Goal: Task Accomplishment & Management: Manage account settings

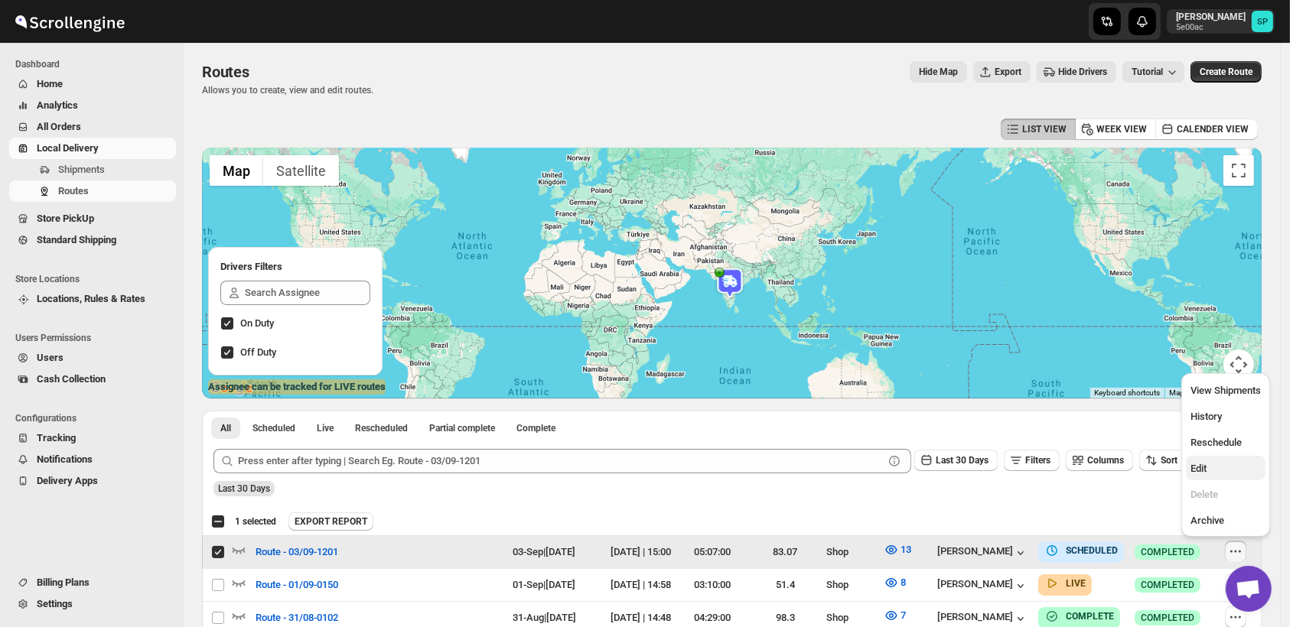
click at [1211, 468] on span "Edit" at bounding box center [1226, 468] width 70 height 15
checkbox input "false"
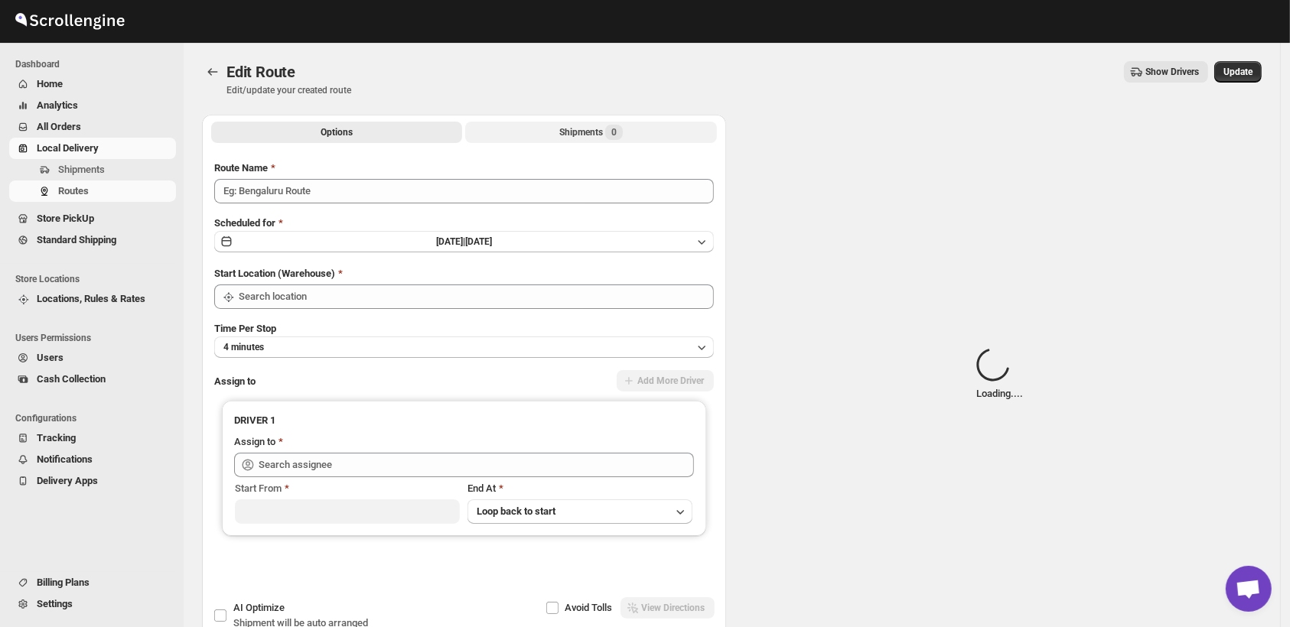
type input "Route - 03/09-1201"
type input "Shop"
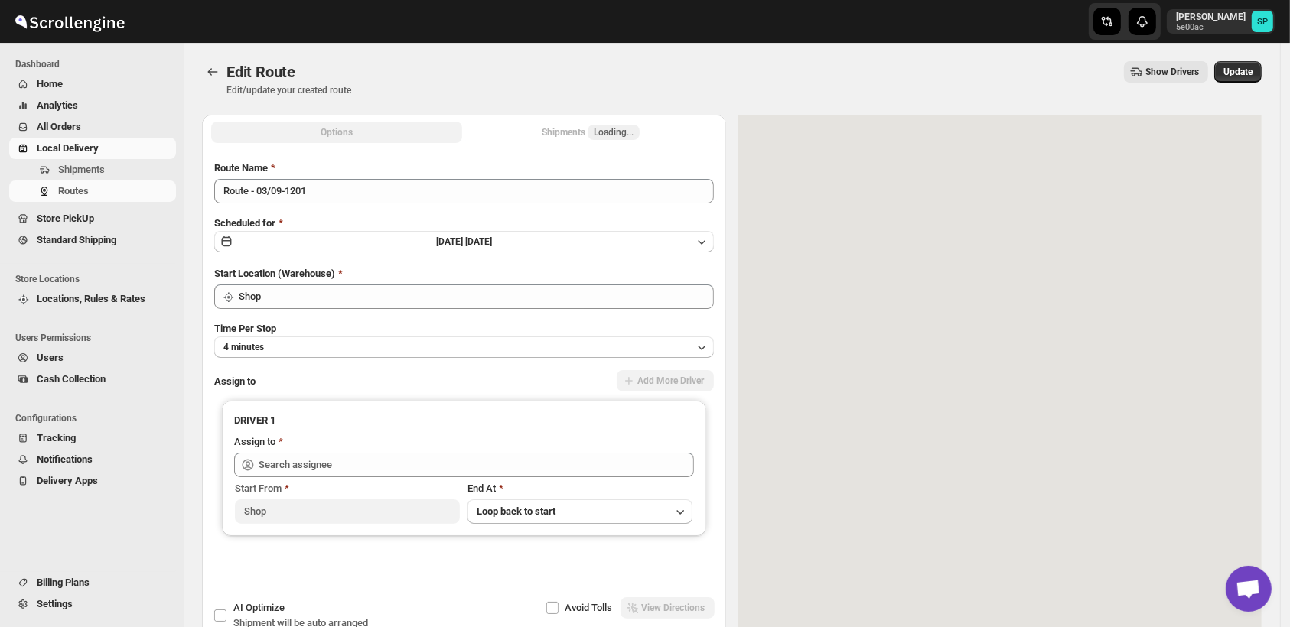
type input "[PERSON_NAME] ([EMAIL_ADDRESS][DOMAIN_NAME])"
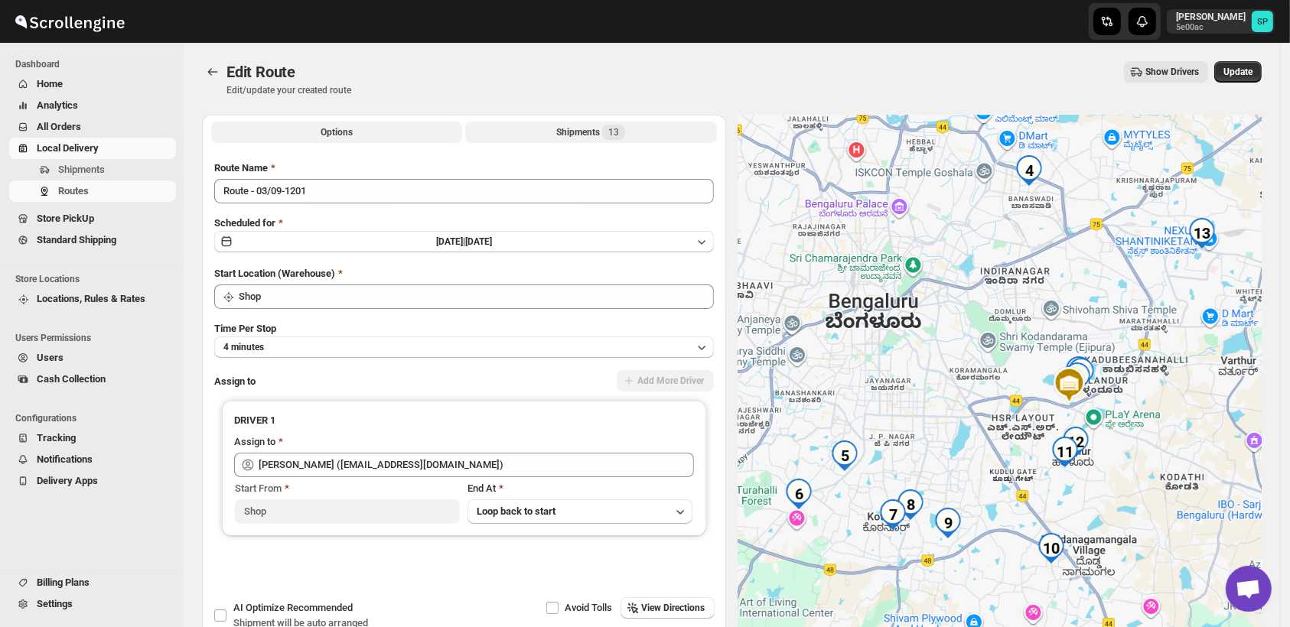
click at [592, 132] on div "Shipments 13" at bounding box center [590, 132] width 69 height 15
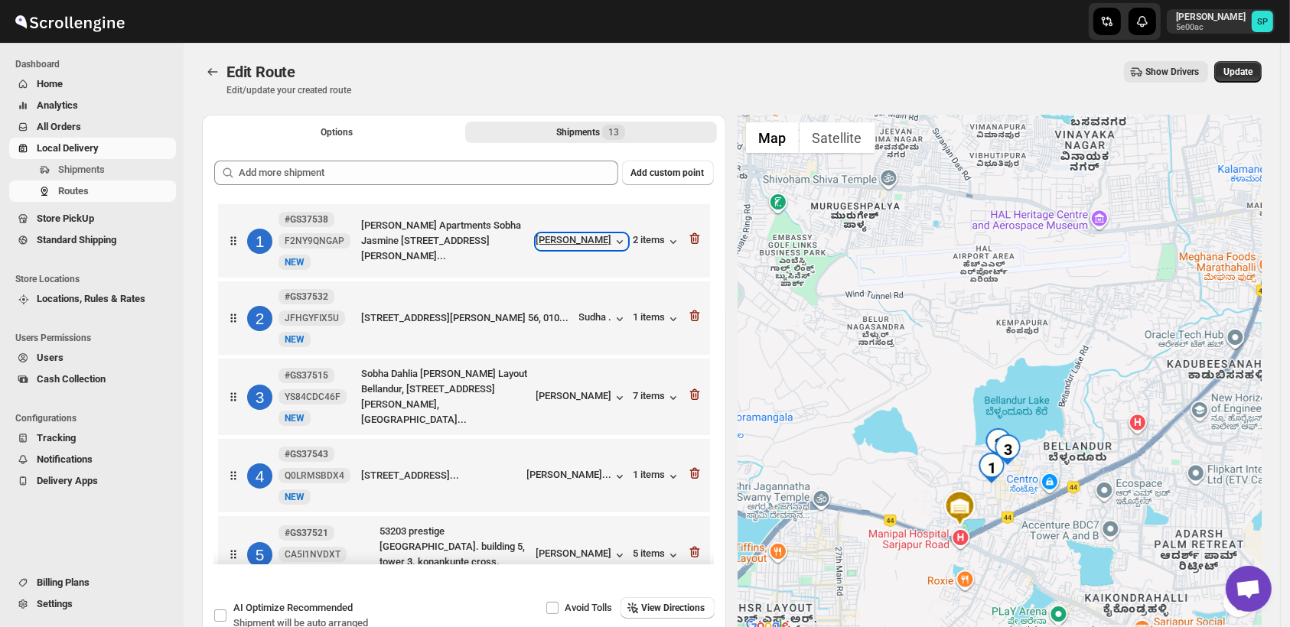
click at [585, 243] on div "[PERSON_NAME]" at bounding box center [581, 241] width 91 height 15
click at [606, 328] on div "2 #GS37532 JFHGYFIX5U New NEW 3083, Sobha carnation, [PERSON_NAME] layout, [GEO…" at bounding box center [461, 315] width 483 height 64
click at [614, 317] on icon "button" at bounding box center [619, 318] width 15 height 15
click at [605, 400] on div "[PERSON_NAME]" at bounding box center [581, 397] width 91 height 15
click at [641, 396] on div "7 items" at bounding box center [657, 397] width 47 height 15
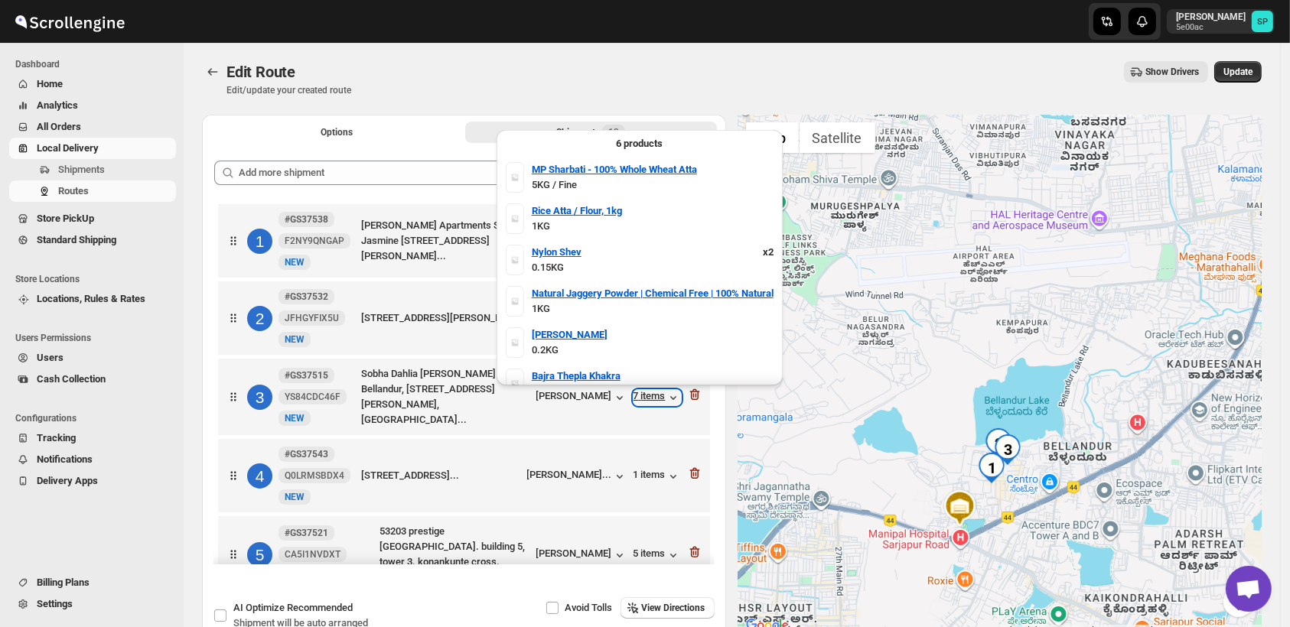
click at [641, 396] on div "7 items" at bounding box center [657, 397] width 47 height 15
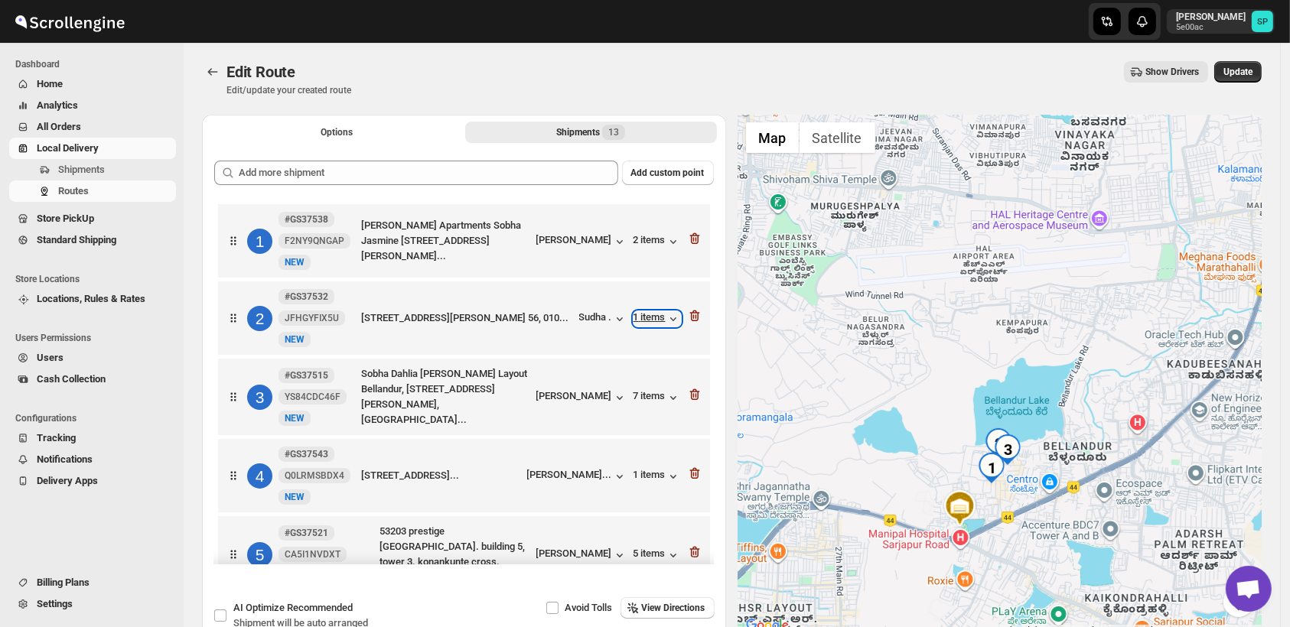
click at [646, 321] on div "1 items" at bounding box center [657, 318] width 47 height 15
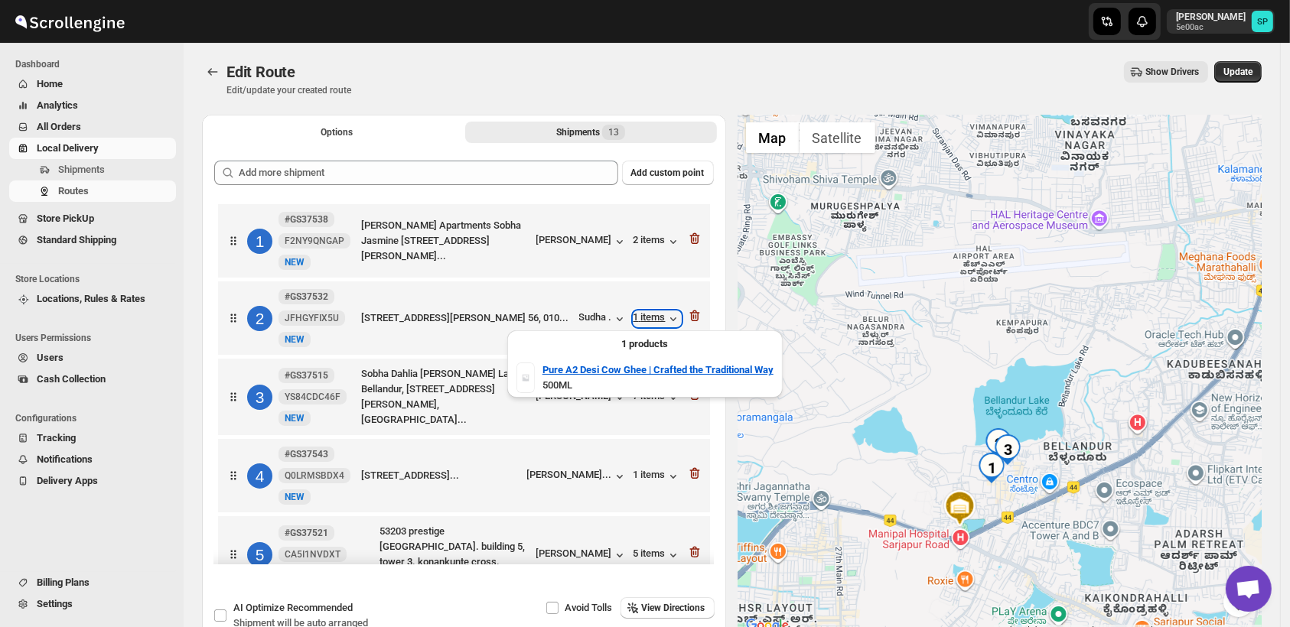
click at [646, 321] on div "1 items" at bounding box center [657, 318] width 47 height 15
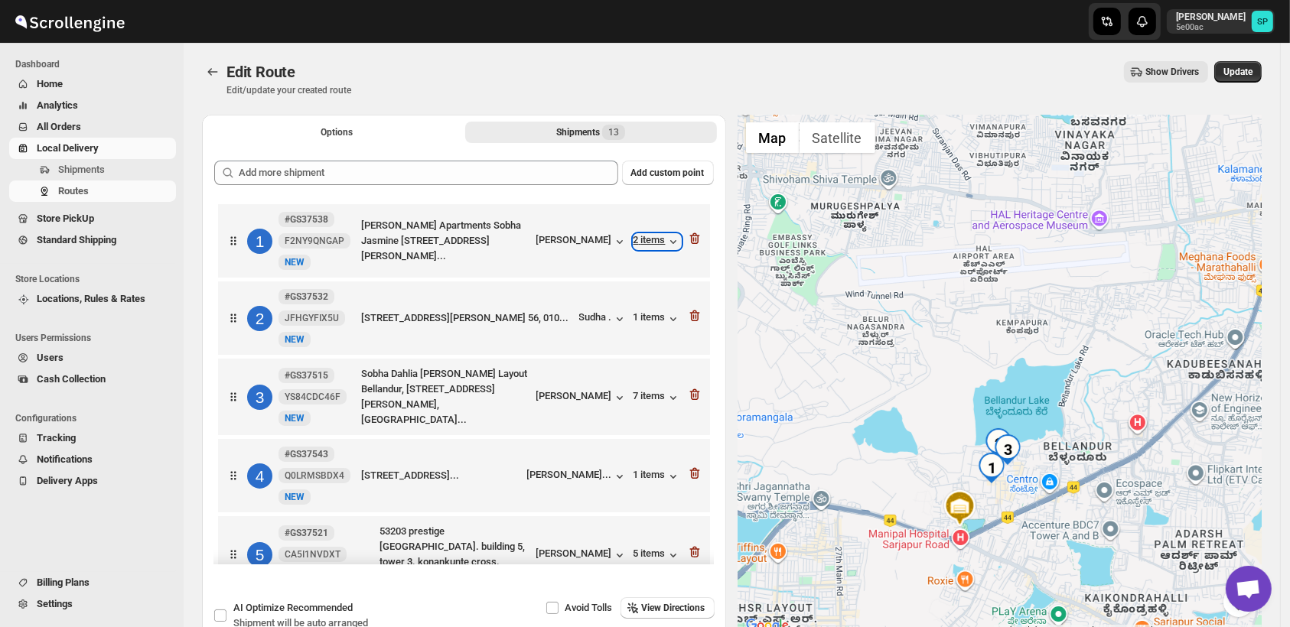
click at [649, 246] on div "2 items" at bounding box center [657, 241] width 47 height 15
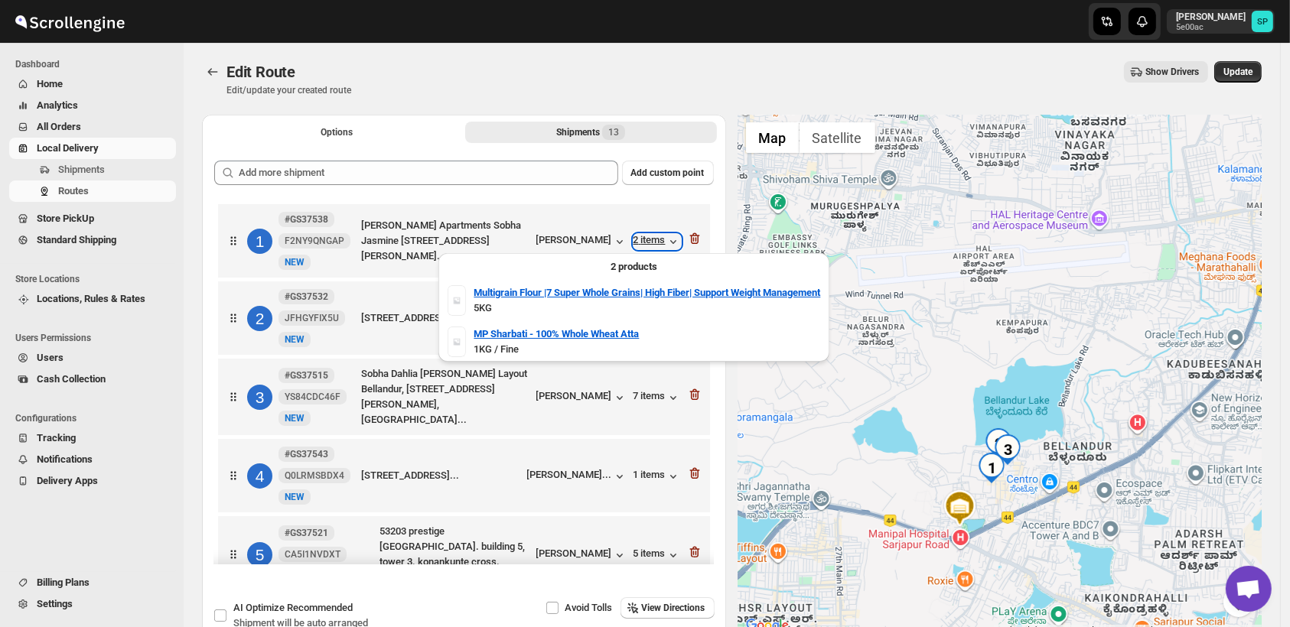
click at [649, 246] on div "2 items" at bounding box center [657, 241] width 47 height 15
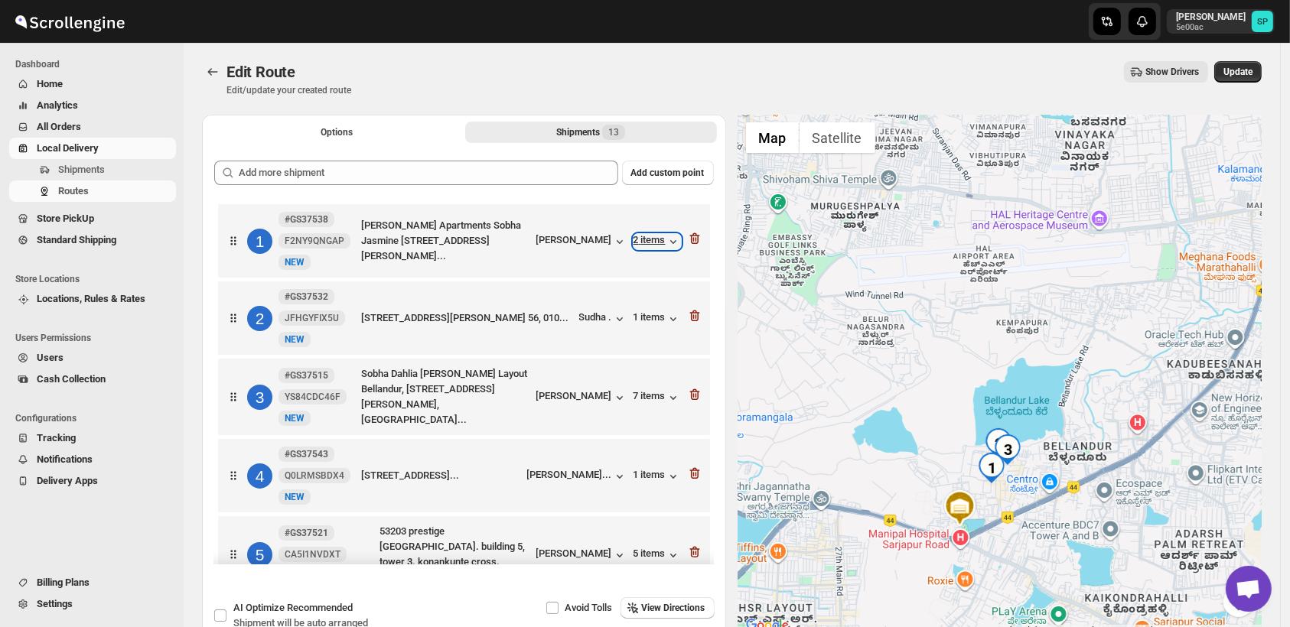
click at [649, 246] on div "2 items" at bounding box center [657, 241] width 47 height 15
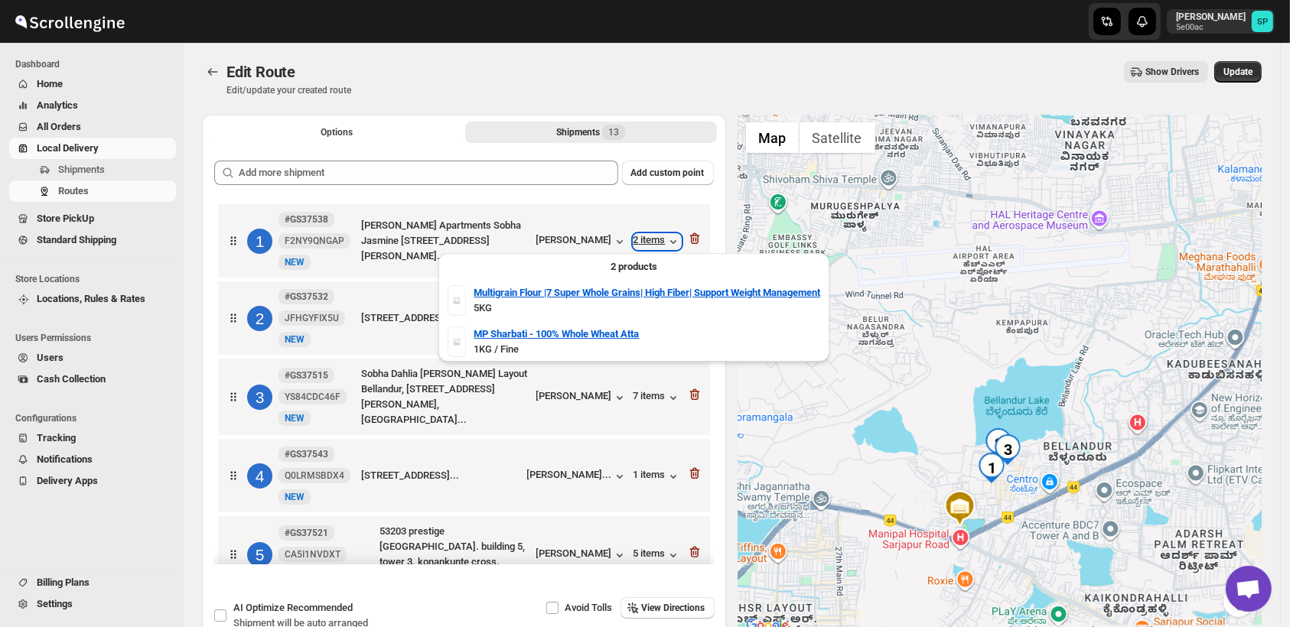
click at [649, 246] on div "2 items" at bounding box center [657, 241] width 47 height 15
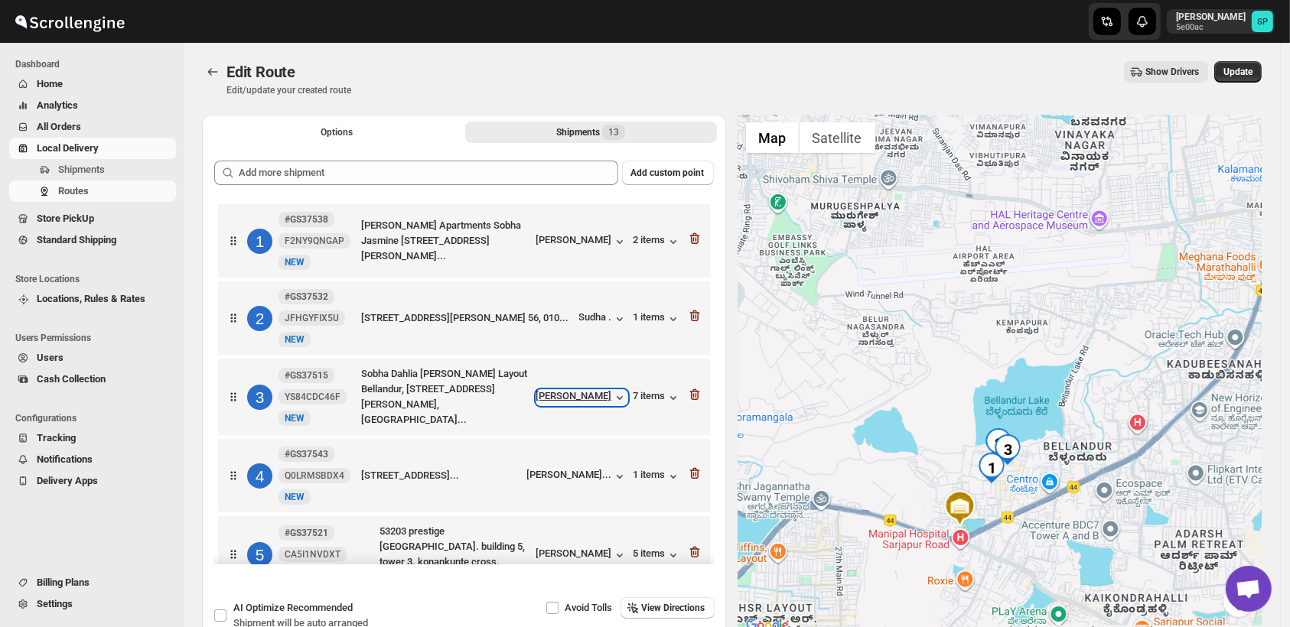
click at [586, 403] on div "[PERSON_NAME]" at bounding box center [581, 397] width 91 height 15
click at [693, 246] on icon "button" at bounding box center [694, 238] width 15 height 15
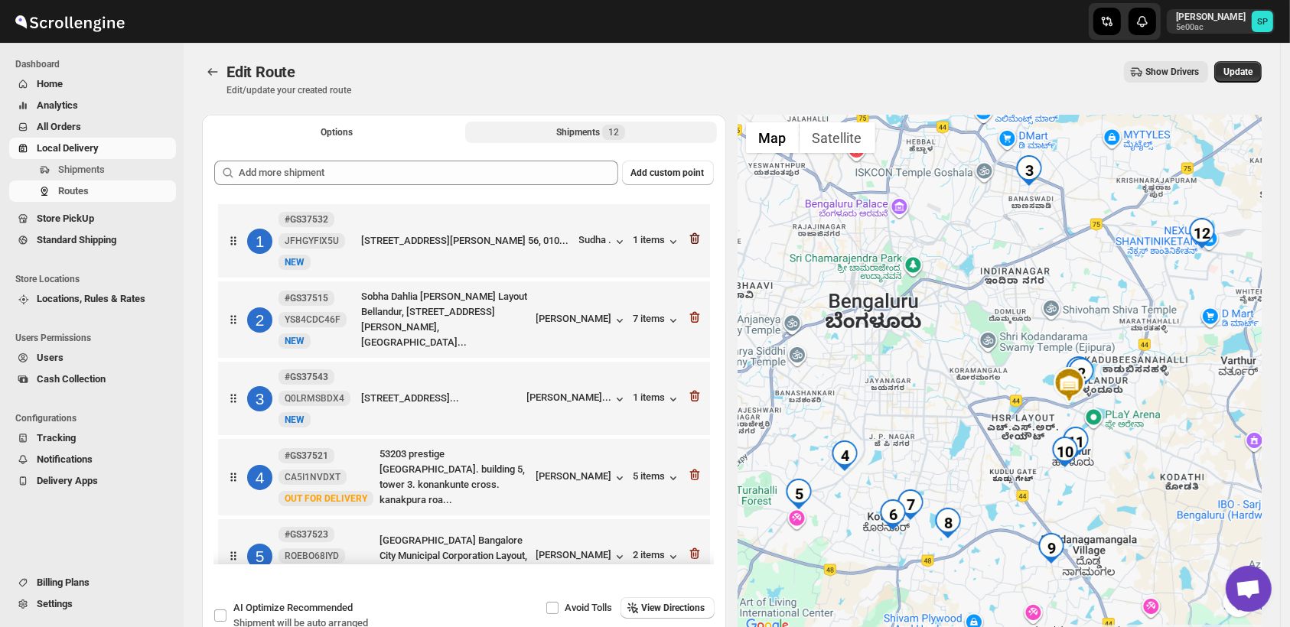
click at [689, 240] on icon "button" at bounding box center [694, 238] width 15 height 15
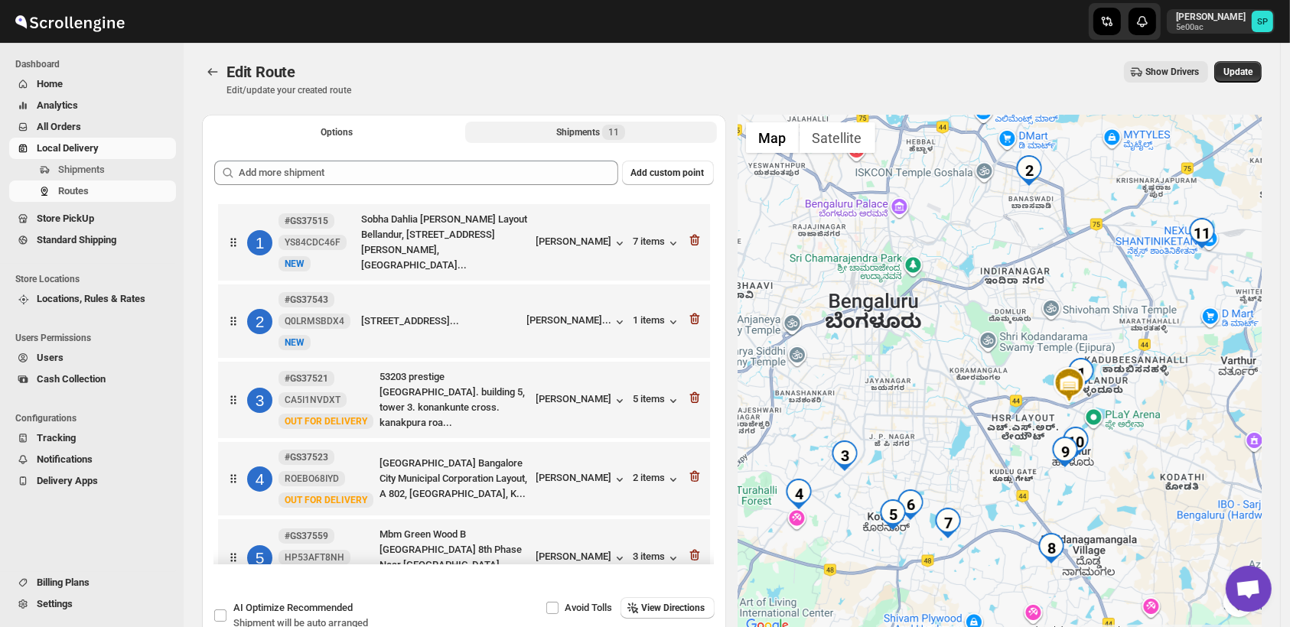
click at [689, 240] on icon "button" at bounding box center [694, 240] width 15 height 15
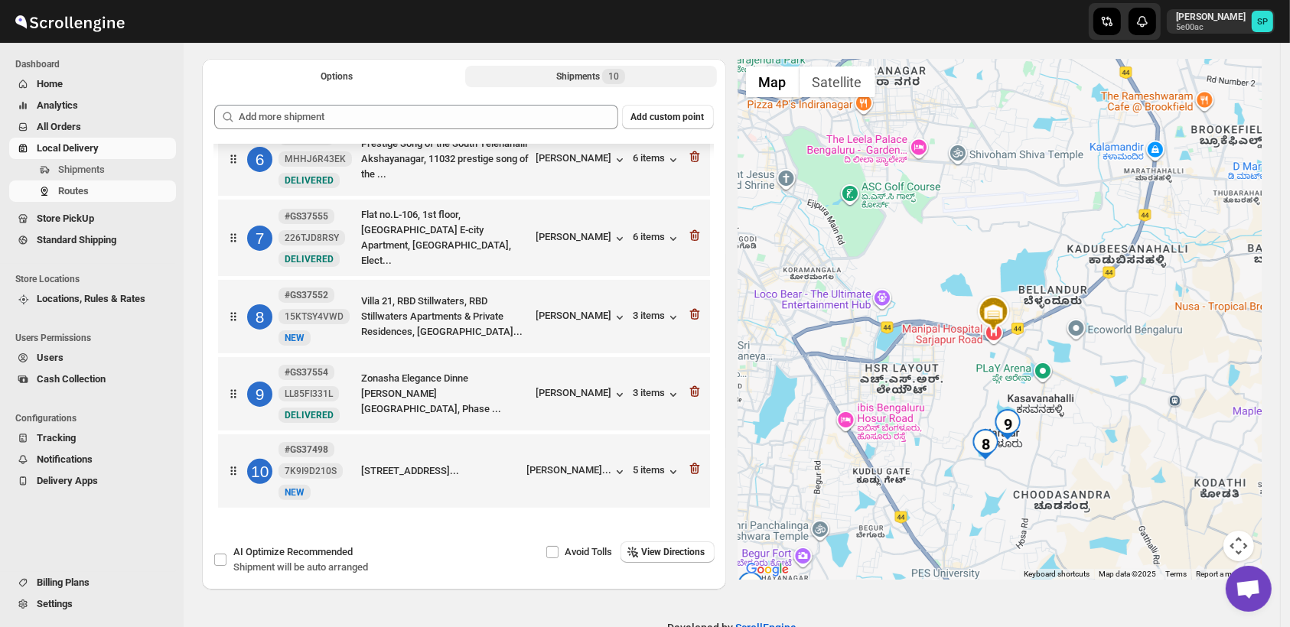
scroll to position [85, 0]
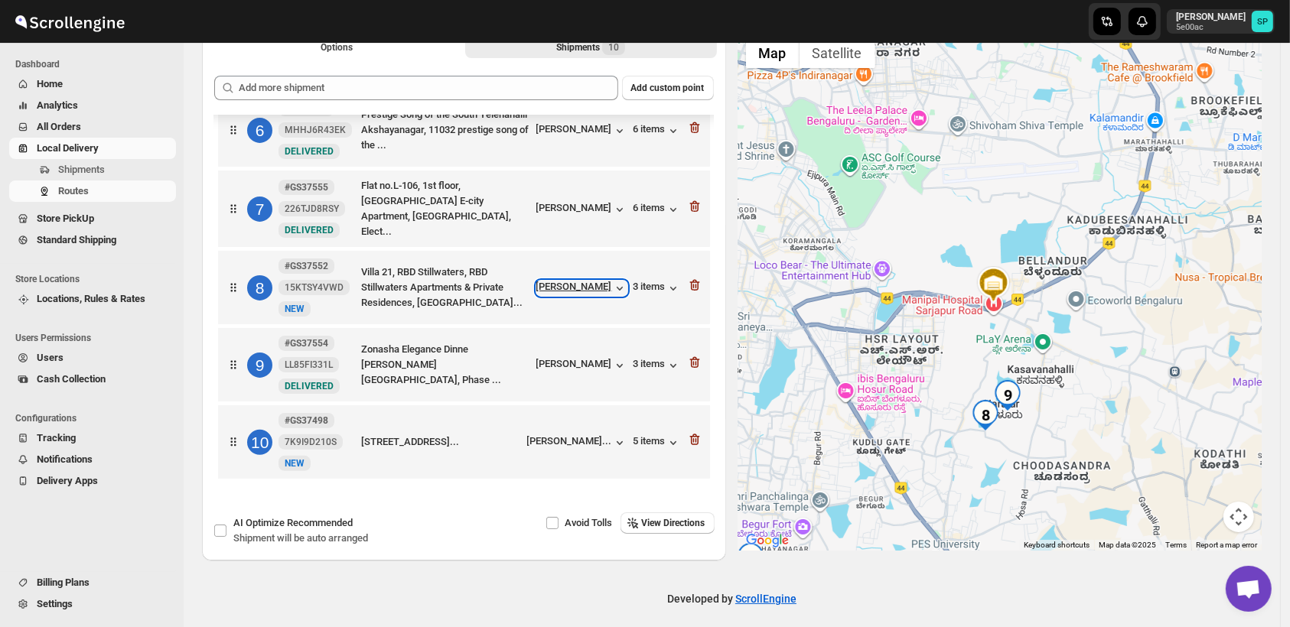
click at [583, 284] on div "[PERSON_NAME]" at bounding box center [581, 288] width 91 height 15
click at [575, 362] on div "[PERSON_NAME]" at bounding box center [581, 365] width 91 height 15
click at [698, 277] on div "8 #GS37552 15KTSY4VWD New NEW Villa 21, RBD Stillwaters, RBD Stillwaters Apartm…" at bounding box center [464, 287] width 492 height 73
click at [689, 355] on icon "button" at bounding box center [694, 362] width 15 height 15
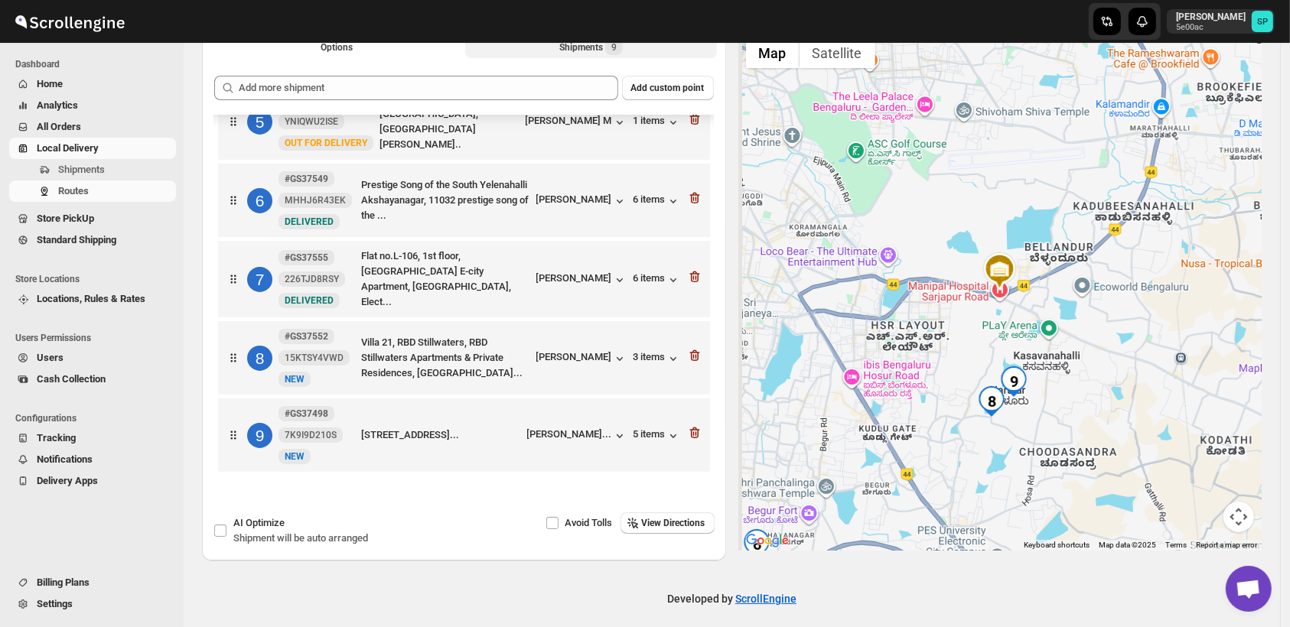
scroll to position [344, 0]
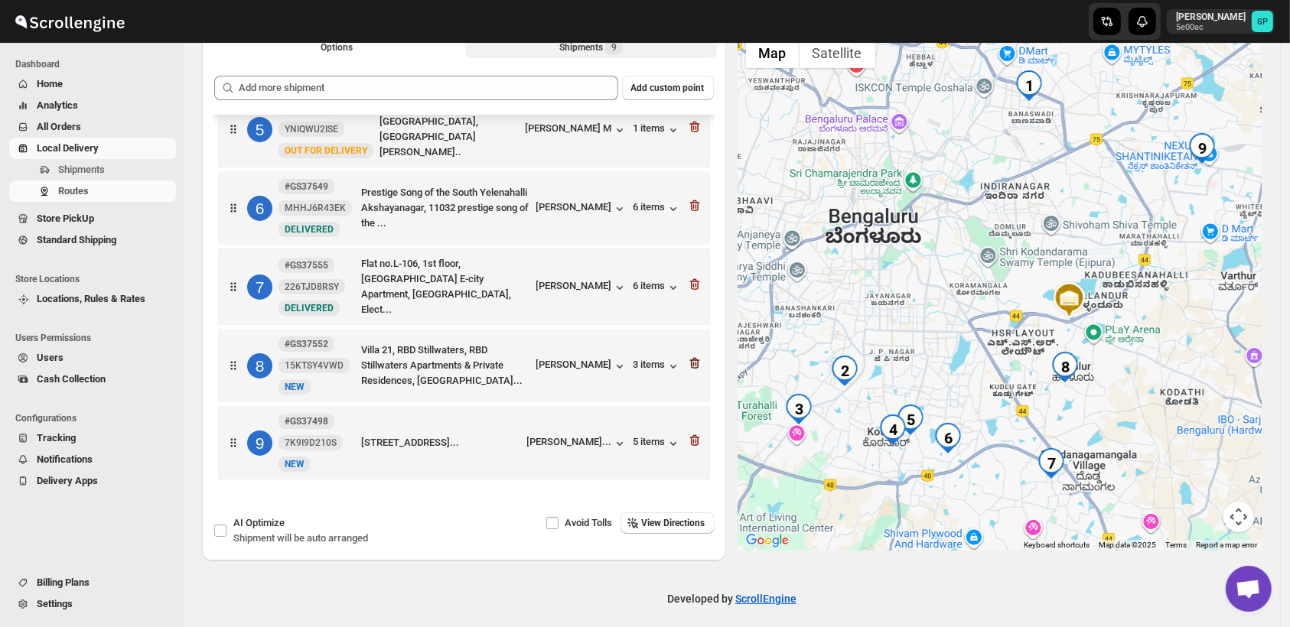
click at [695, 362] on icon "button" at bounding box center [696, 364] width 2 height 5
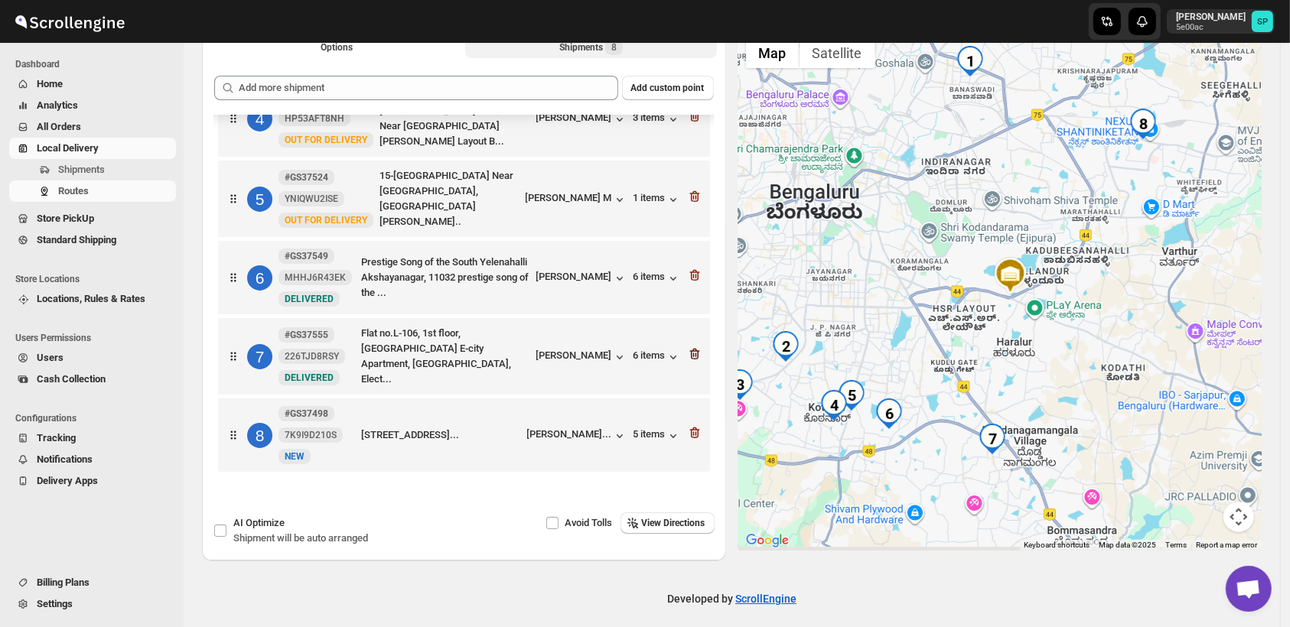
scroll to position [266, 0]
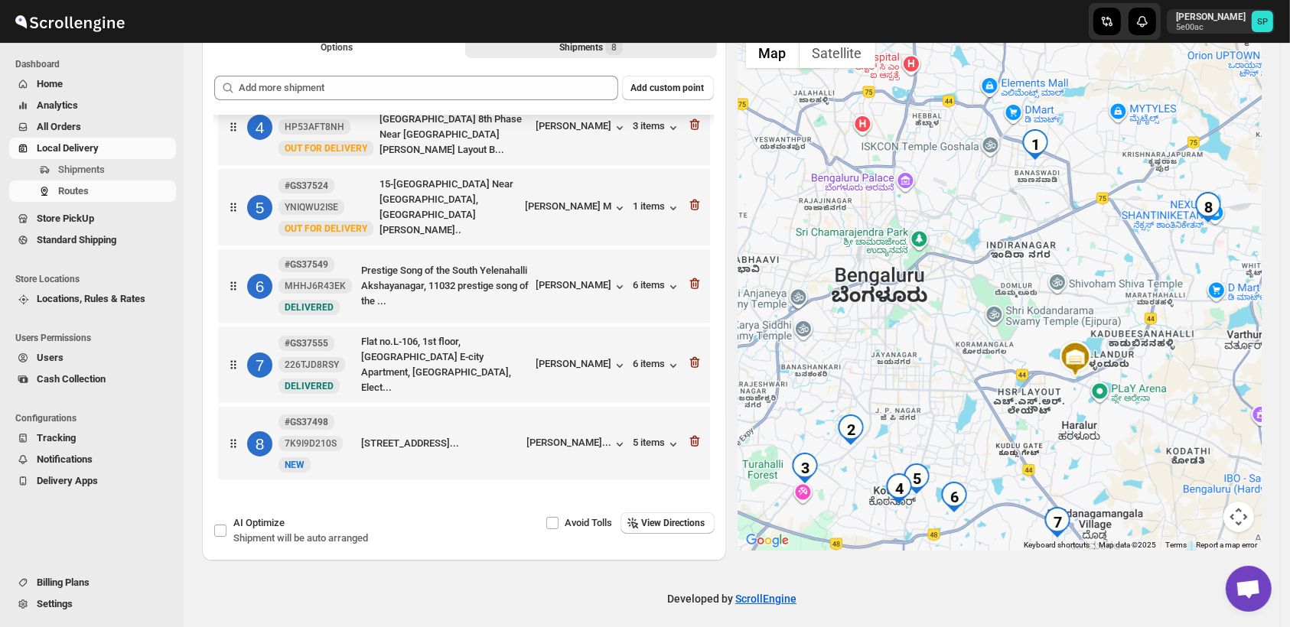
drag, startPoint x: 1047, startPoint y: 234, endPoint x: 1053, endPoint y: 300, distance: 66.1
click at [1053, 300] on div at bounding box center [1000, 290] width 524 height 521
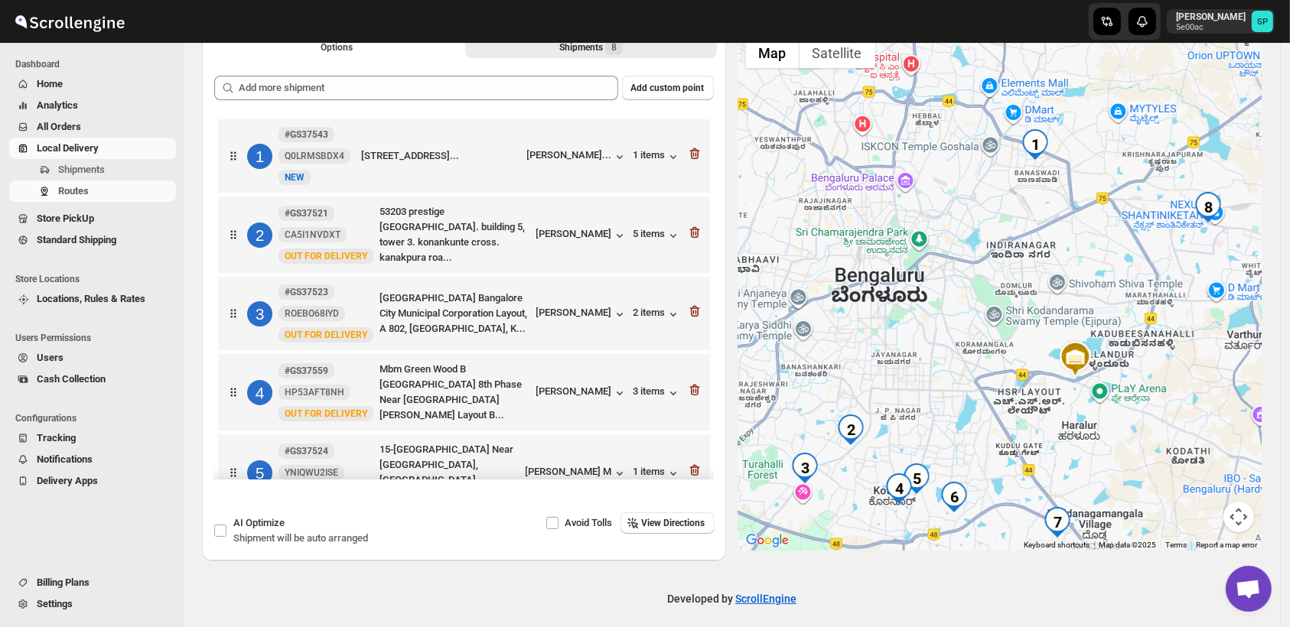
scroll to position [0, 0]
click at [688, 152] on icon "button" at bounding box center [694, 153] width 15 height 15
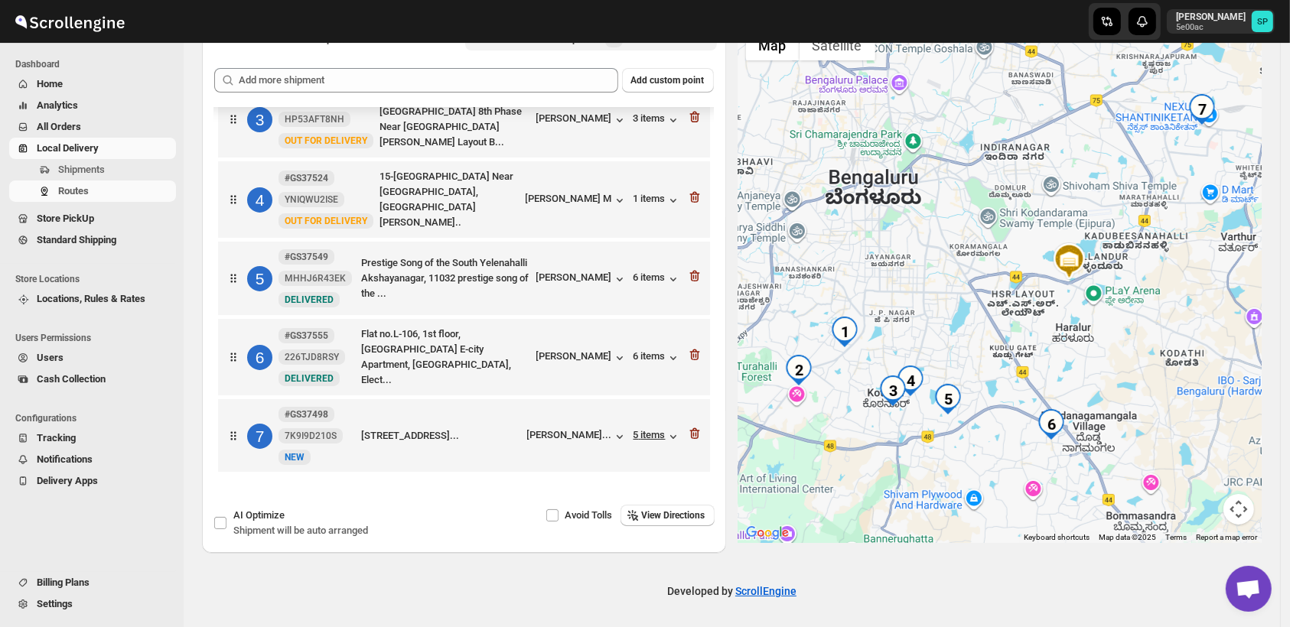
scroll to position [95, 0]
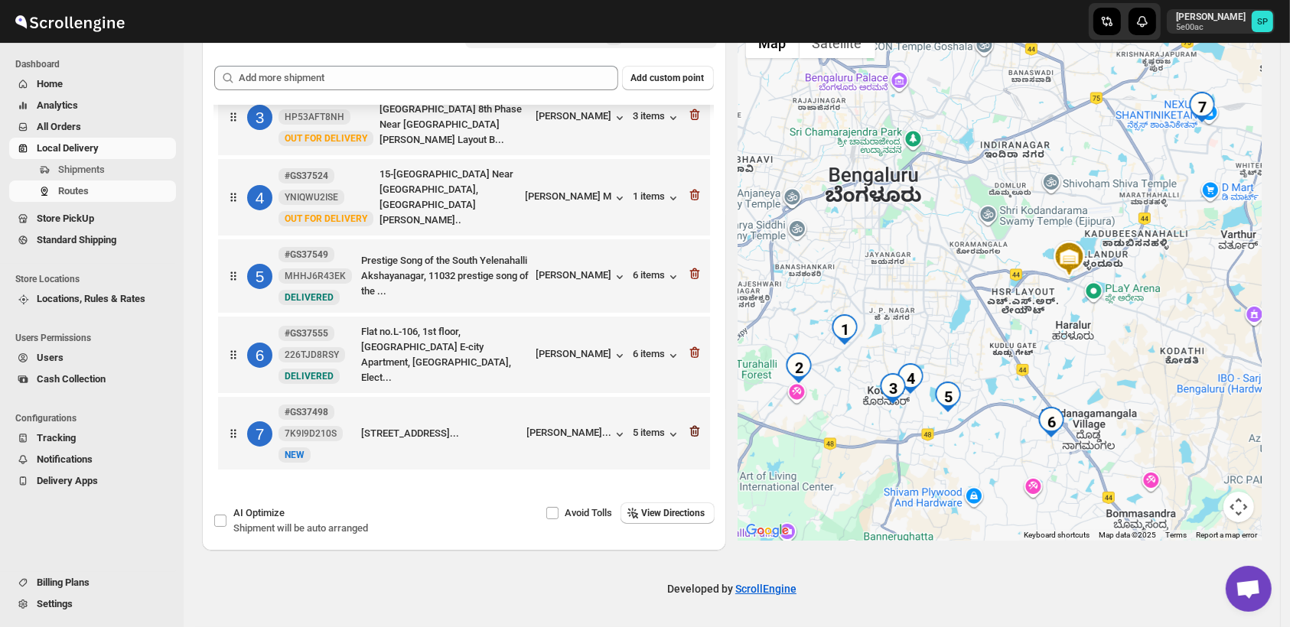
click at [690, 424] on icon "button" at bounding box center [694, 431] width 15 height 15
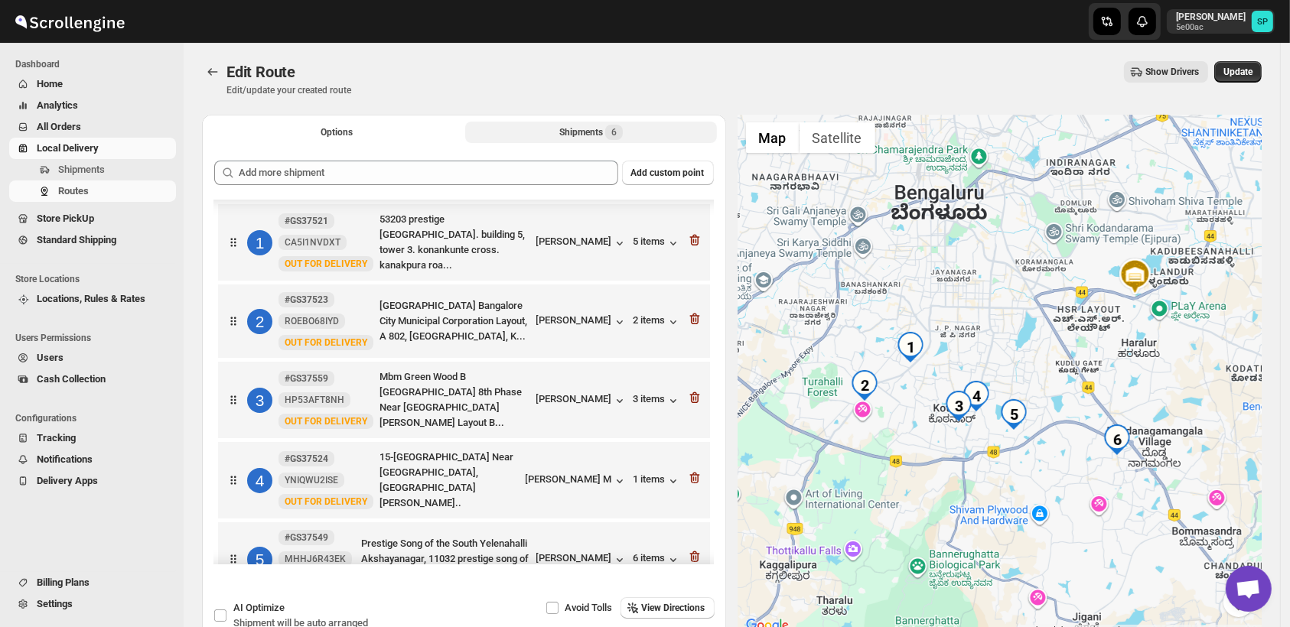
scroll to position [0, 0]
click at [1252, 67] on span "Update" at bounding box center [1238, 72] width 29 height 12
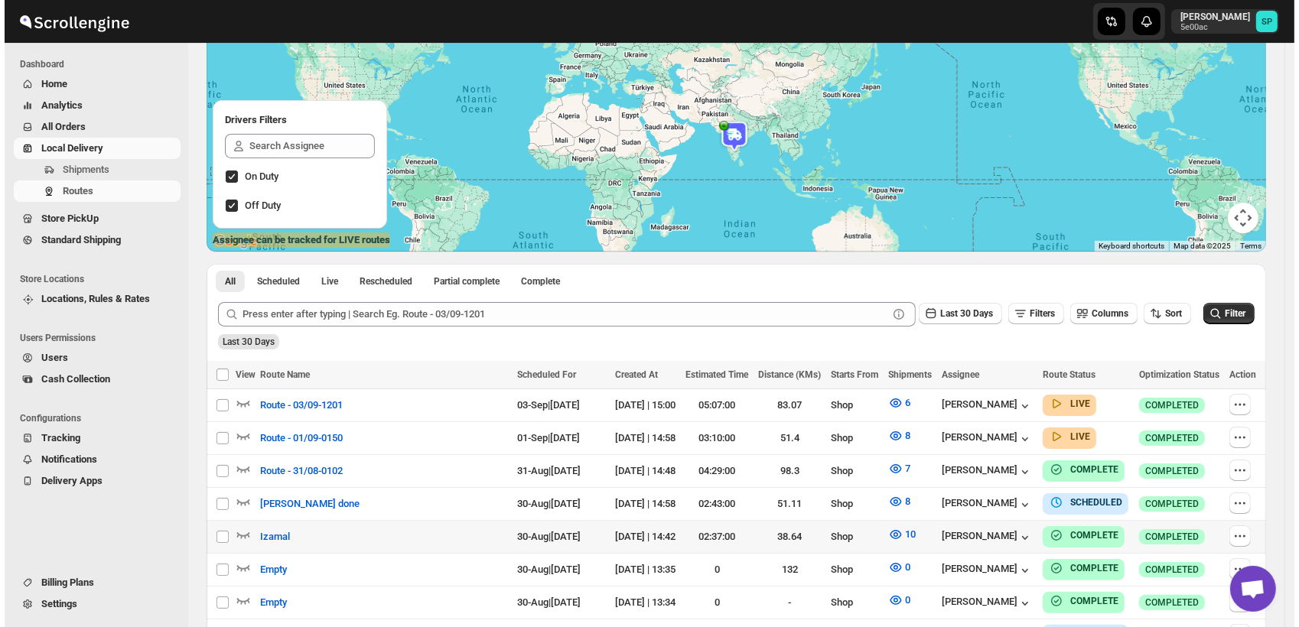
scroll to position [170, 0]
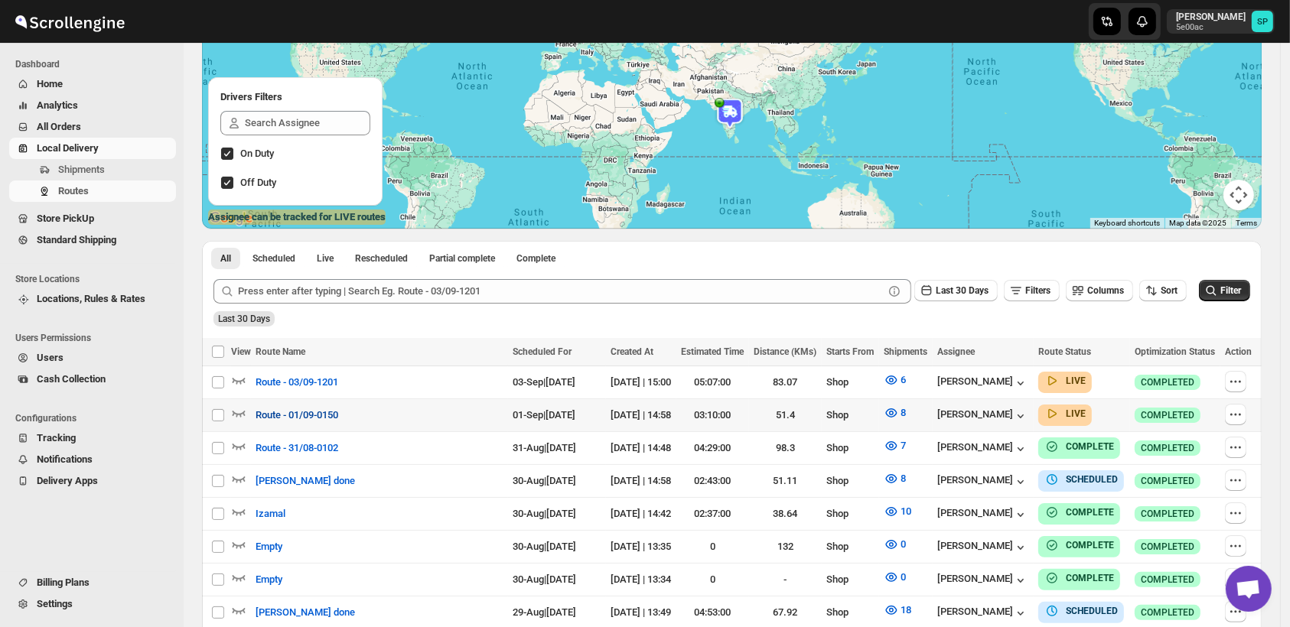
click at [327, 412] on span "Route - 01/09-0150" at bounding box center [297, 415] width 83 height 15
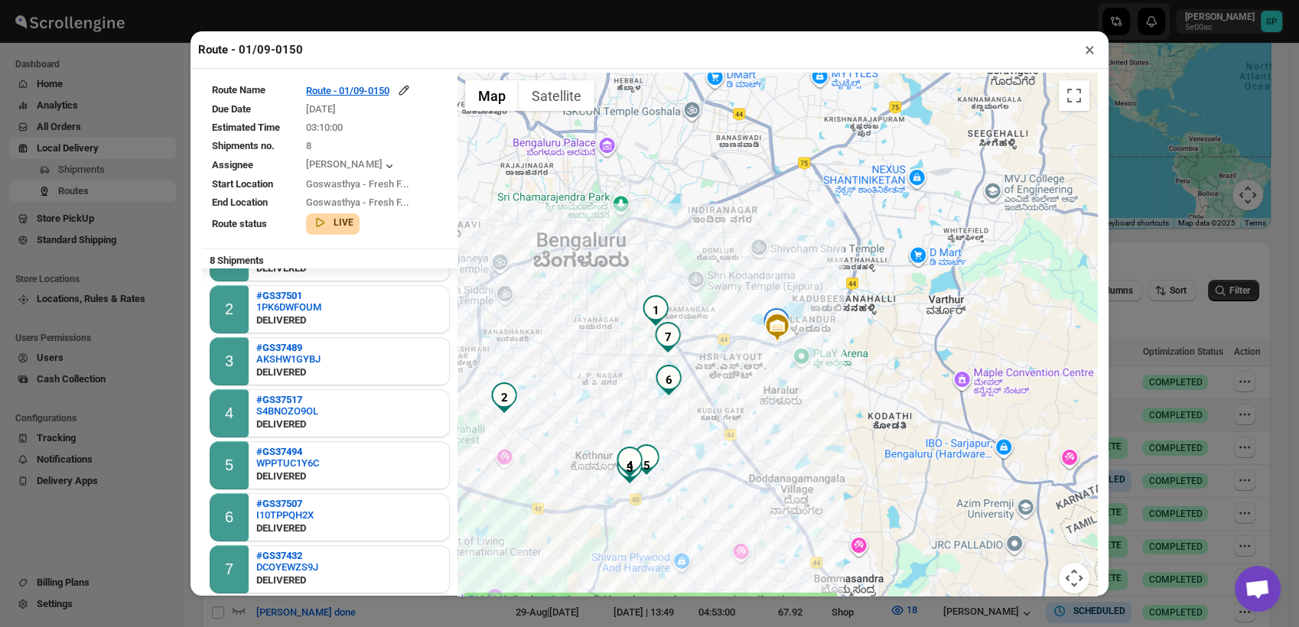
scroll to position [72, 0]
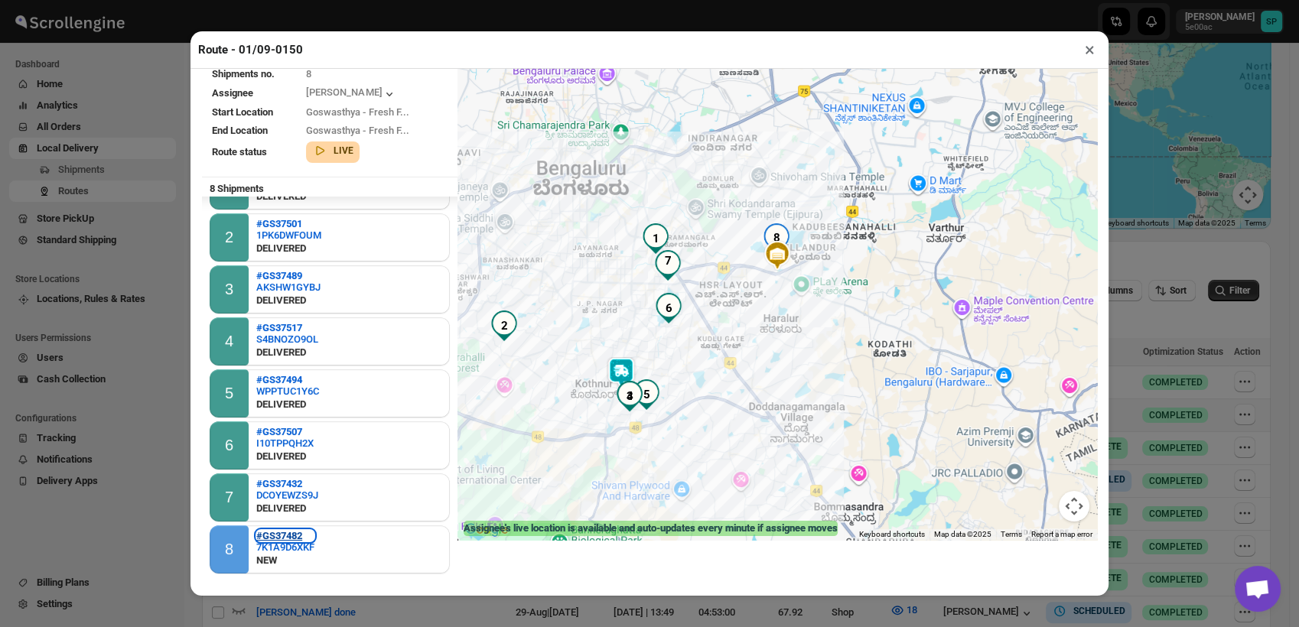
click at [298, 537] on b "#GS37482" at bounding box center [279, 535] width 46 height 11
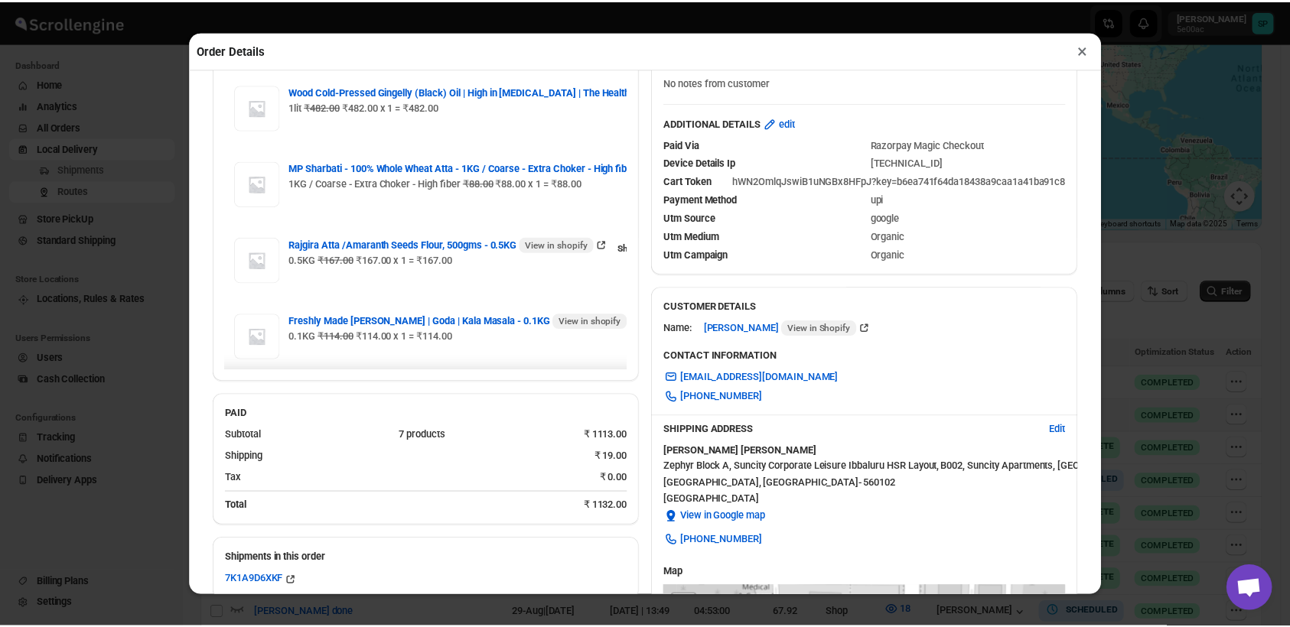
scroll to position [0, 0]
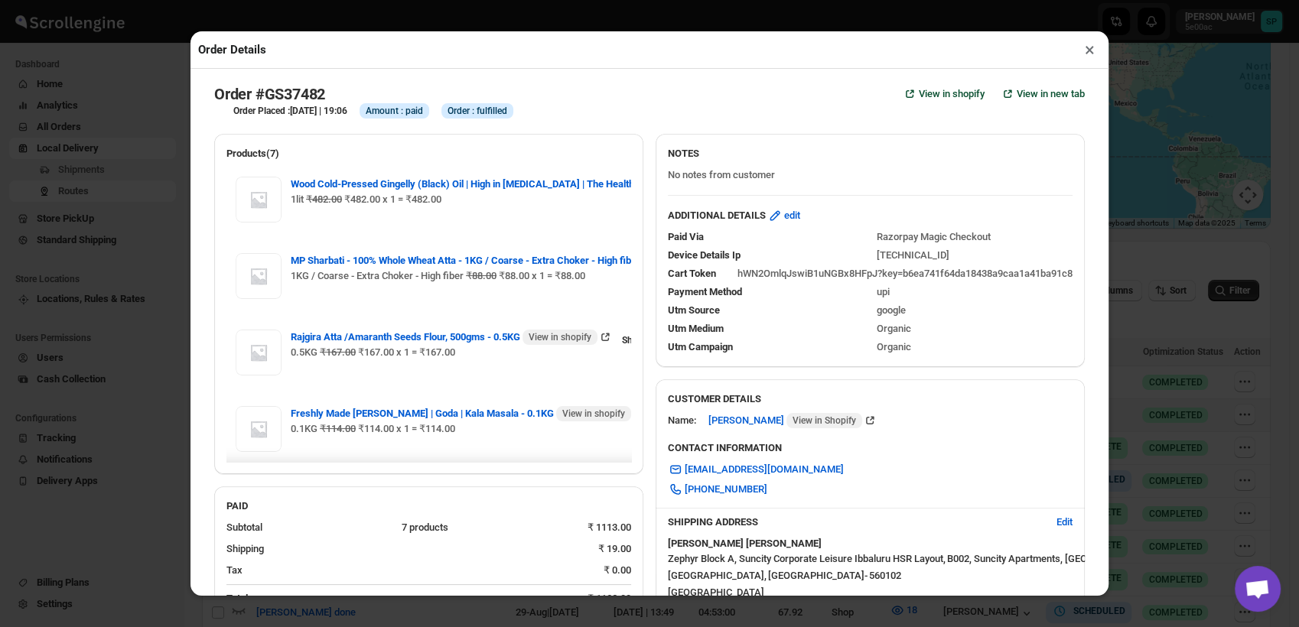
click at [1090, 44] on button "×" at bounding box center [1090, 49] width 22 height 21
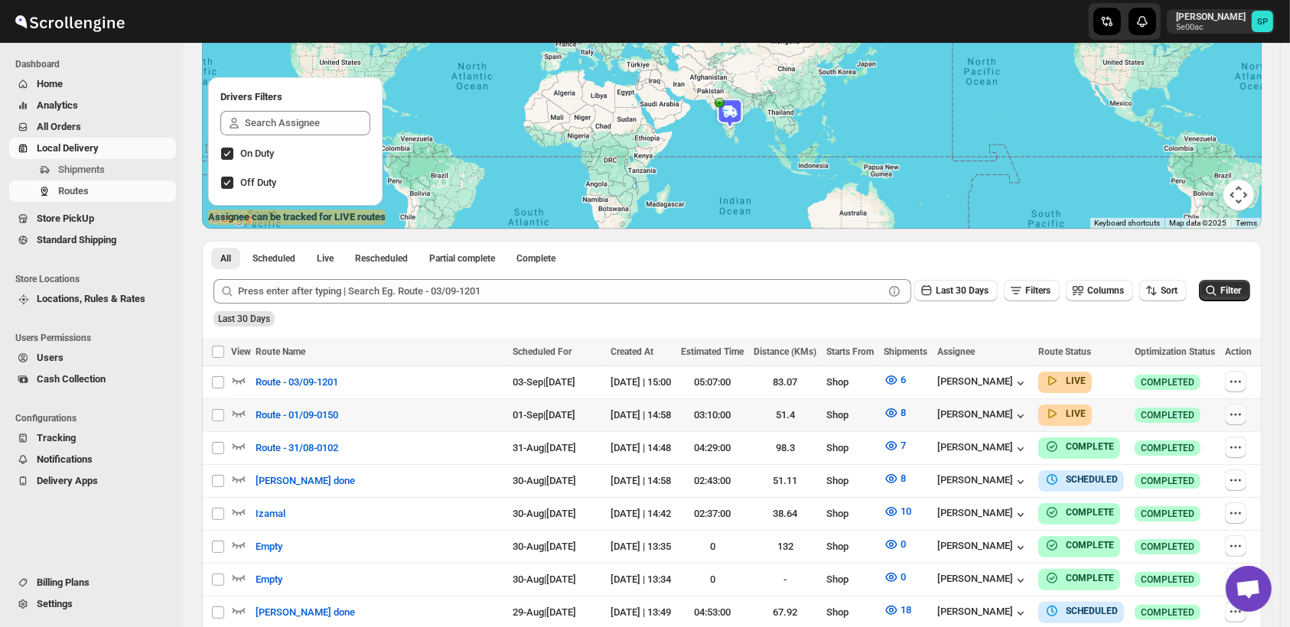
click at [1243, 416] on icon "button" at bounding box center [1235, 414] width 15 height 15
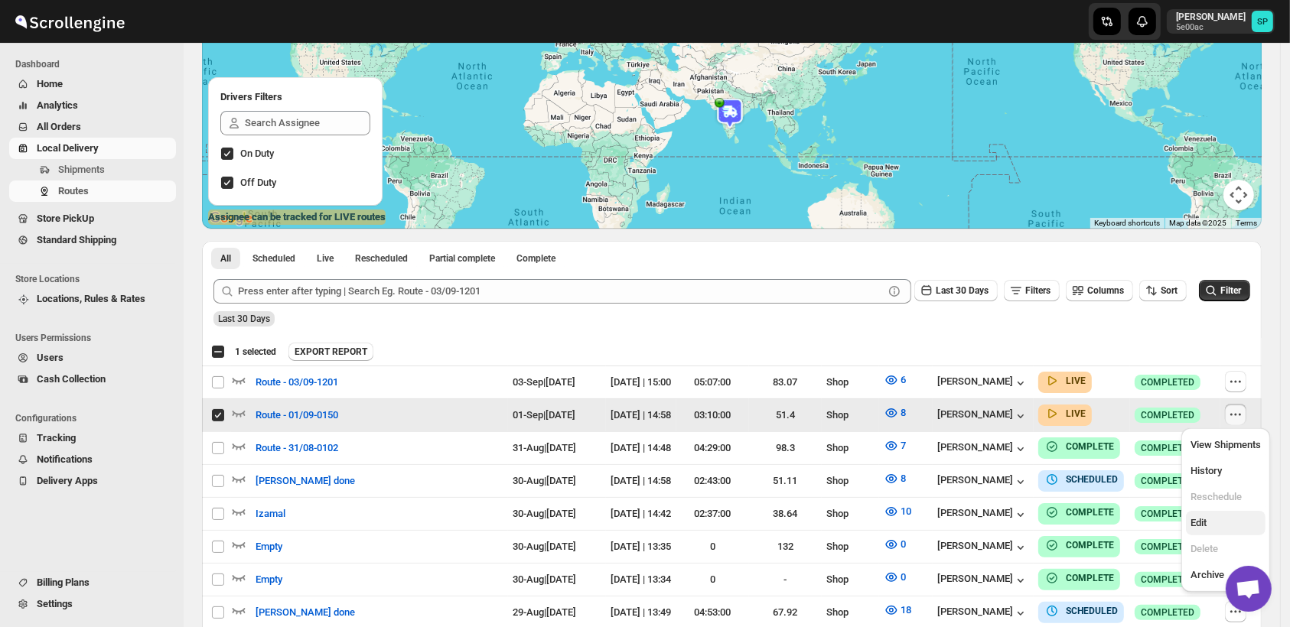
click at [1222, 520] on span "Edit" at bounding box center [1226, 523] width 70 height 15
checkbox input "false"
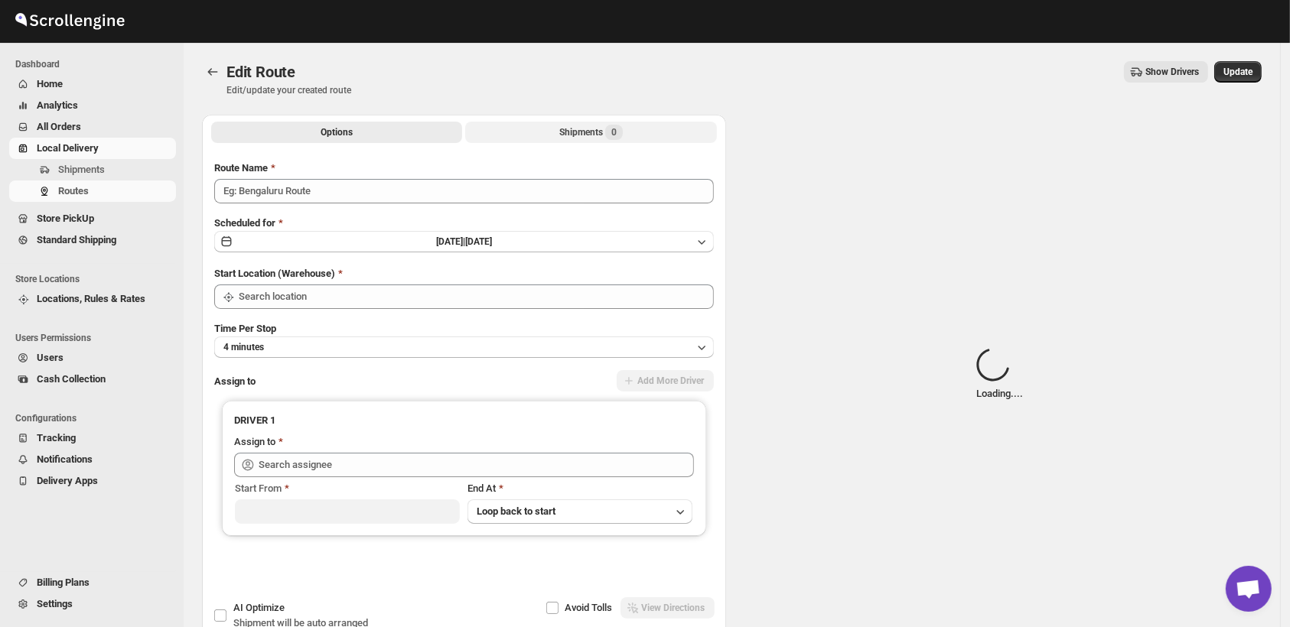
type input "Route - 01/09-0150"
click at [650, 130] on button "Shipments Loading..." at bounding box center [590, 132] width 251 height 21
type input "Shop"
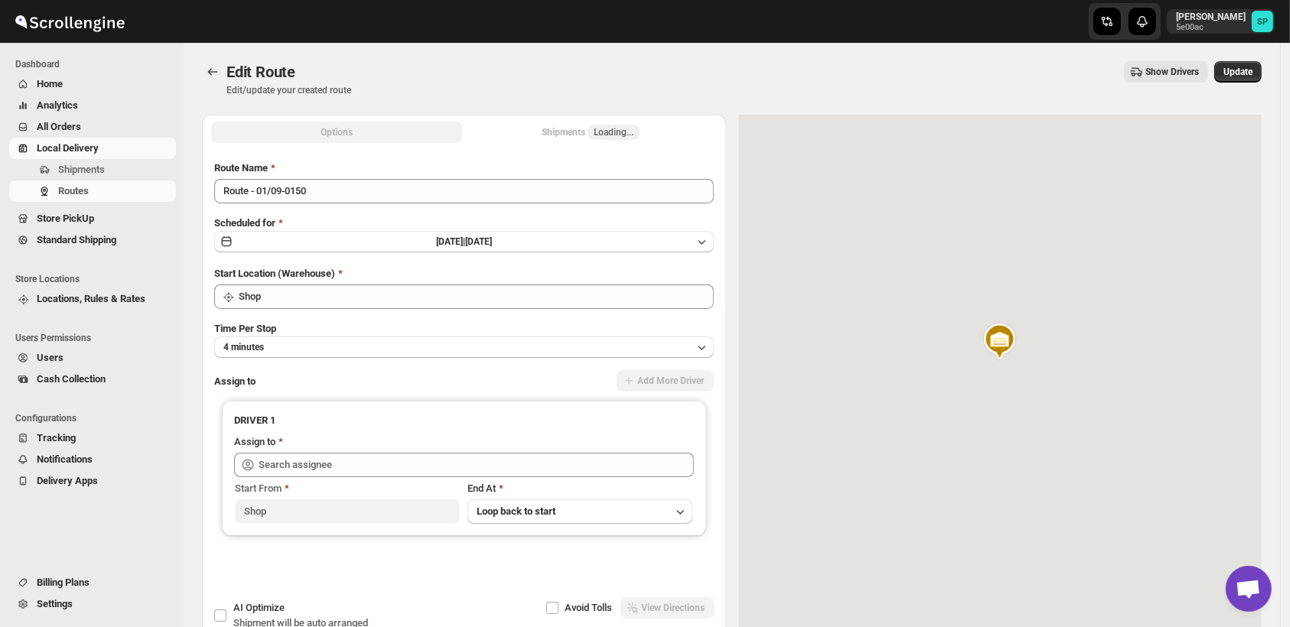
type input "[PERSON_NAME] ([EMAIL_ADDRESS][DOMAIN_NAME])"
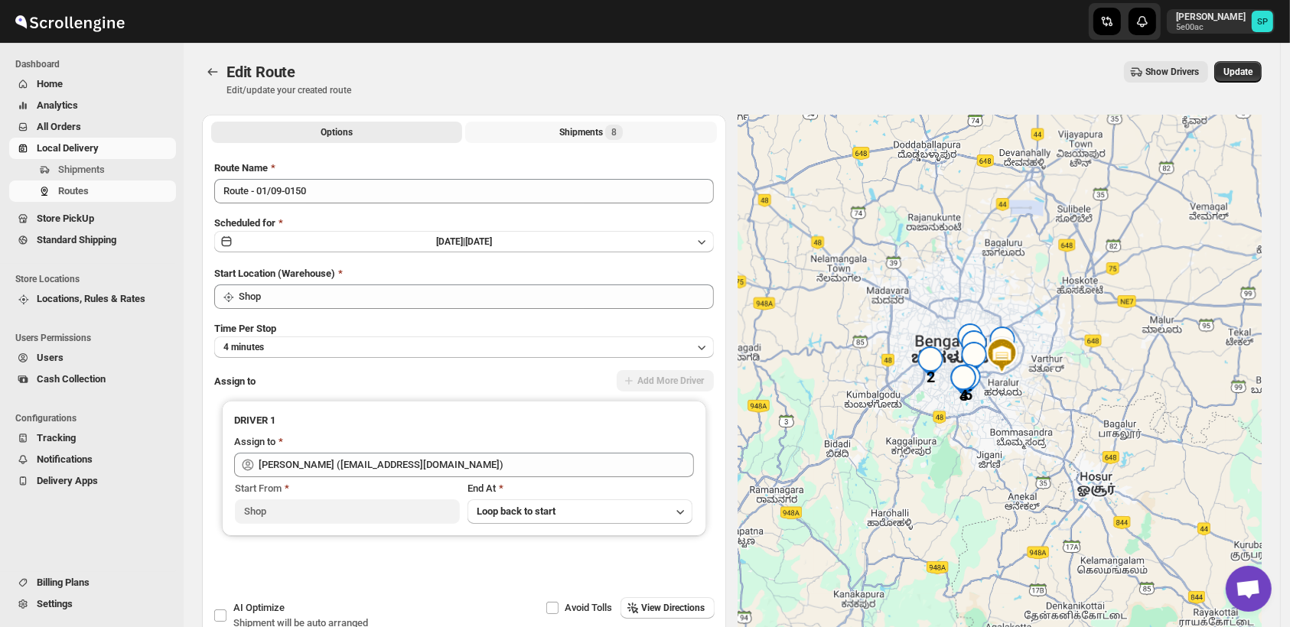
click at [615, 132] on span "8" at bounding box center [613, 132] width 5 height 12
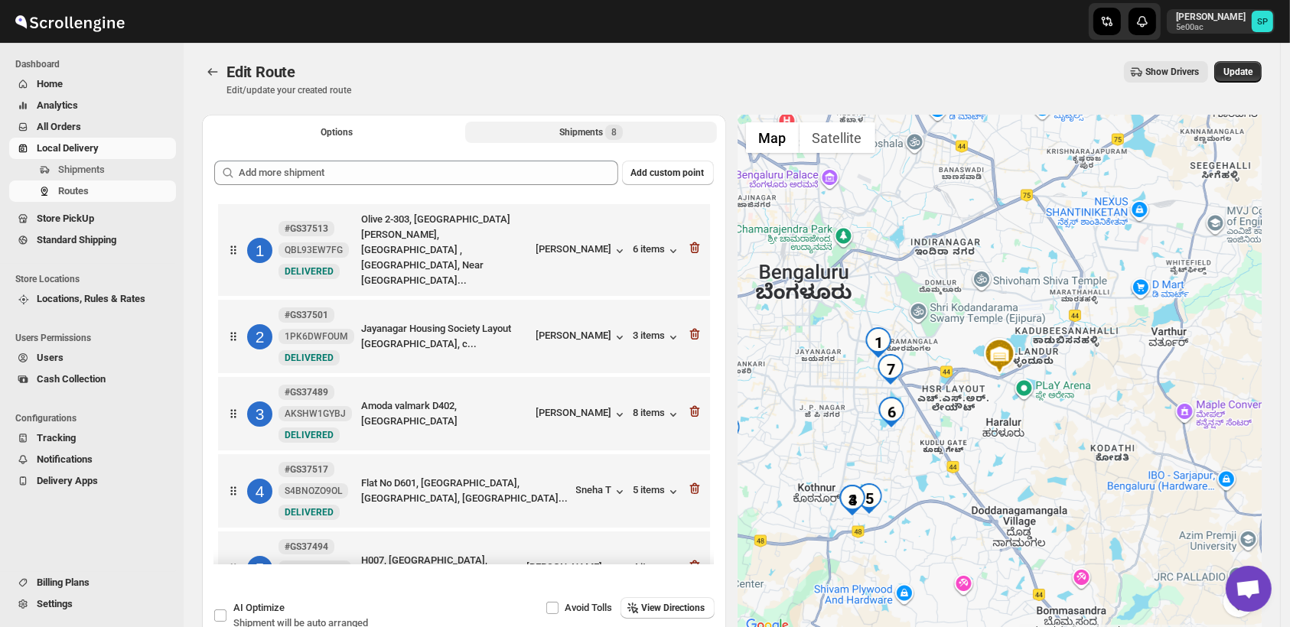
click at [615, 133] on span "8" at bounding box center [613, 132] width 5 height 12
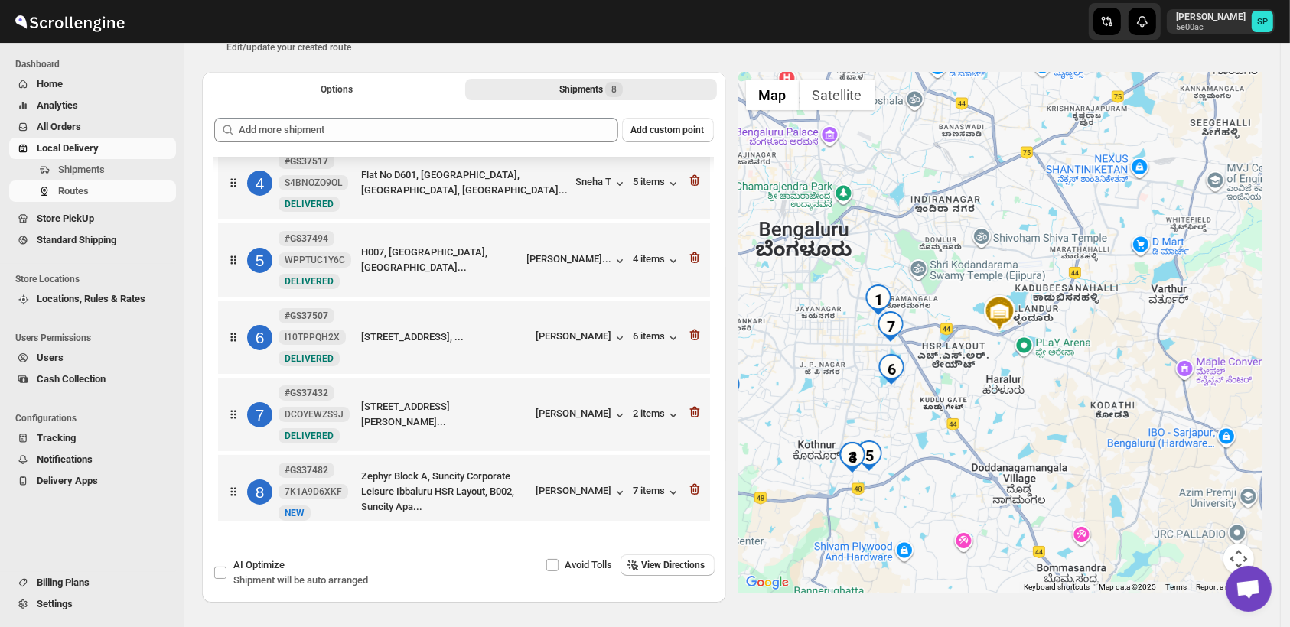
scroll to position [95, 0]
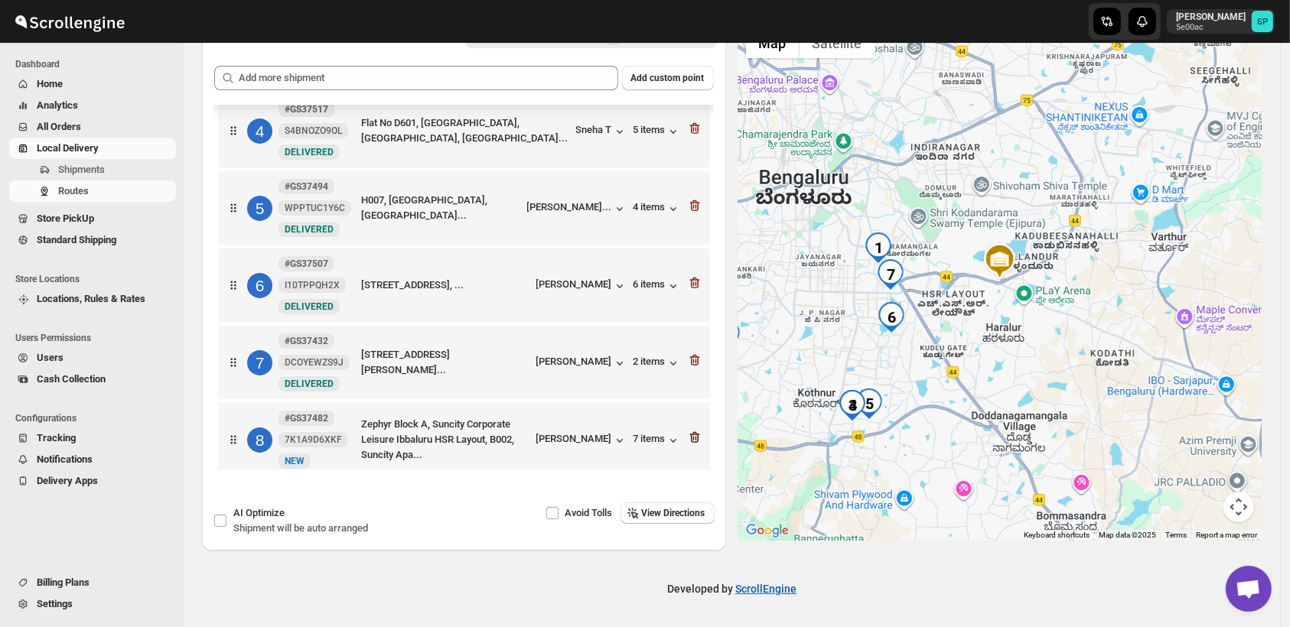
click at [692, 430] on icon "button" at bounding box center [694, 437] width 15 height 15
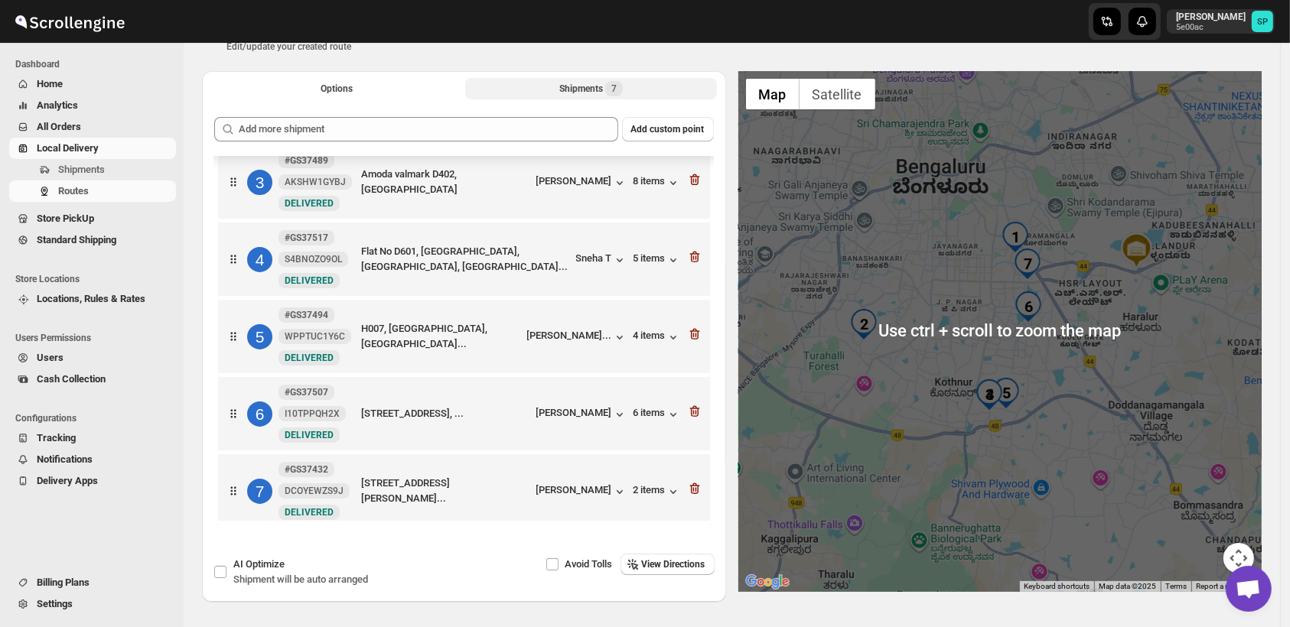
scroll to position [0, 0]
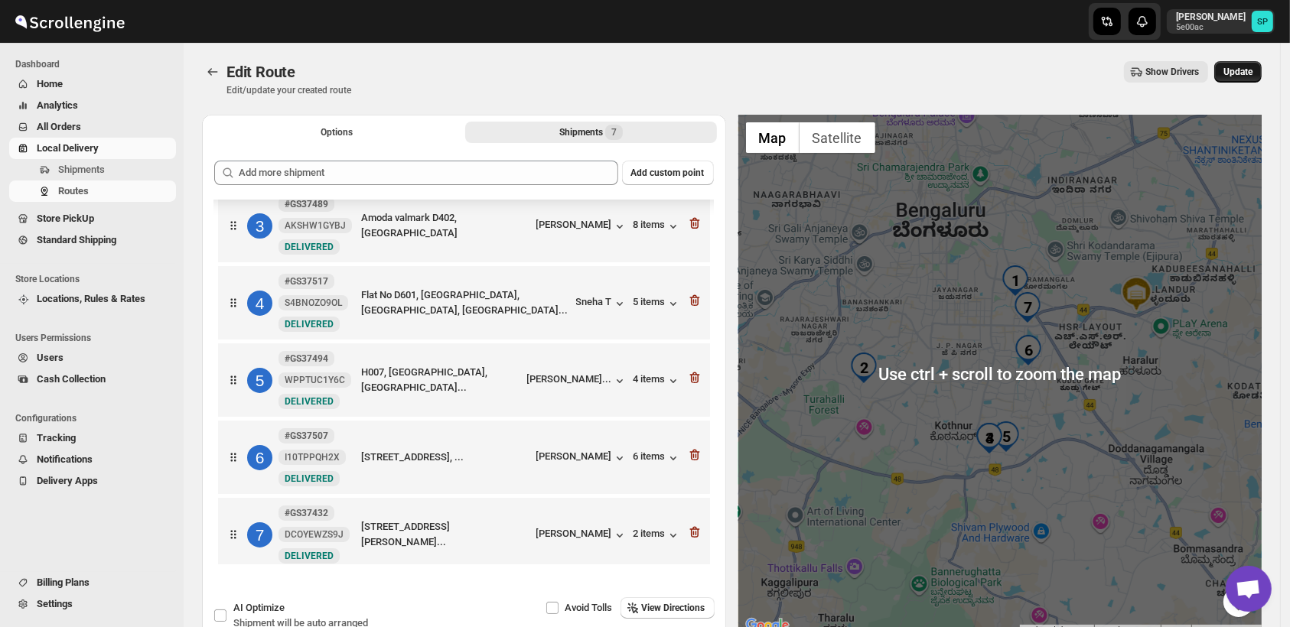
click at [1249, 71] on span "Update" at bounding box center [1238, 72] width 29 height 12
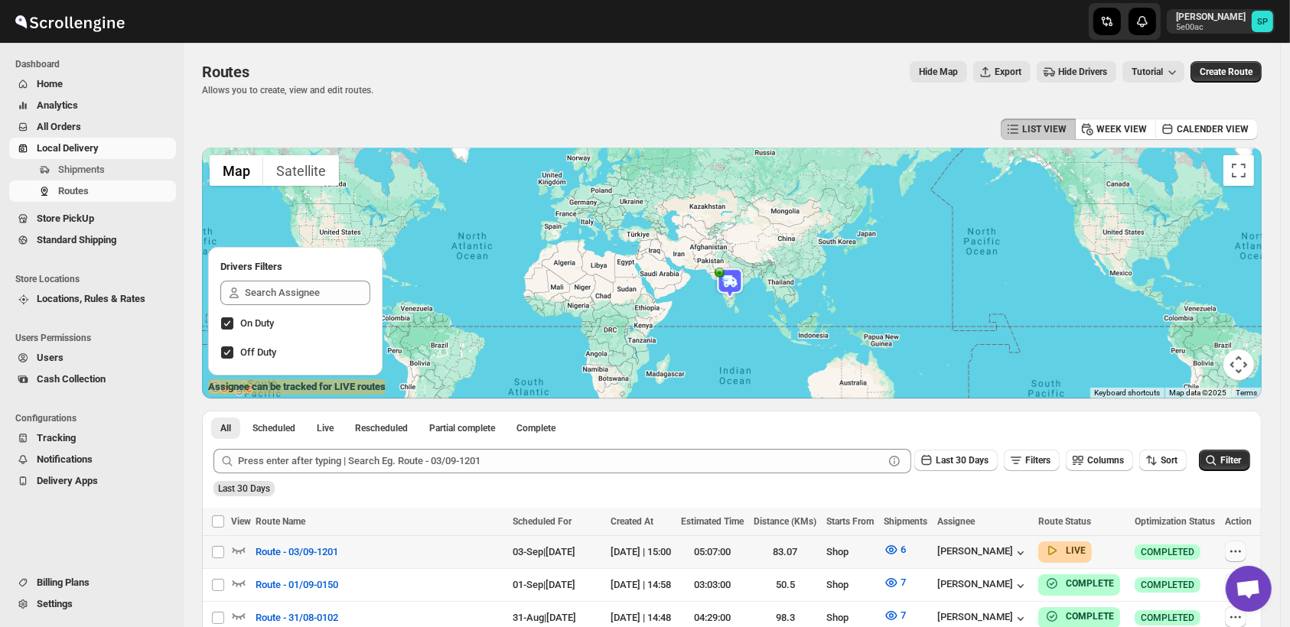
click at [1239, 555] on icon "button" at bounding box center [1235, 551] width 15 height 15
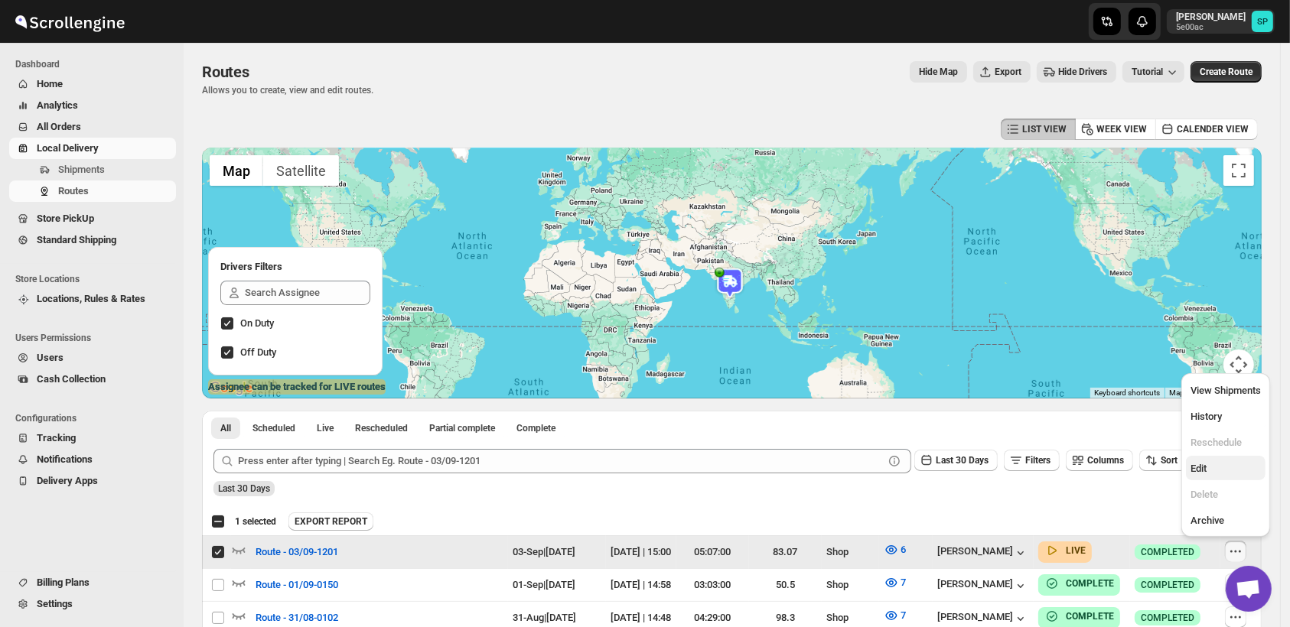
click at [1215, 474] on span "Edit" at bounding box center [1226, 468] width 70 height 15
checkbox input "false"
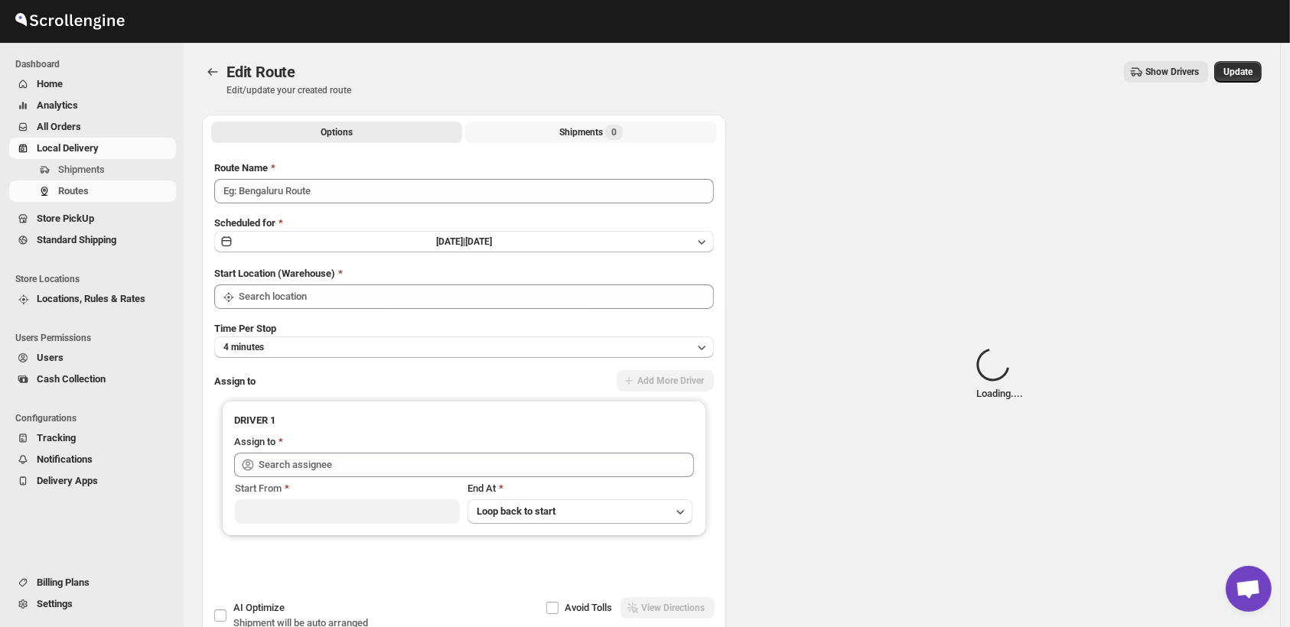
type input "Route - 03/09-1201"
click at [593, 136] on div "Shipments 0" at bounding box center [591, 132] width 64 height 15
type input "Shop"
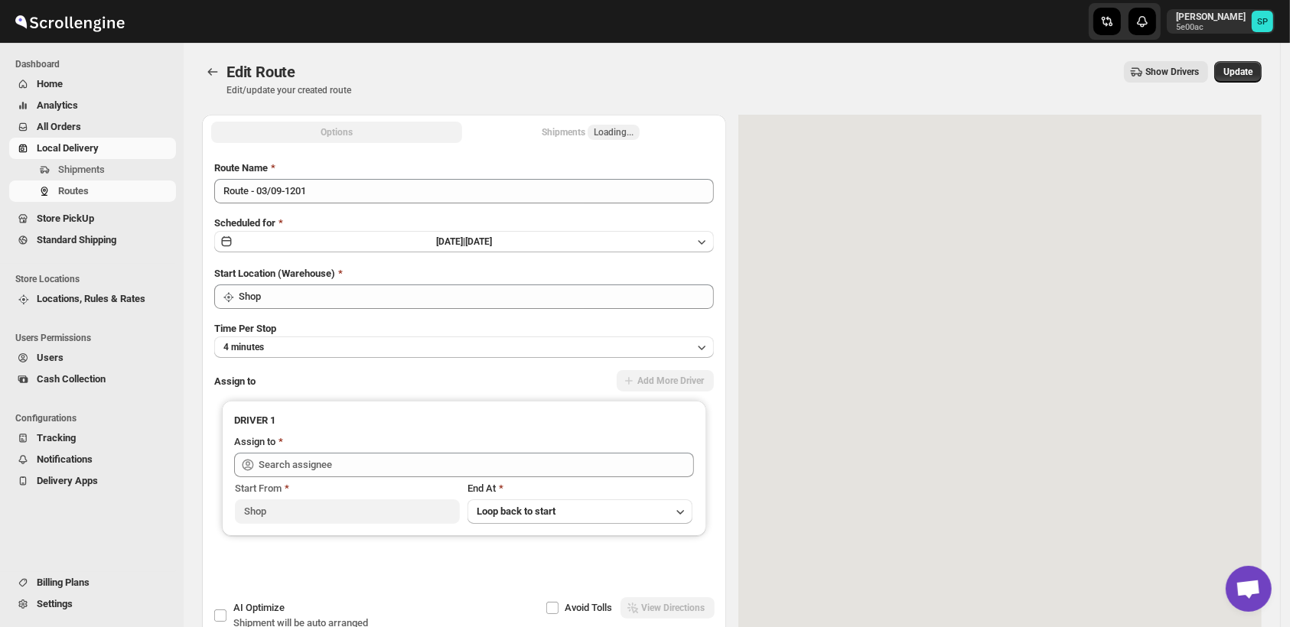
type input "[PERSON_NAME] ([EMAIL_ADDRESS][DOMAIN_NAME])"
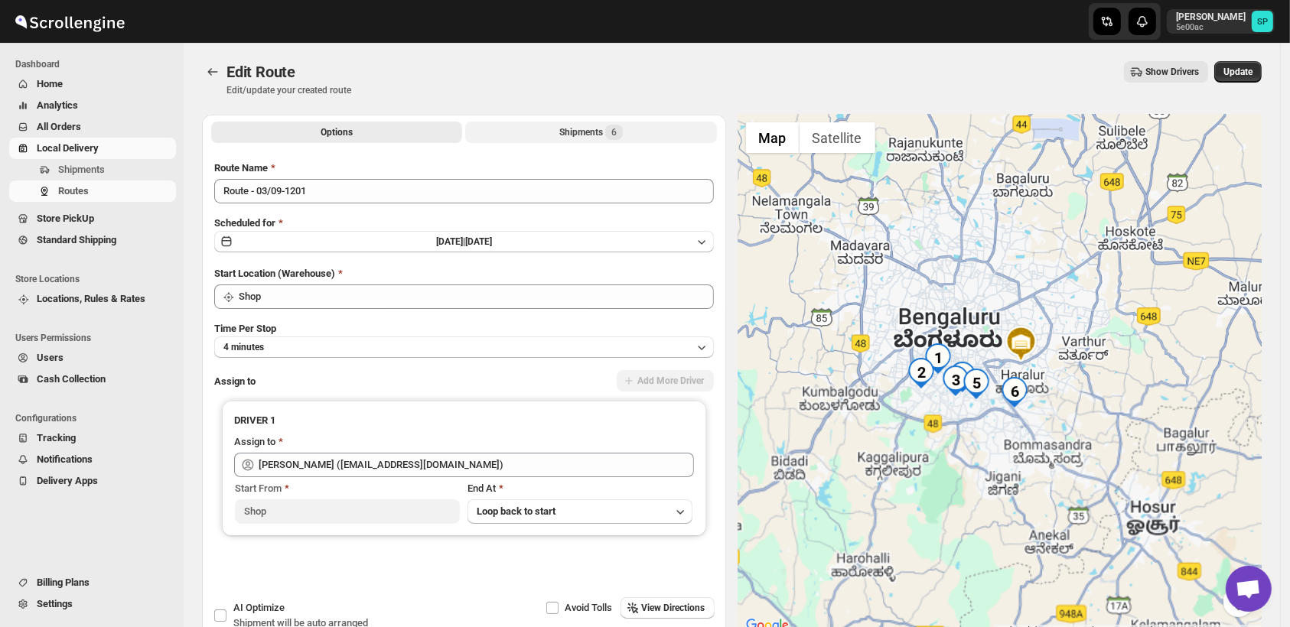
click at [582, 135] on div "Shipments 6" at bounding box center [591, 132] width 64 height 15
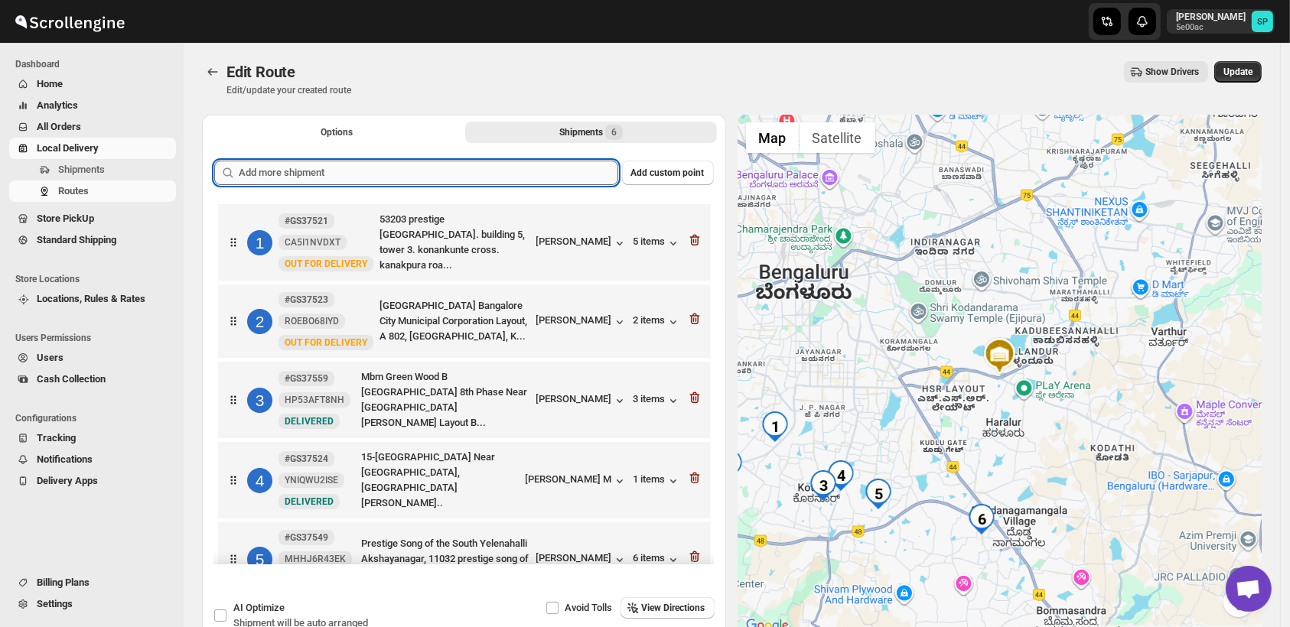
click at [506, 173] on input "text" at bounding box center [429, 173] width 380 height 24
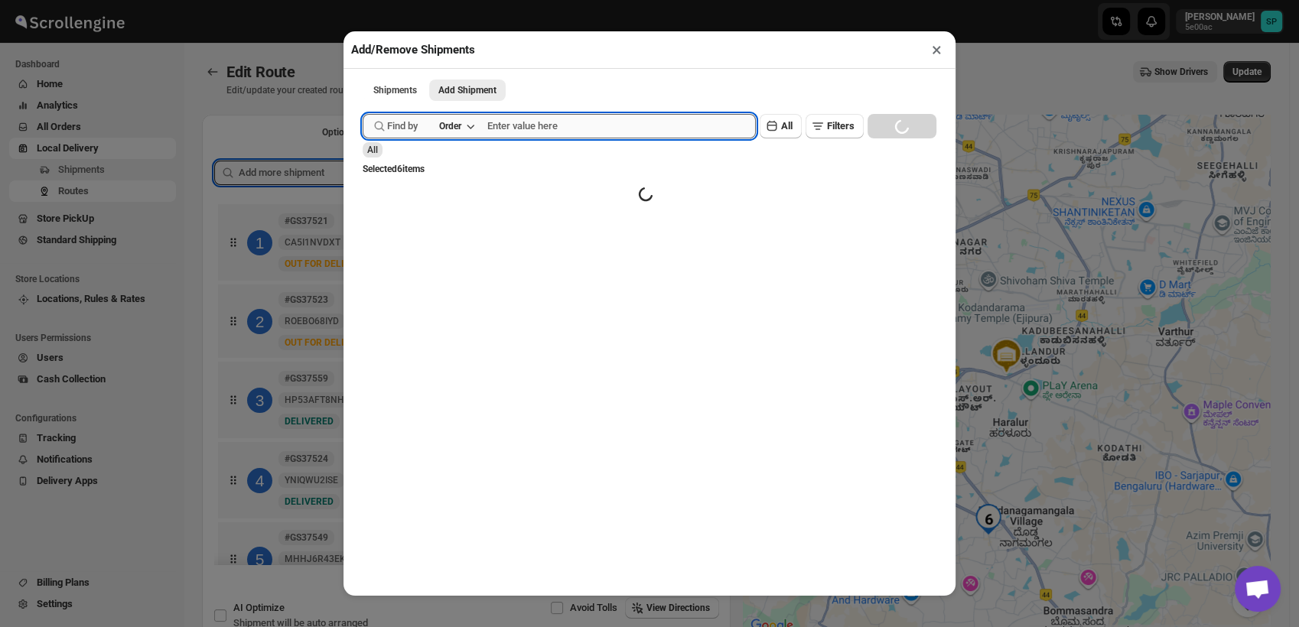
click at [582, 131] on input "text" at bounding box center [621, 126] width 269 height 24
paste input "GS37554"
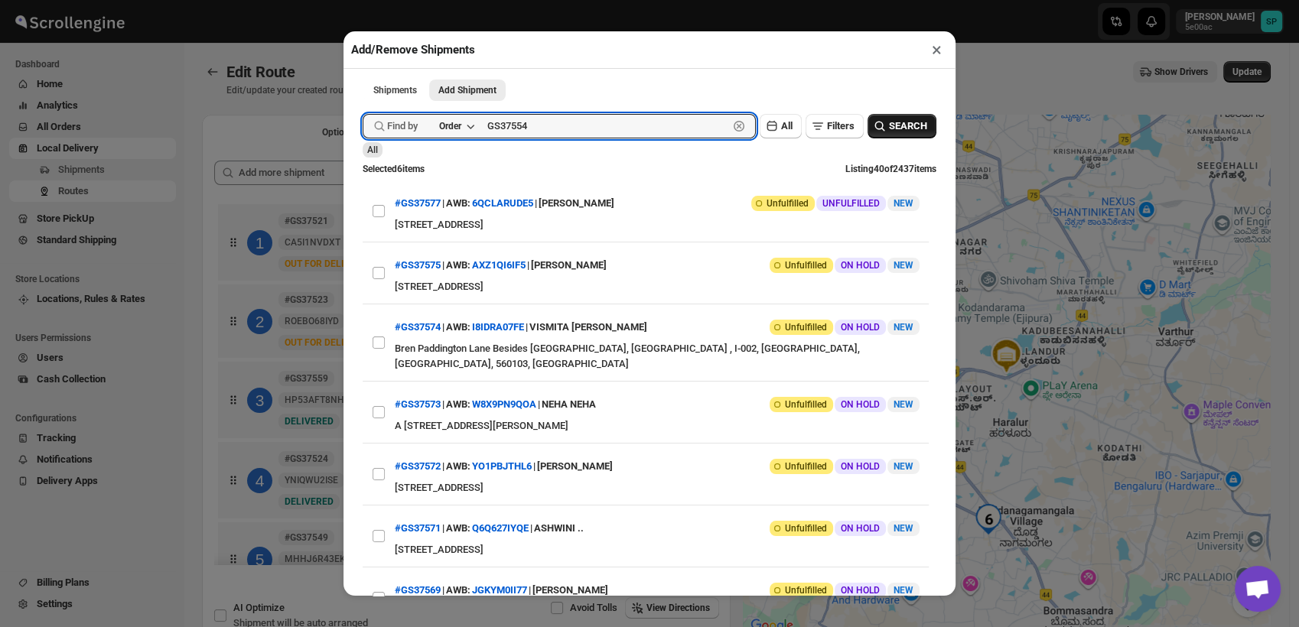
type input "GS37554"
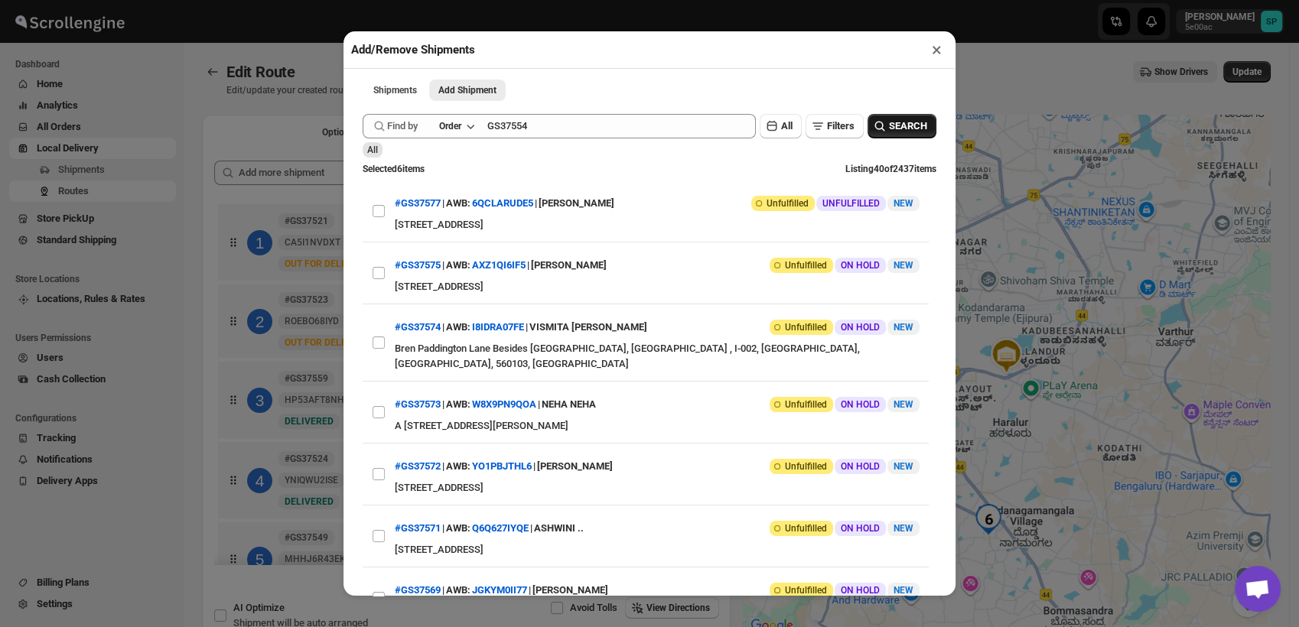
click at [889, 134] on span "SEARCH" at bounding box center [908, 126] width 38 height 15
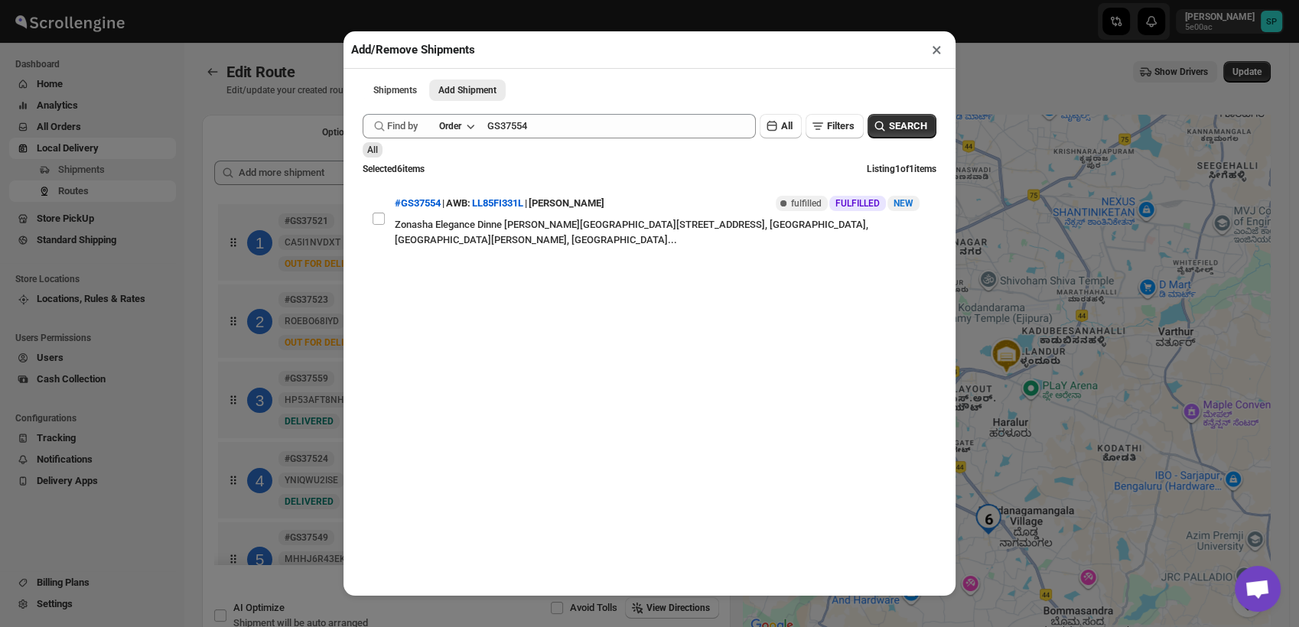
click at [373, 225] on input "View details for 68b6a82bc0fa9a00bc713706" at bounding box center [379, 219] width 12 height 12
checkbox input "true"
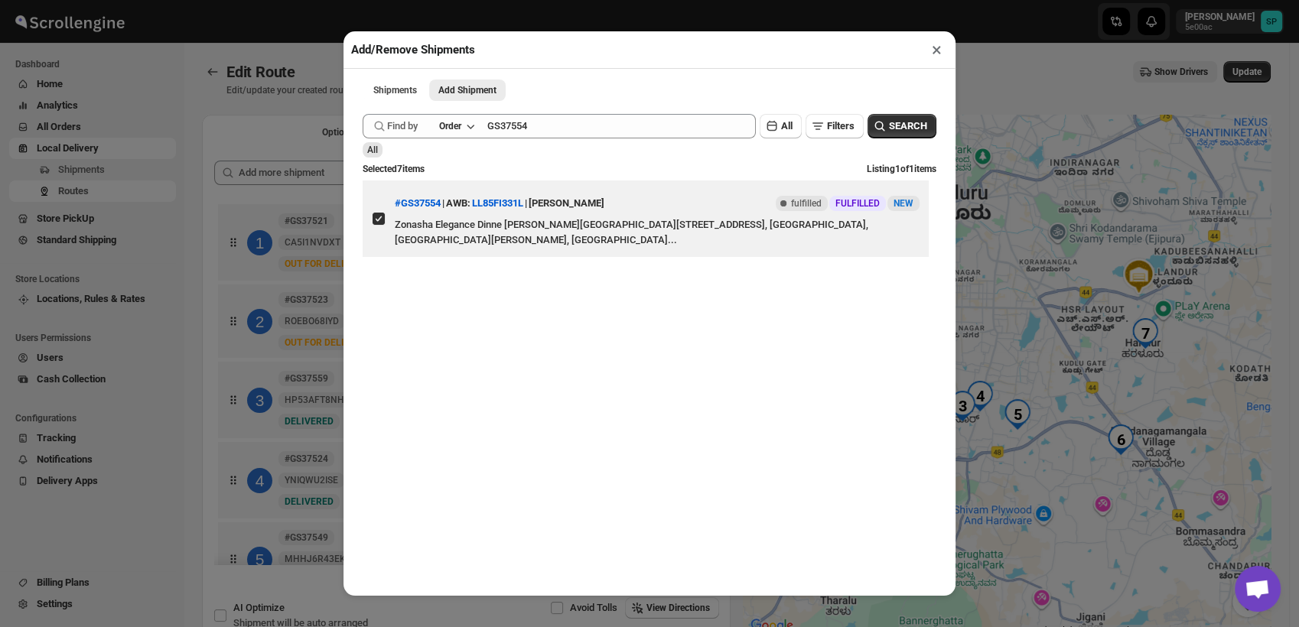
click at [935, 54] on button "×" at bounding box center [937, 49] width 22 height 21
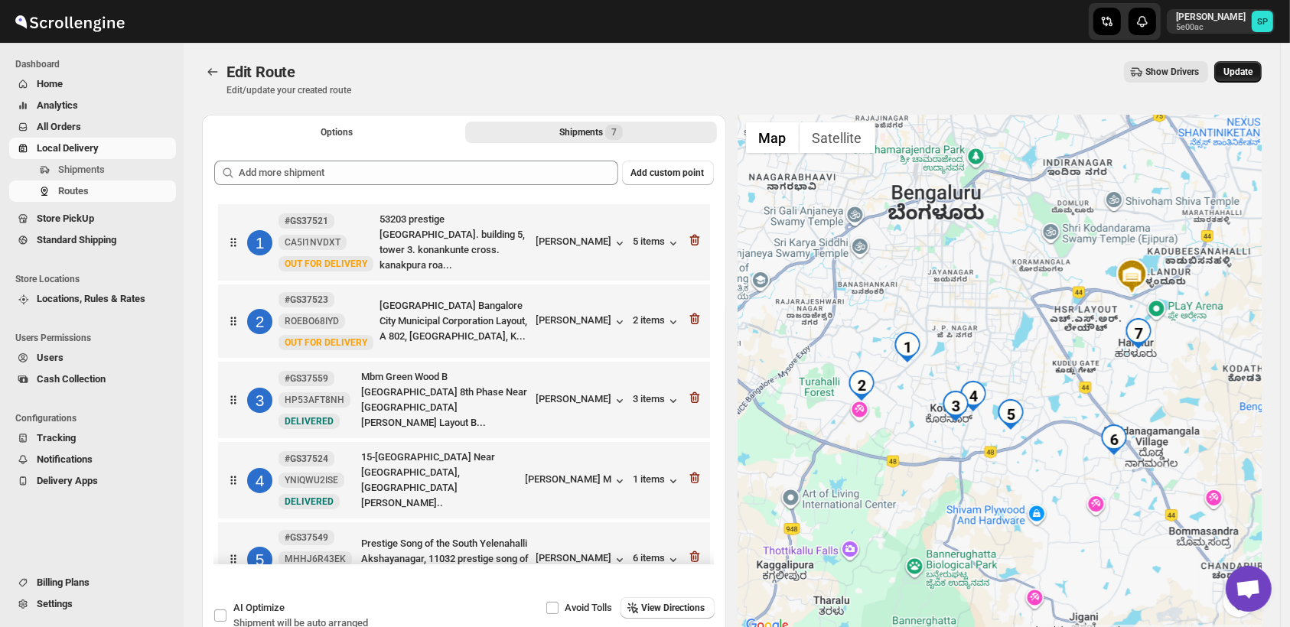
click at [1243, 73] on span "Update" at bounding box center [1238, 72] width 29 height 12
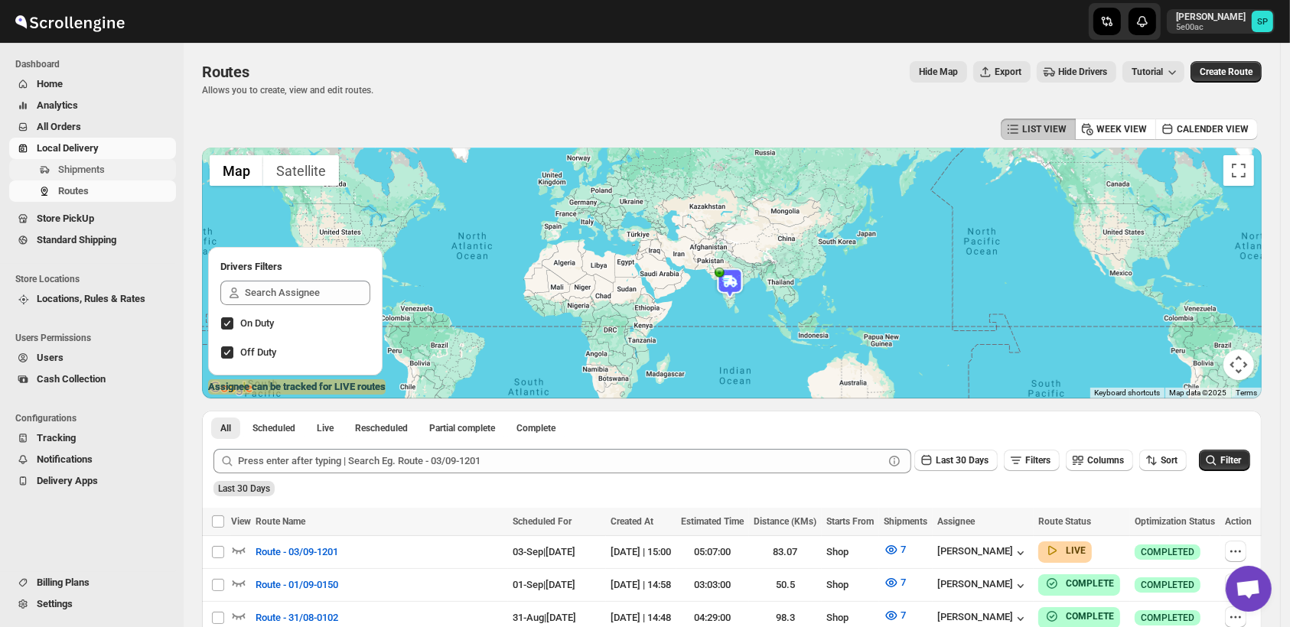
click at [84, 169] on span "Shipments" at bounding box center [81, 169] width 47 height 11
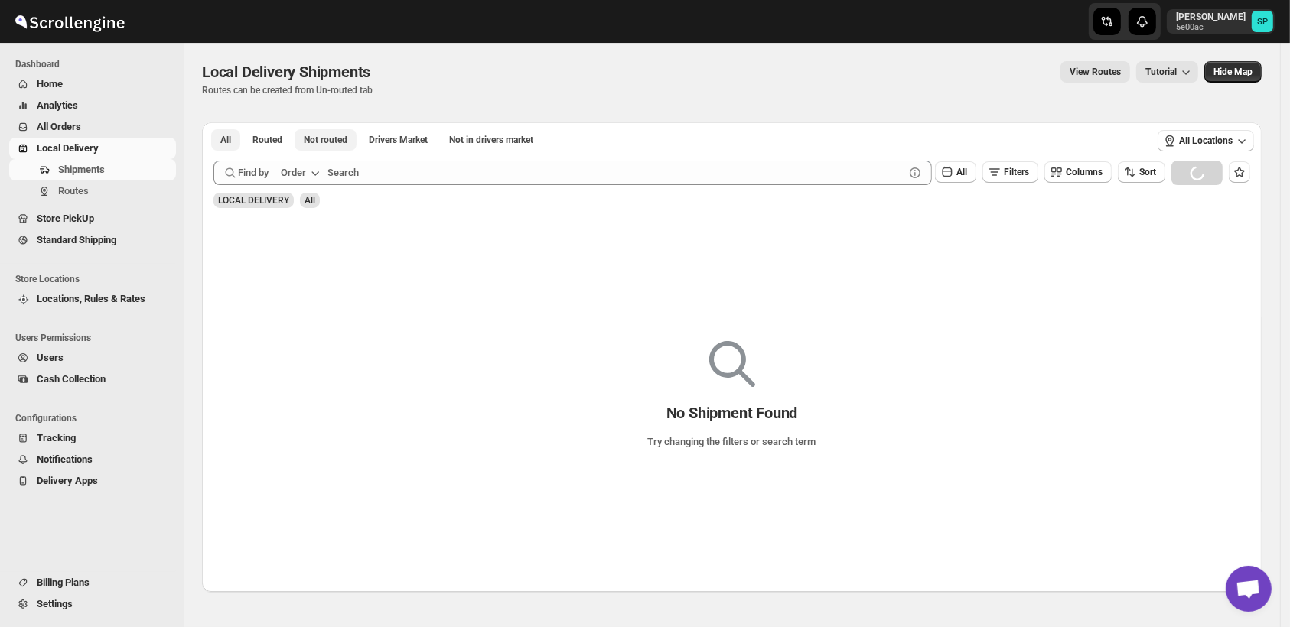
click at [321, 145] on span "Not routed" at bounding box center [326, 140] width 44 height 12
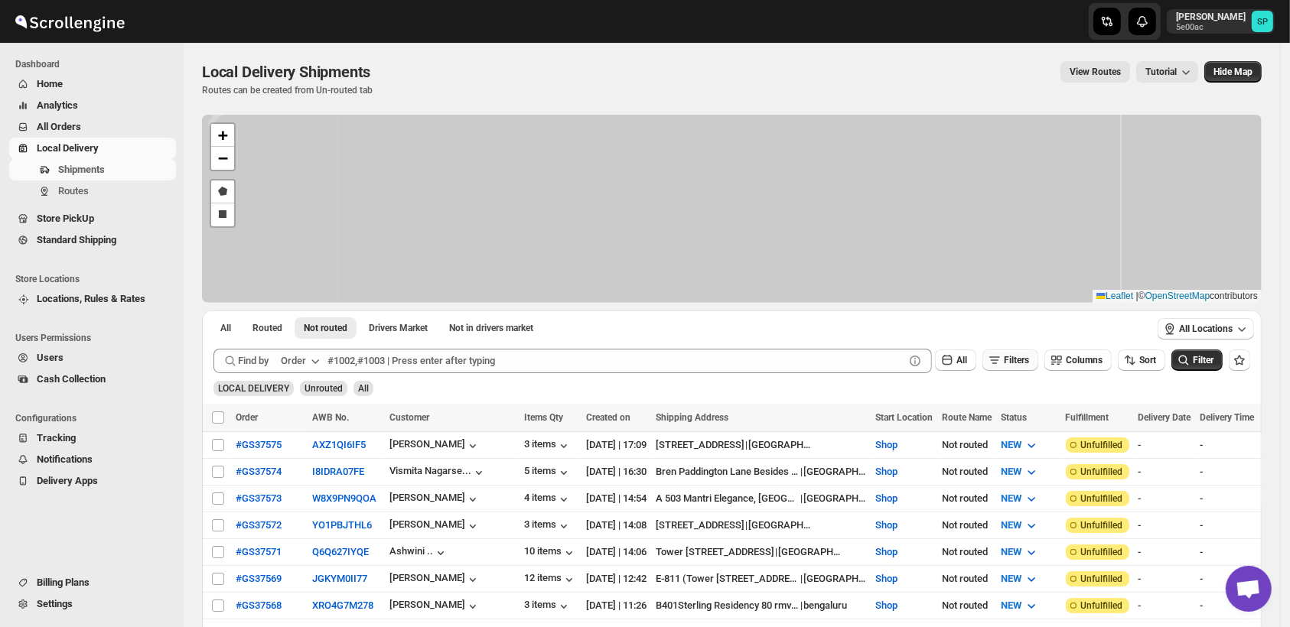
click at [1029, 361] on span "Filters" at bounding box center [1016, 360] width 25 height 11
click at [1032, 426] on button "Add Filter" at bounding box center [1018, 420] width 70 height 21
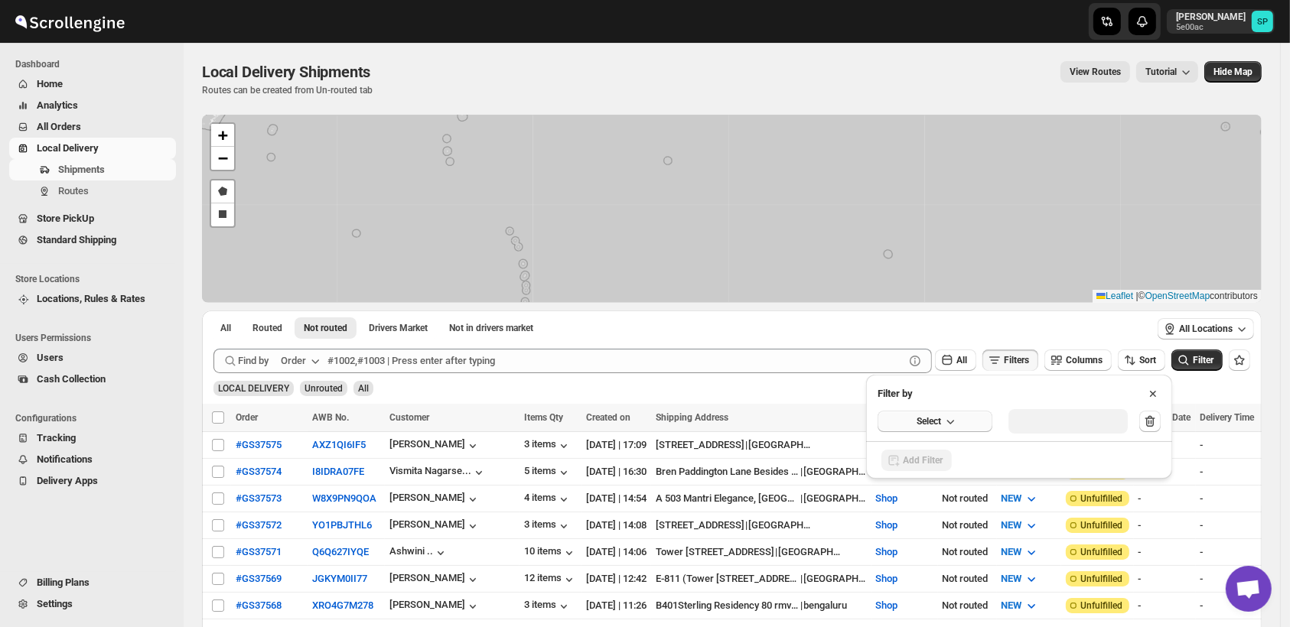
click at [917, 421] on span "Select" at bounding box center [929, 422] width 24 height 12
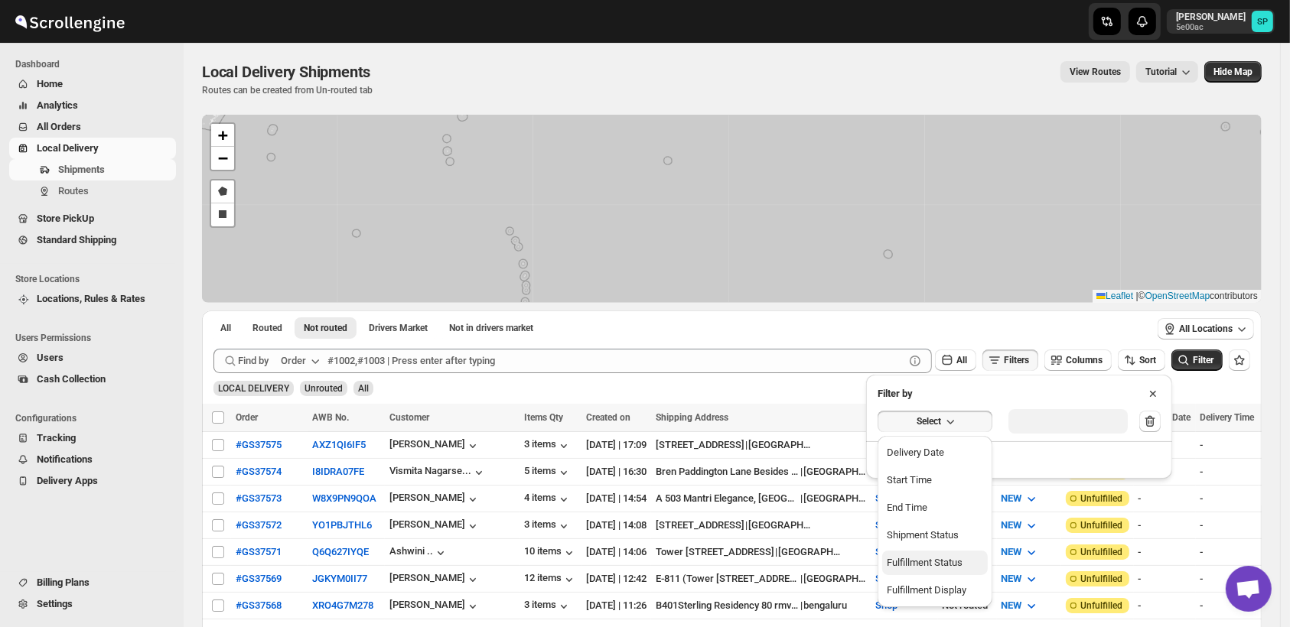
click at [924, 566] on div "Fulfillment Status" at bounding box center [925, 563] width 76 height 15
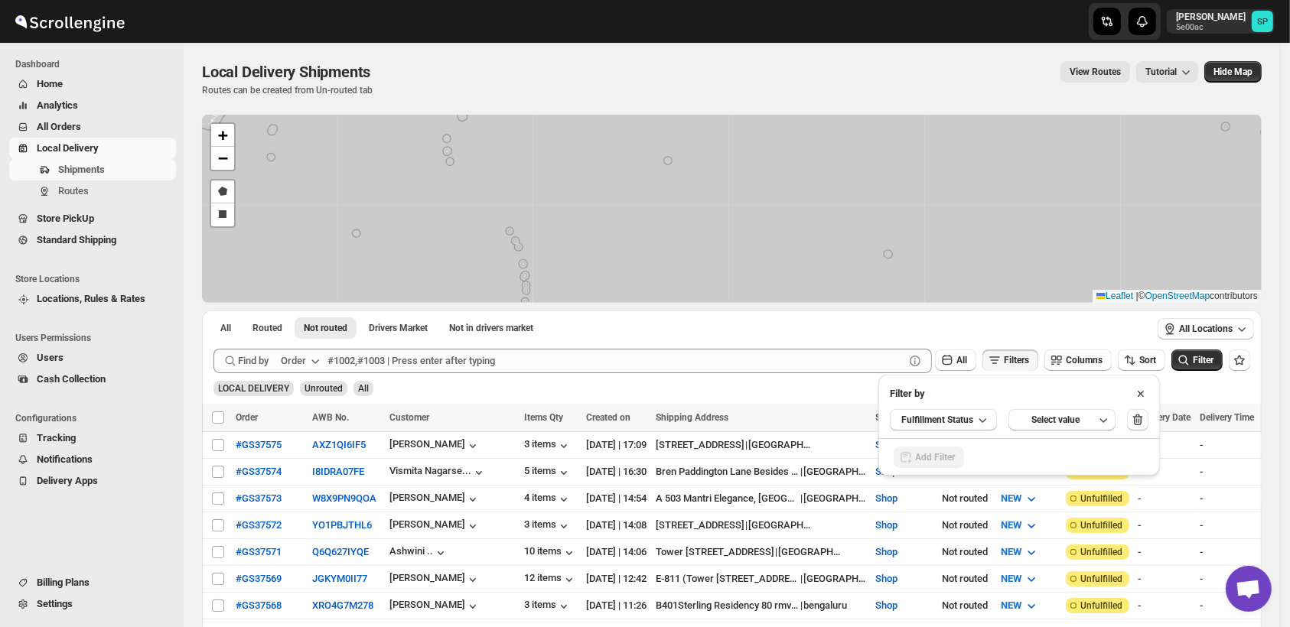
click at [1046, 420] on div "Select value" at bounding box center [1056, 420] width 77 height 12
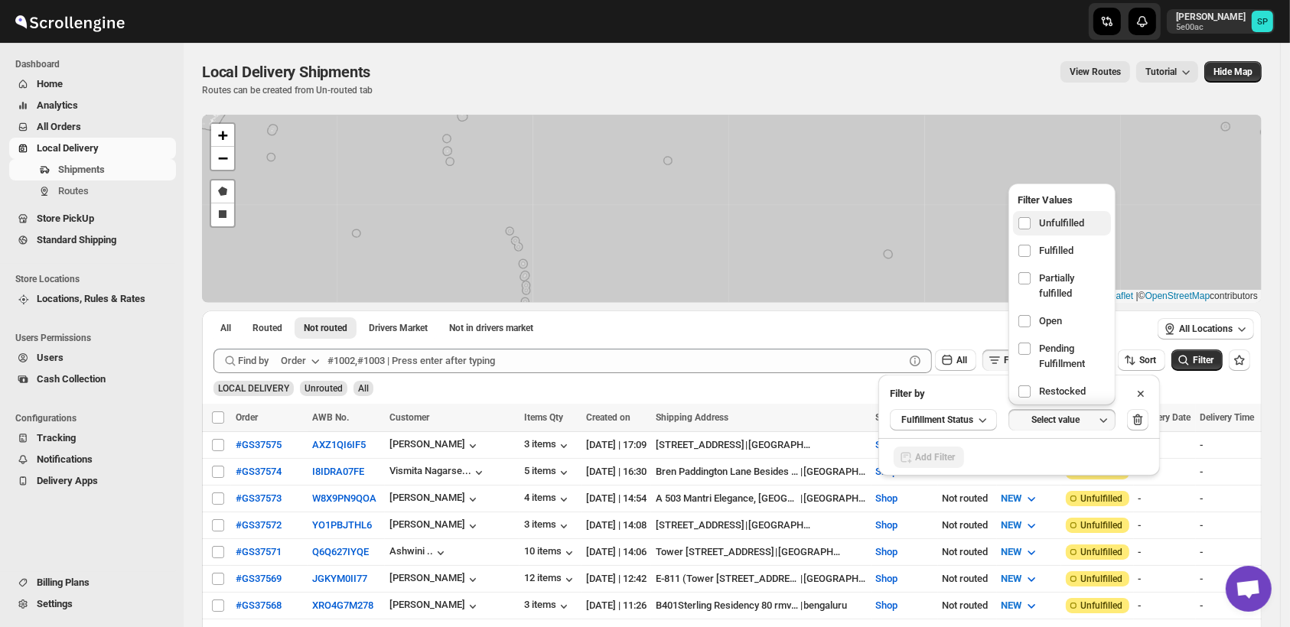
click at [1056, 211] on label "Unfulfilled" at bounding box center [1062, 223] width 98 height 24
click at [1031, 217] on input "checkbox" at bounding box center [1025, 223] width 12 height 12
checkbox input "true"
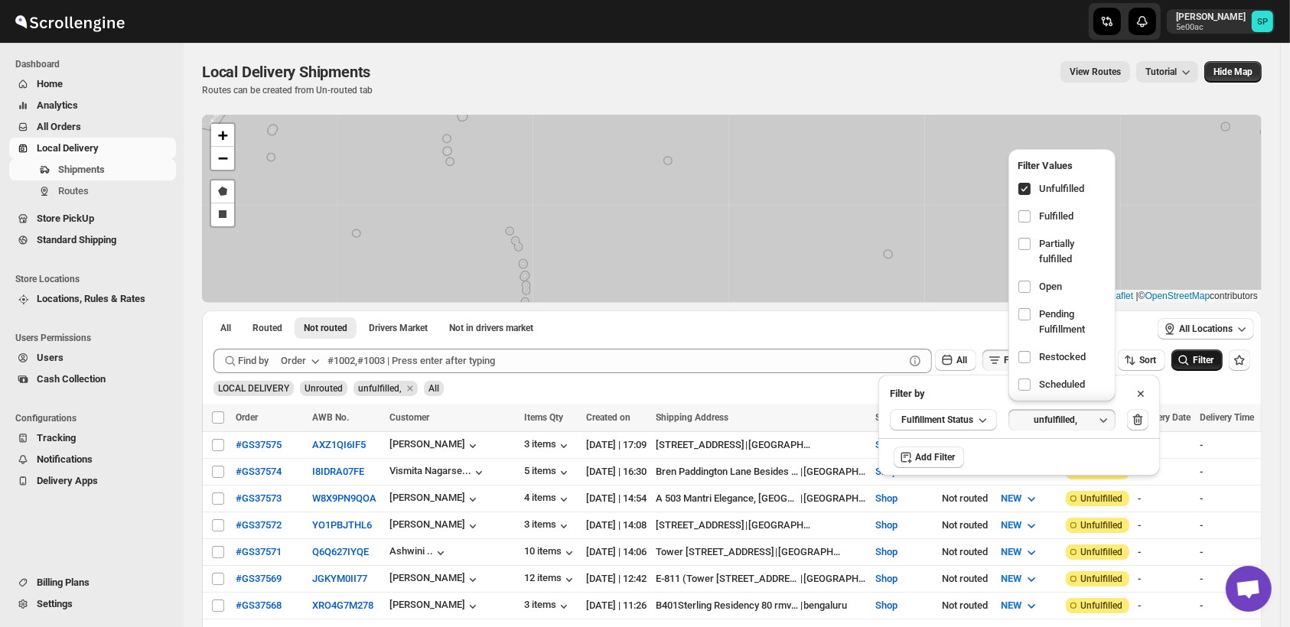
click at [1213, 366] on button "Filter" at bounding box center [1197, 360] width 51 height 21
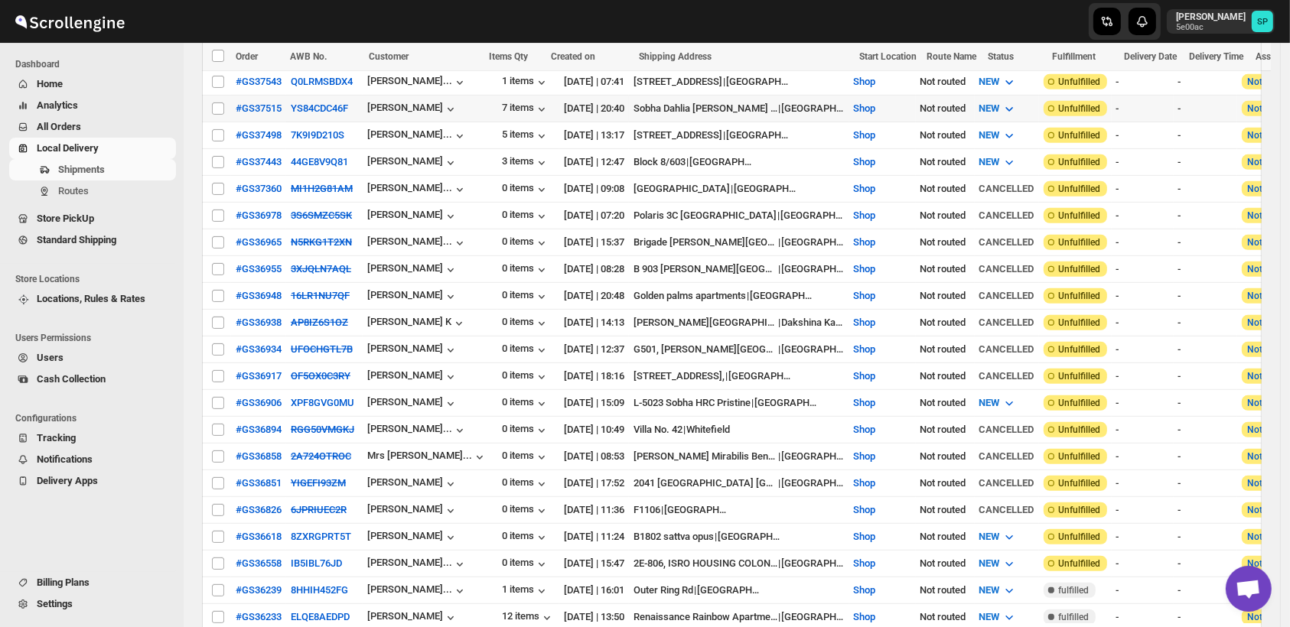
scroll to position [425, 0]
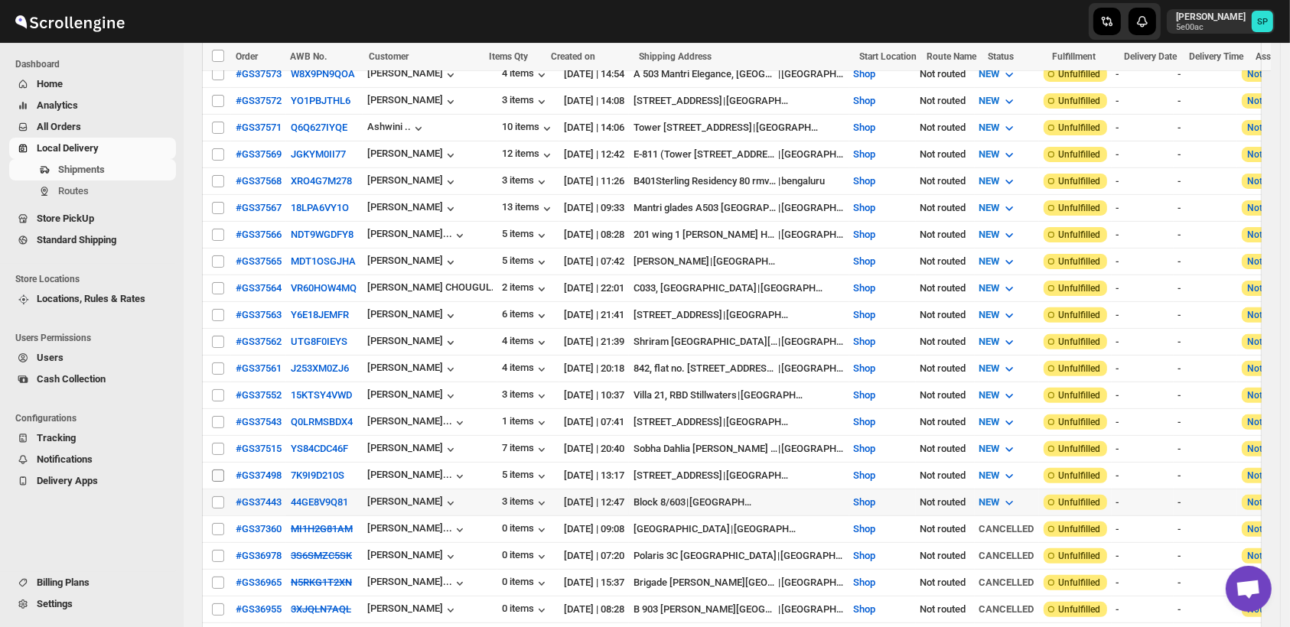
click at [223, 497] on input "Select shipment" at bounding box center [218, 503] width 12 height 12
checkbox input "true"
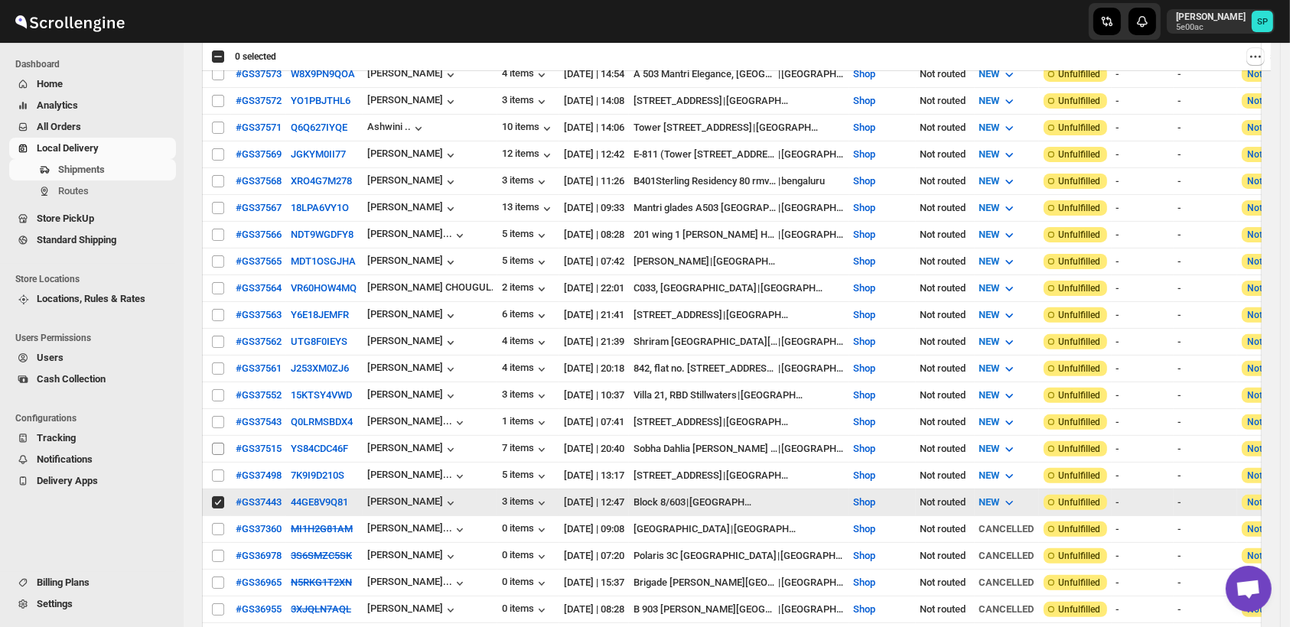
click at [223, 470] on input "Select shipment" at bounding box center [218, 476] width 12 height 12
checkbox input "true"
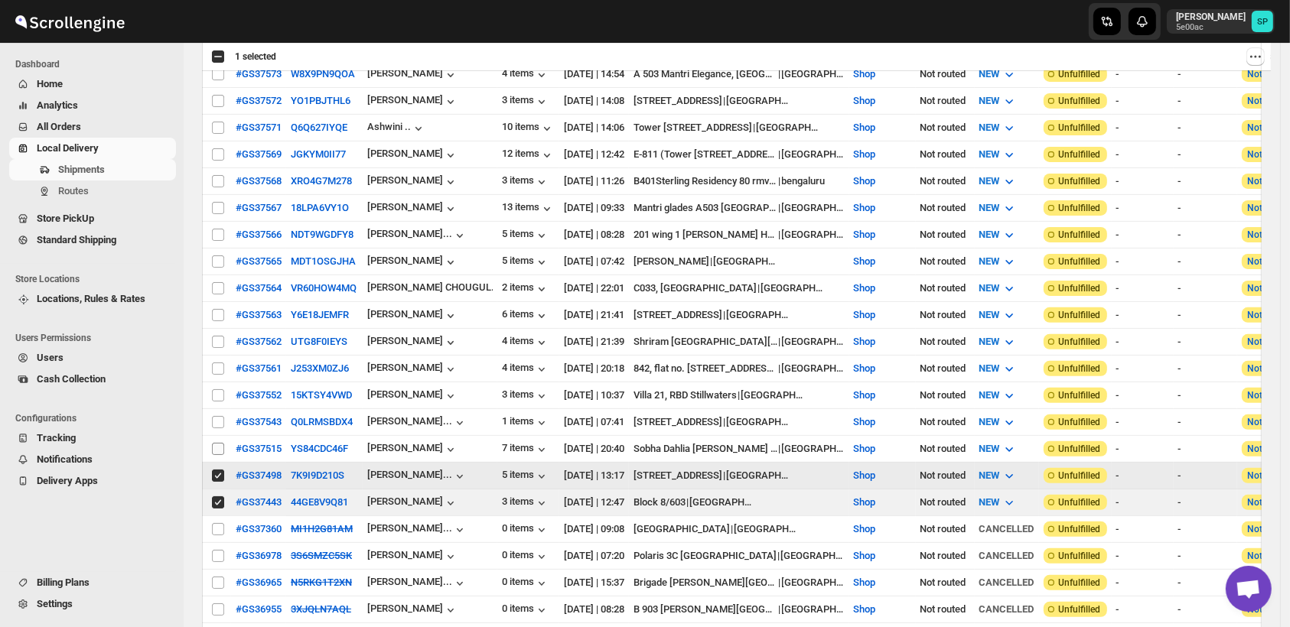
click at [220, 443] on input "Select shipment" at bounding box center [218, 449] width 12 height 12
checkbox input "true"
click at [216, 416] on span at bounding box center [218, 423] width 14 height 14
click at [216, 416] on input "Select shipment" at bounding box center [218, 422] width 12 height 12
checkbox input "false"
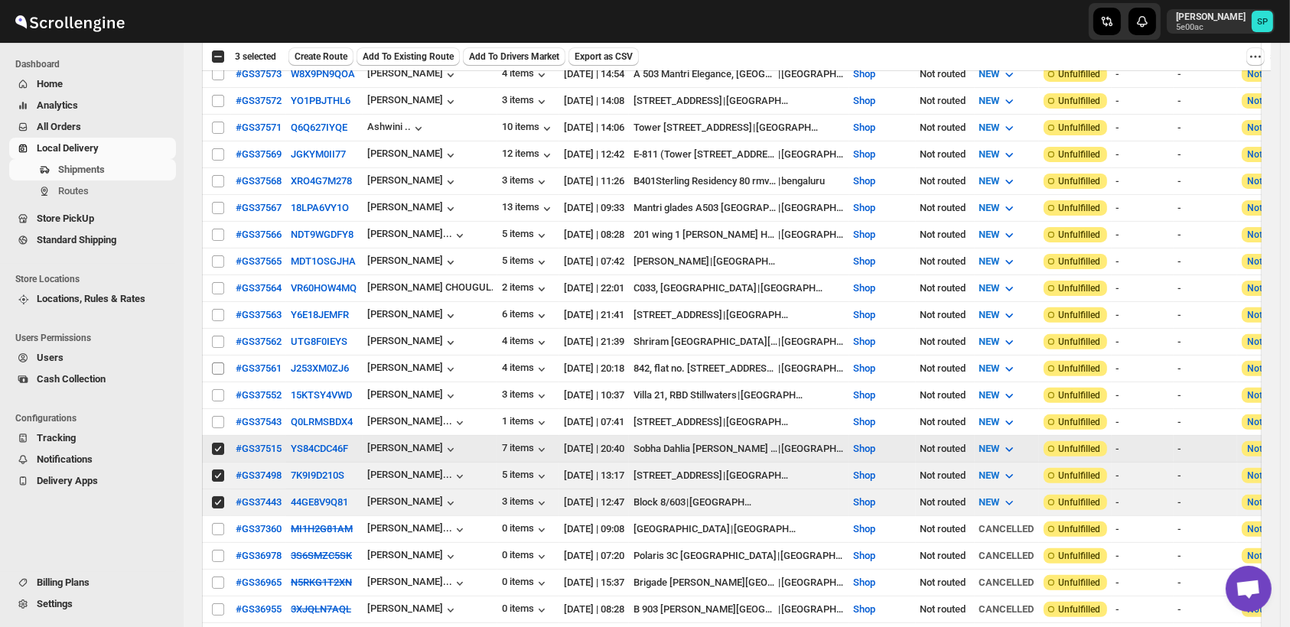
click at [214, 389] on input "Select shipment" at bounding box center [218, 395] width 12 height 12
checkbox input "true"
click at [214, 356] on td "Select shipment" at bounding box center [216, 369] width 29 height 27
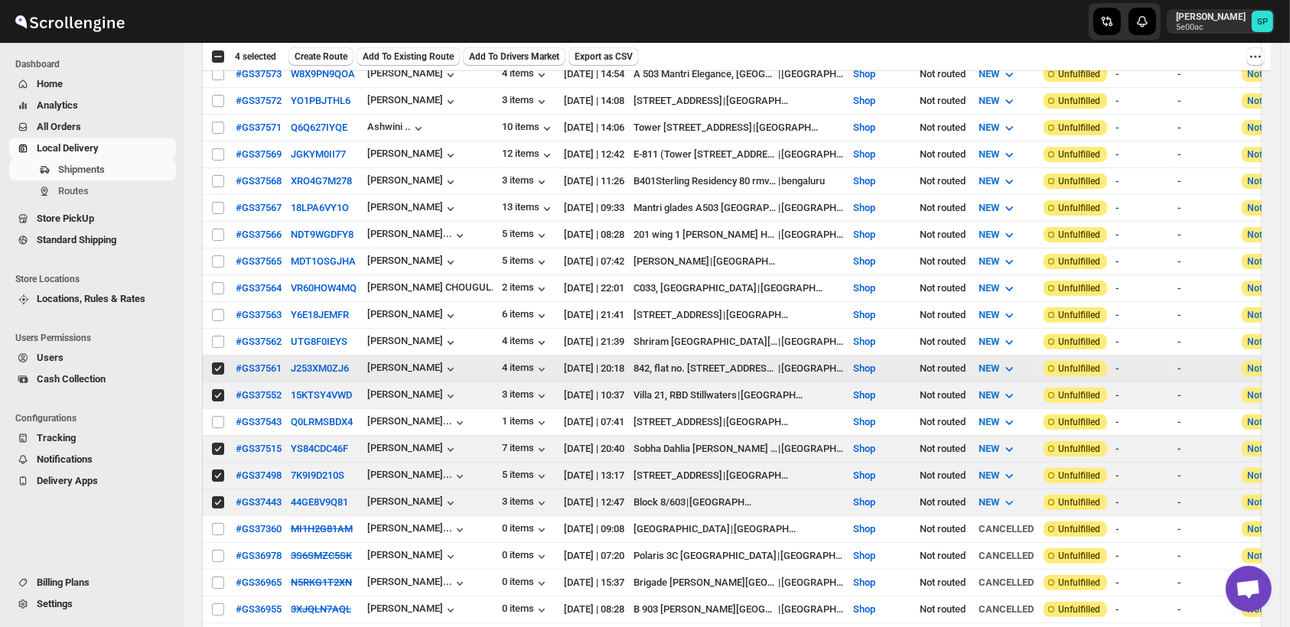
checkbox input "true"
click at [215, 416] on input "Select shipment" at bounding box center [218, 422] width 12 height 12
checkbox input "true"
click at [218, 336] on input "Select shipment" at bounding box center [218, 342] width 12 height 12
checkbox input "true"
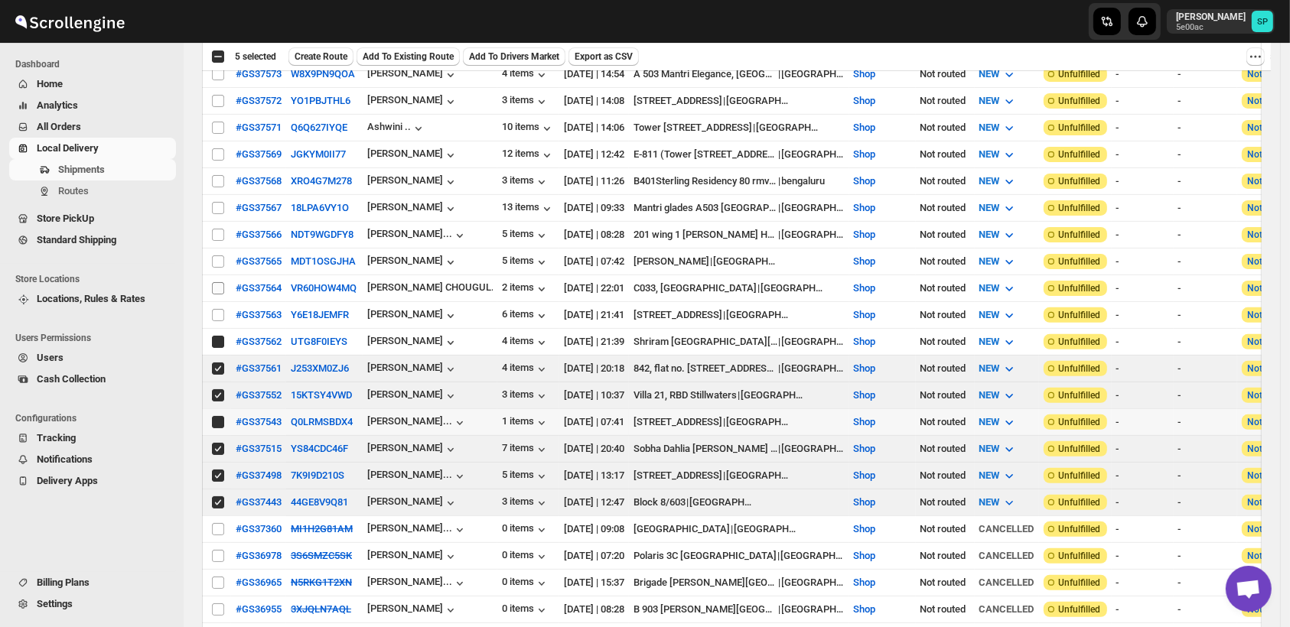
click at [217, 309] on input "Select shipment" at bounding box center [218, 315] width 12 height 12
checkbox input "true"
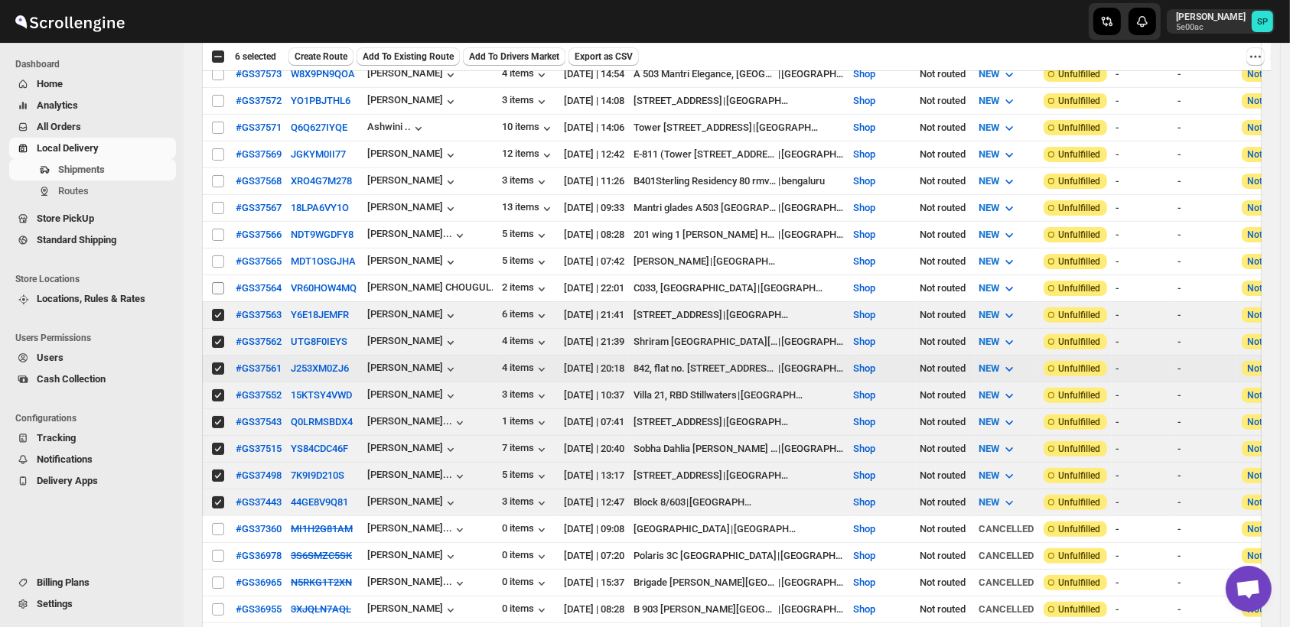
click at [214, 282] on input "Select shipment" at bounding box center [218, 288] width 12 height 12
checkbox input "true"
click at [217, 256] on input "Select shipment" at bounding box center [218, 262] width 12 height 12
checkbox input "true"
click at [222, 222] on td "Select shipment" at bounding box center [216, 235] width 29 height 27
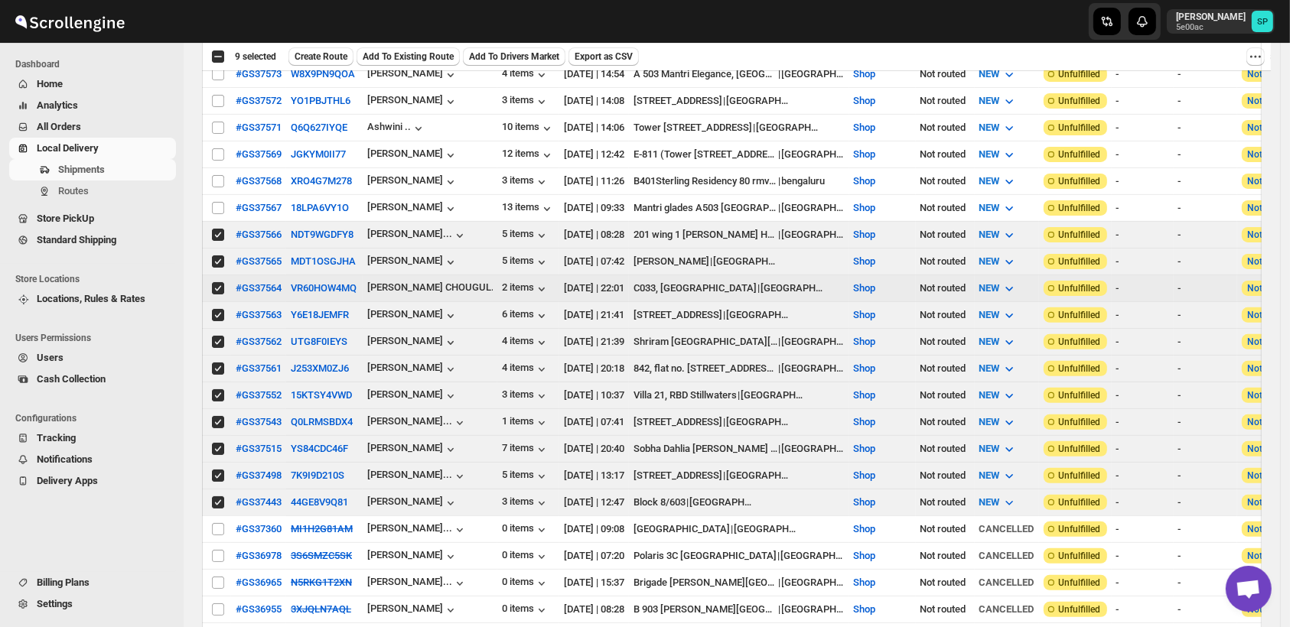
checkbox input "true"
click at [218, 195] on td "Select shipment" at bounding box center [216, 208] width 29 height 27
click at [216, 175] on input "Select shipment" at bounding box center [218, 181] width 12 height 12
checkbox input "true"
click at [216, 148] on input "Select shipment" at bounding box center [218, 154] width 12 height 12
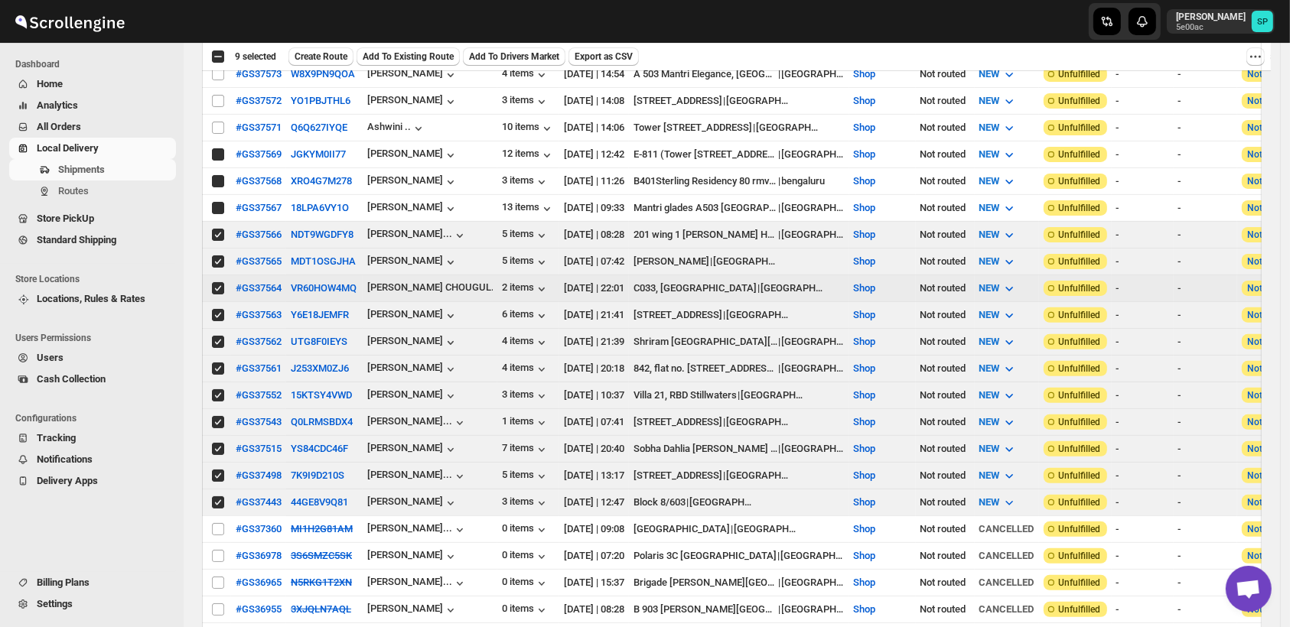
checkbox input "true"
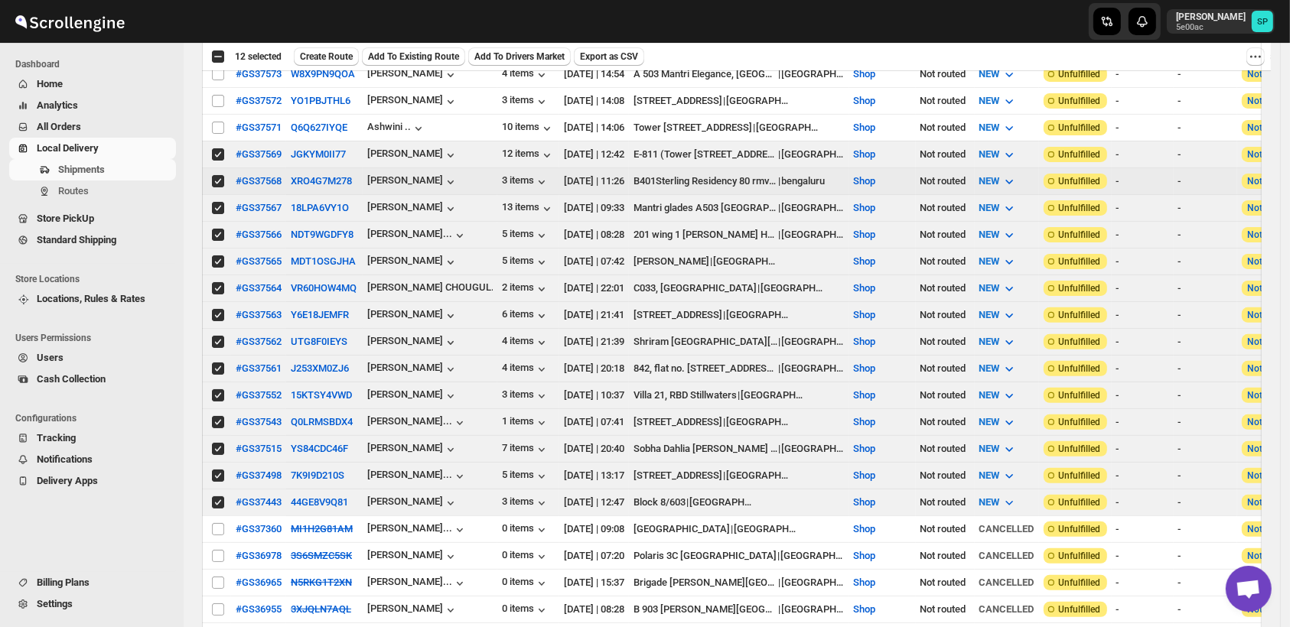
checkbox input "true"
drag, startPoint x: 217, startPoint y: 109, endPoint x: 282, endPoint y: 247, distance: 152.3
click at [218, 115] on td "Select shipment" at bounding box center [216, 128] width 29 height 27
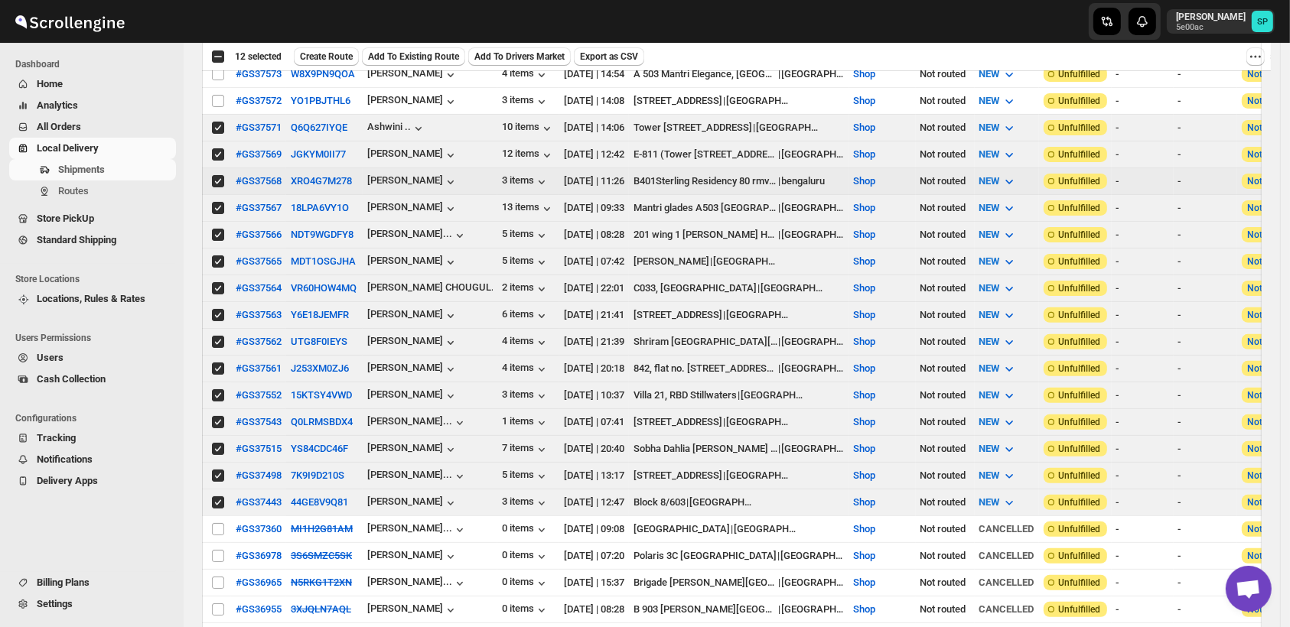
checkbox input "true"
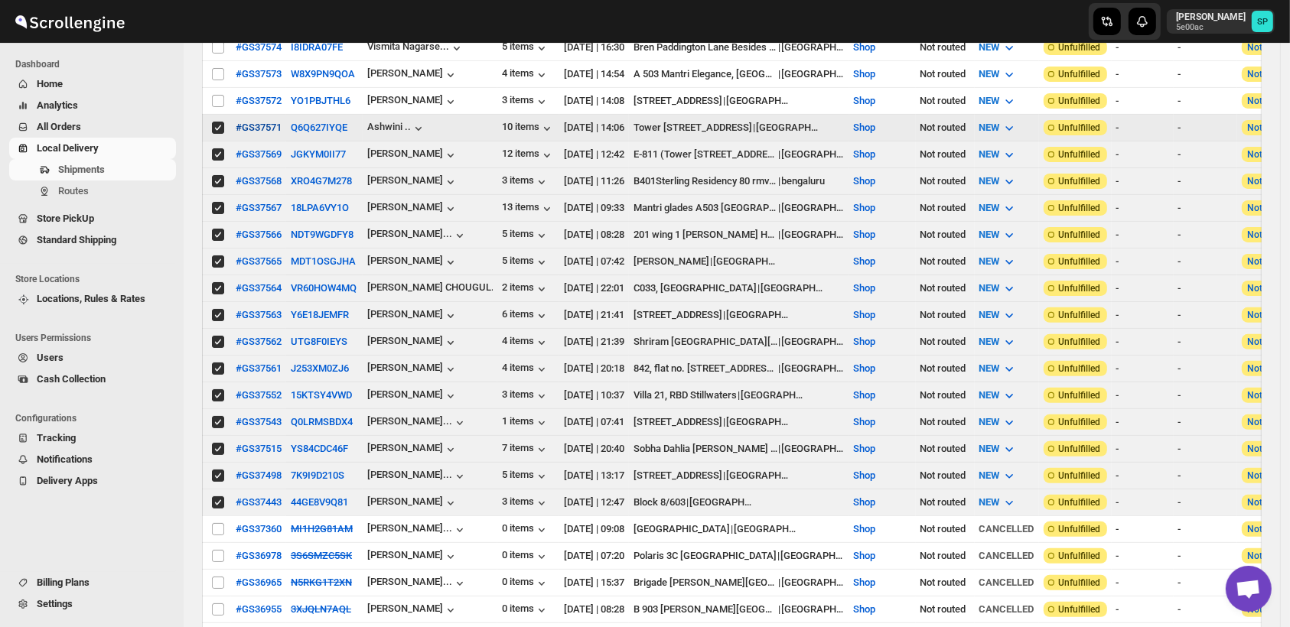
scroll to position [255, 0]
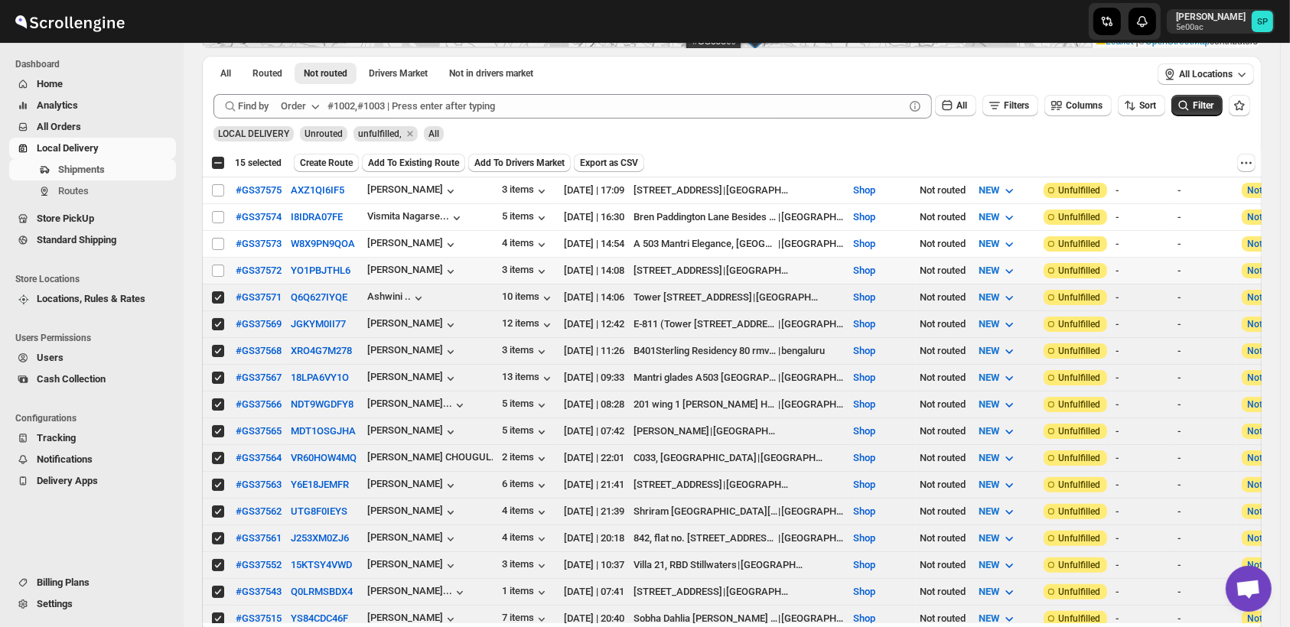
click at [220, 258] on td "Select shipment" at bounding box center [216, 271] width 29 height 27
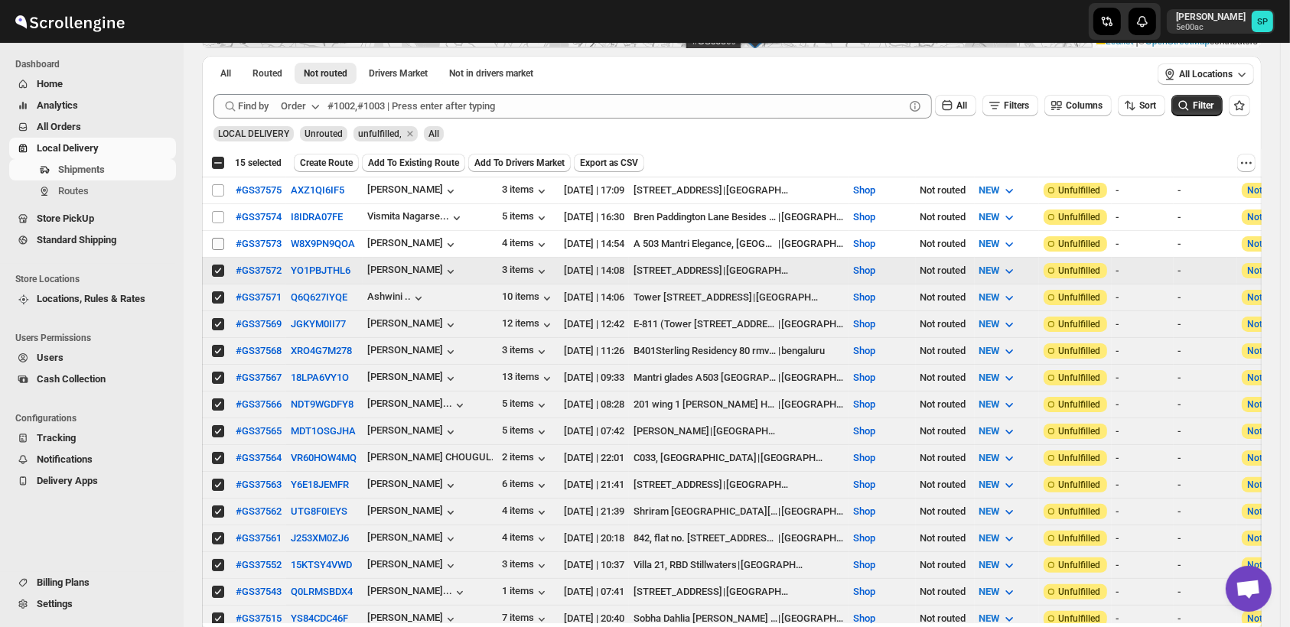
click at [220, 242] on input "Select shipment" at bounding box center [218, 244] width 12 height 12
checkbox input "true"
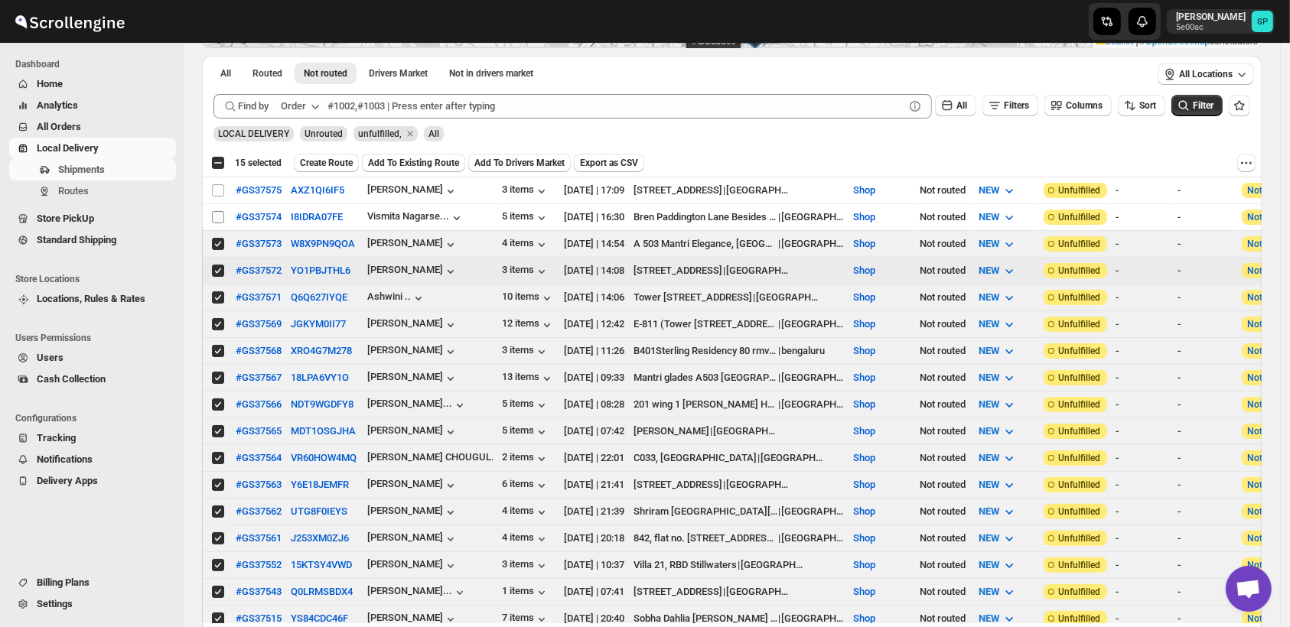
checkbox input "true"
click at [219, 211] on input "Select shipment" at bounding box center [218, 217] width 12 height 12
checkbox input "true"
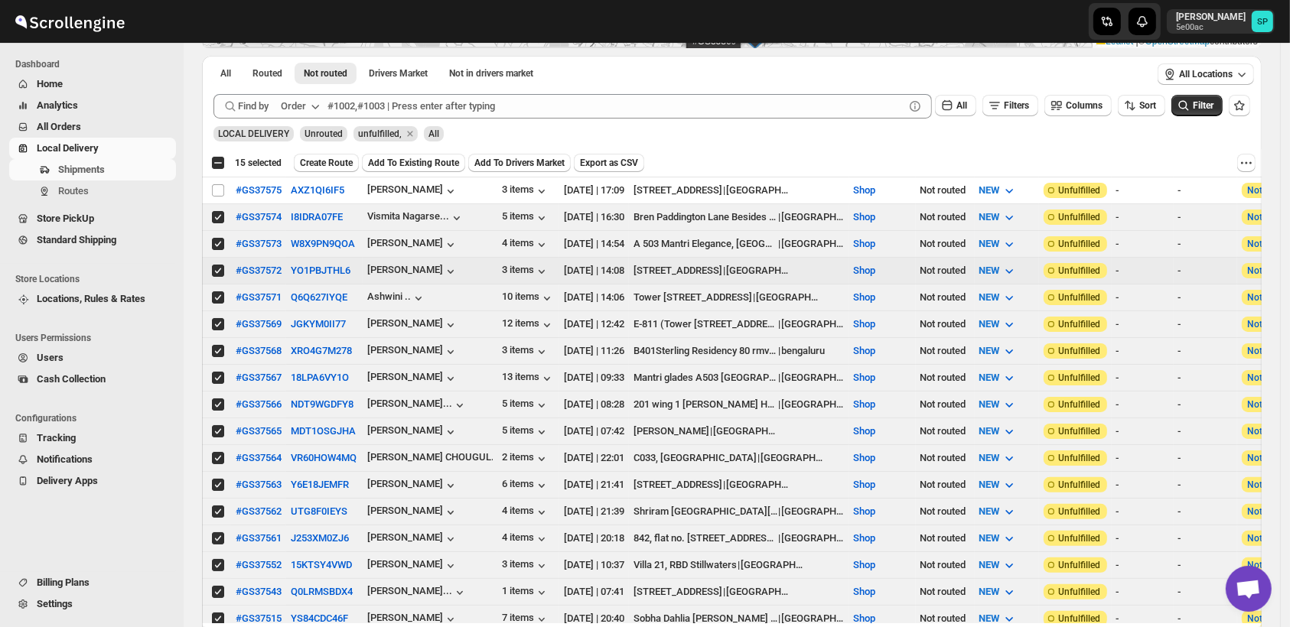
click at [219, 190] on input "Select shipment" at bounding box center [218, 190] width 12 height 12
checkbox input "true"
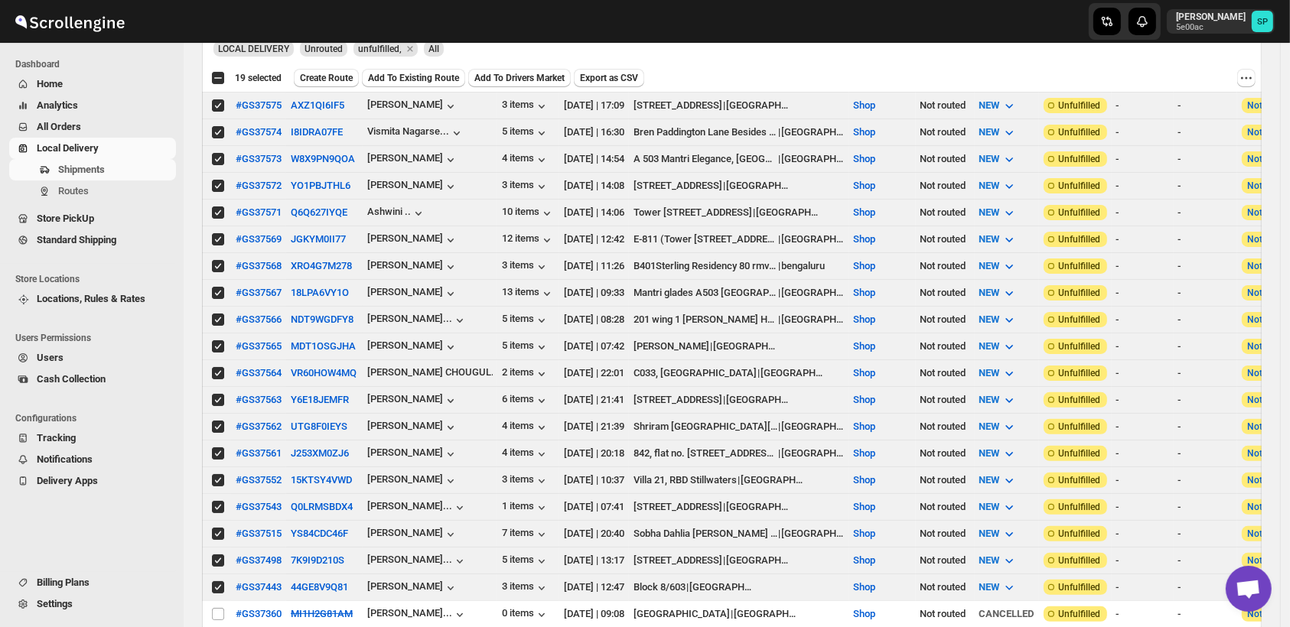
scroll to position [0, 0]
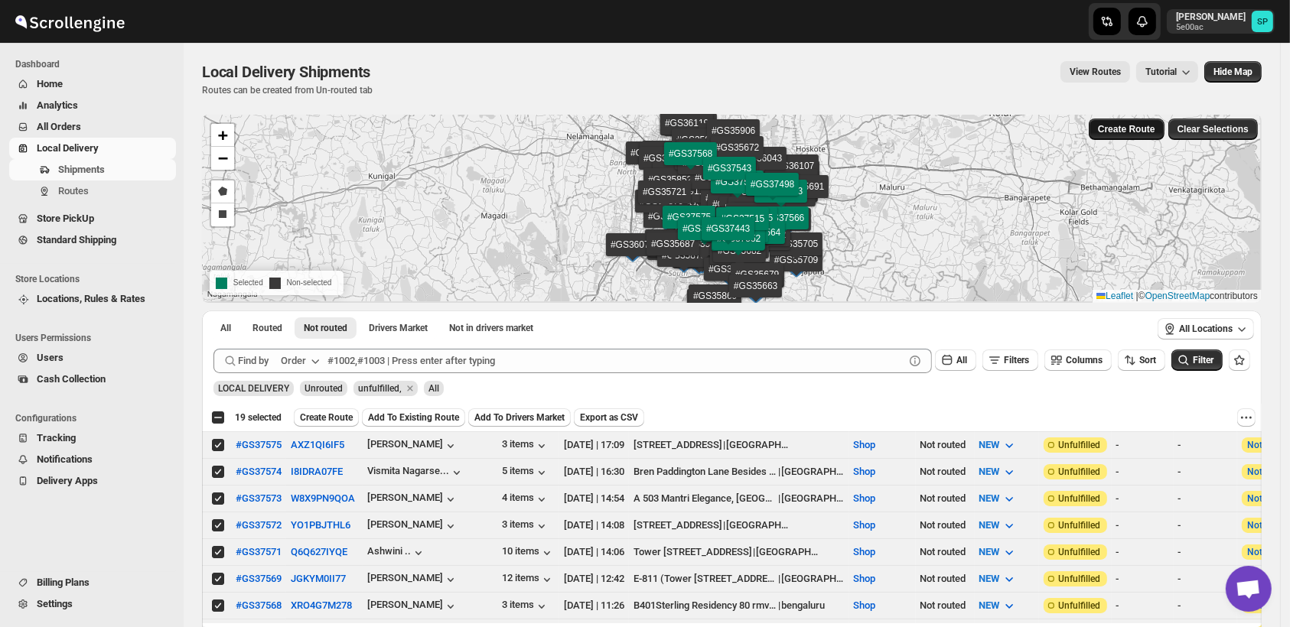
click at [1136, 129] on span "Create Route" at bounding box center [1126, 129] width 57 height 12
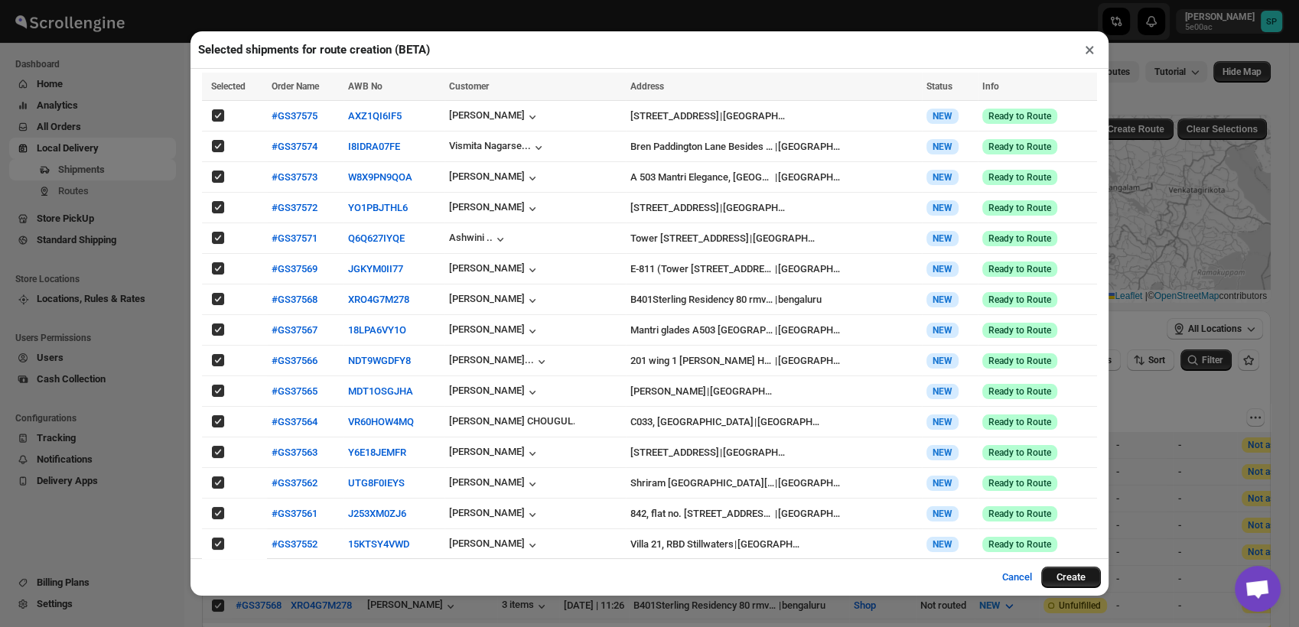
click at [1071, 582] on button "Create" at bounding box center [1071, 577] width 60 height 21
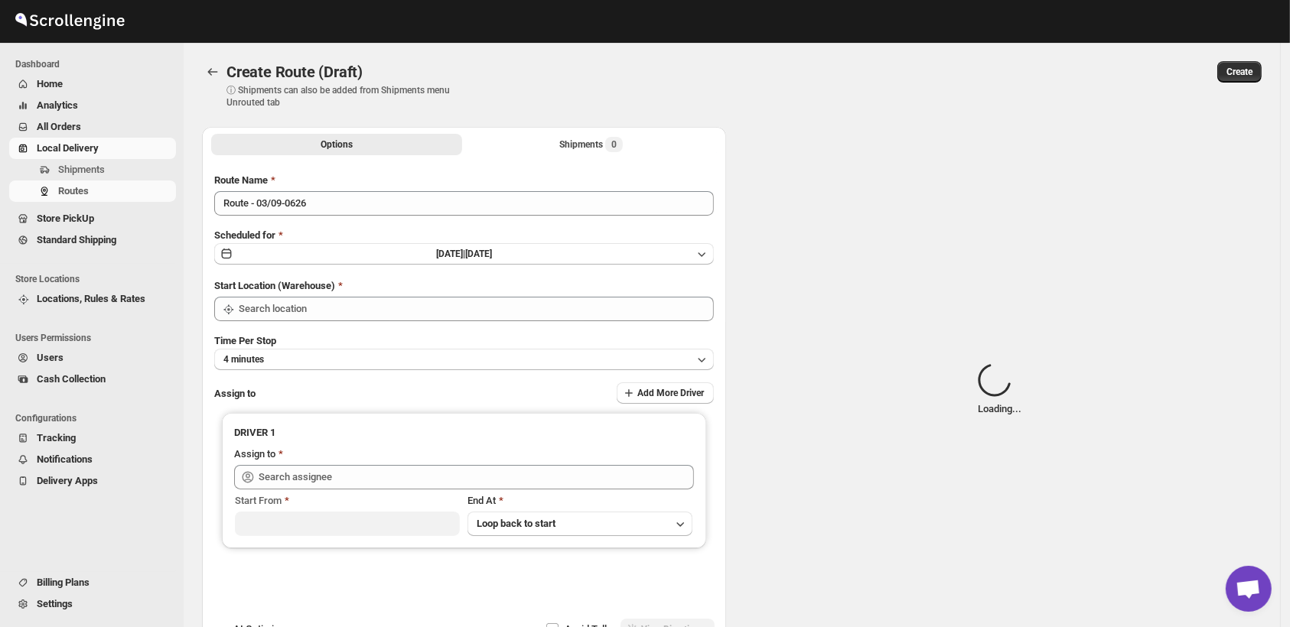
type input "Route - 03/09-0626"
type input "Shop"
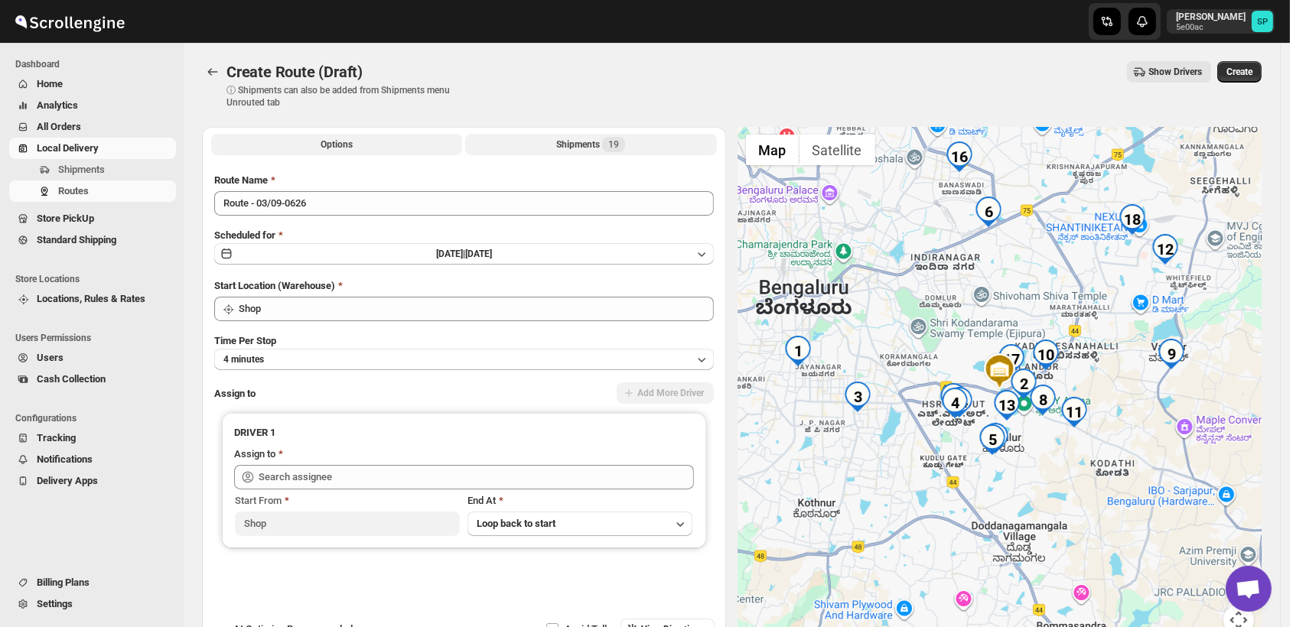
click at [607, 146] on span "19" at bounding box center [613, 144] width 23 height 15
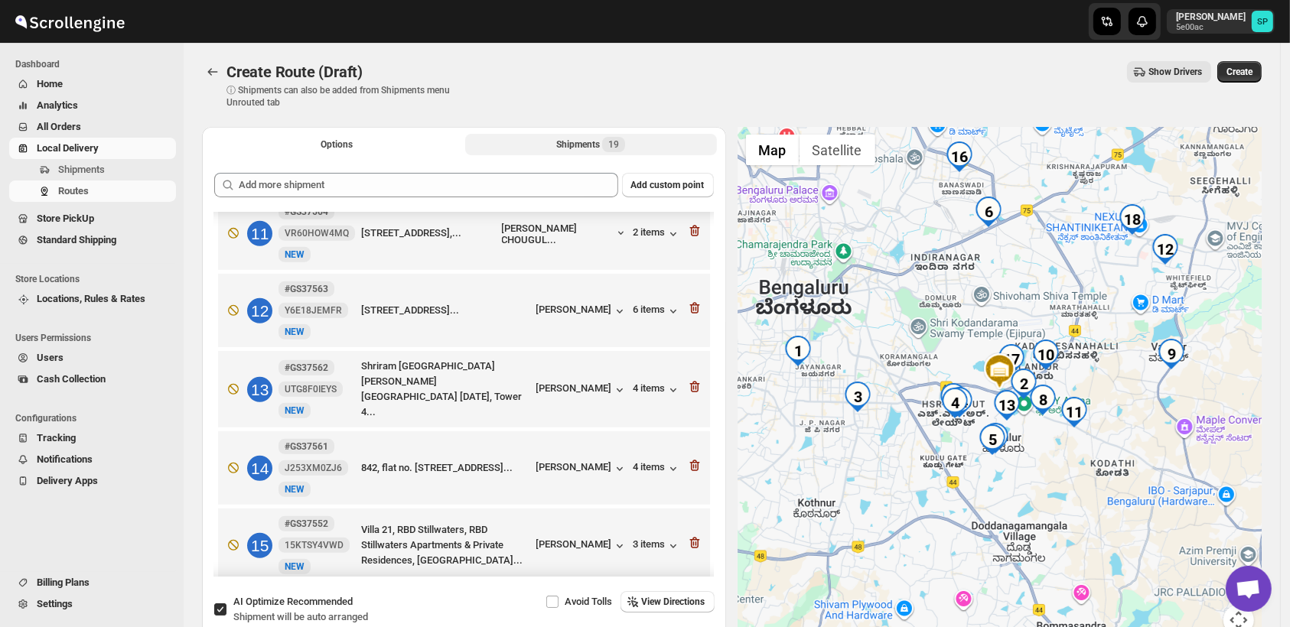
scroll to position [781, 0]
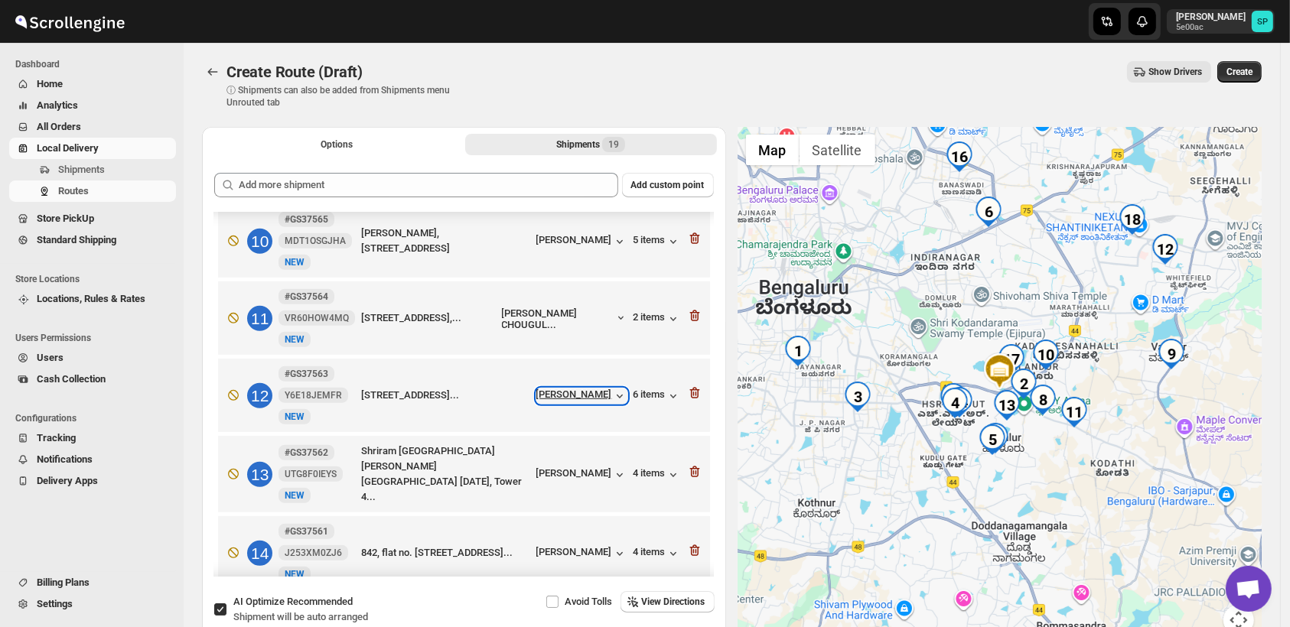
click at [575, 389] on div "[PERSON_NAME]" at bounding box center [581, 396] width 91 height 15
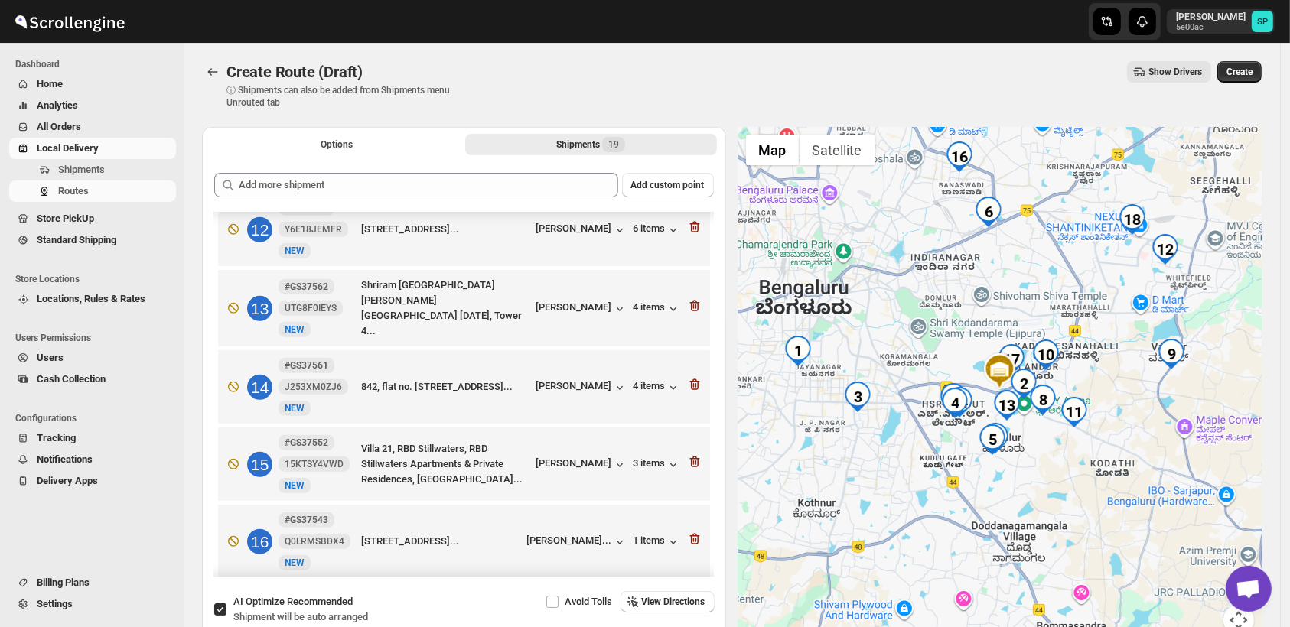
scroll to position [1121, 0]
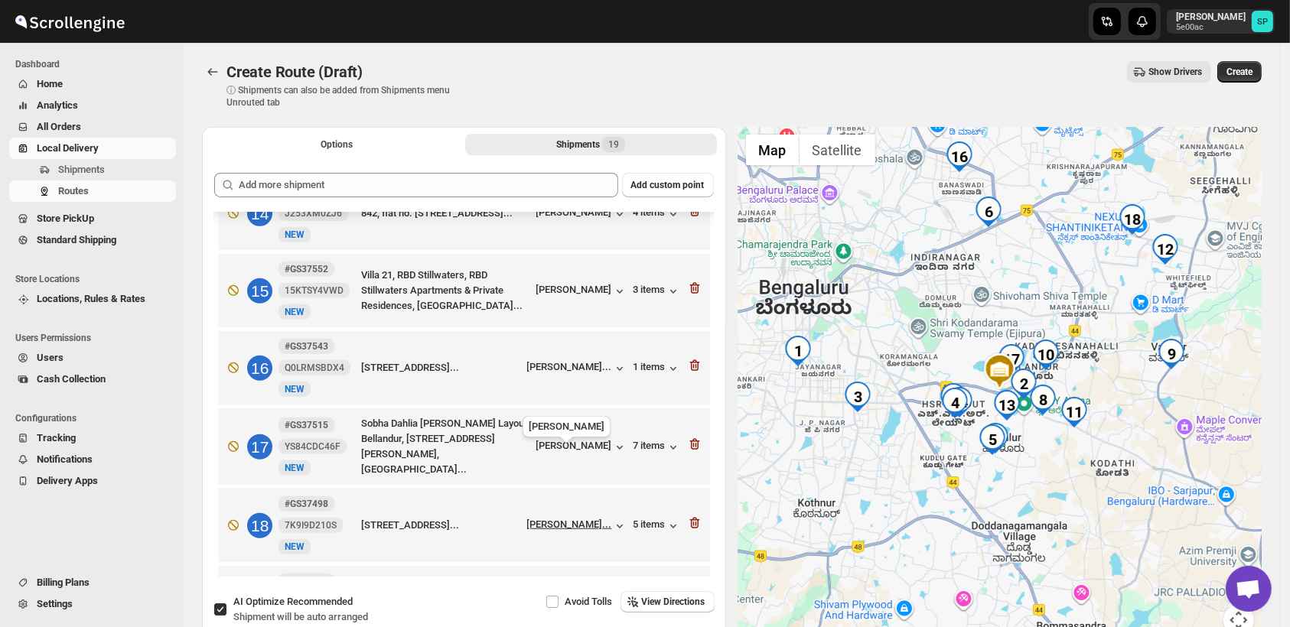
click at [562, 519] on div "[PERSON_NAME]..." at bounding box center [569, 524] width 85 height 11
click at [659, 519] on div "5 items" at bounding box center [657, 526] width 47 height 15
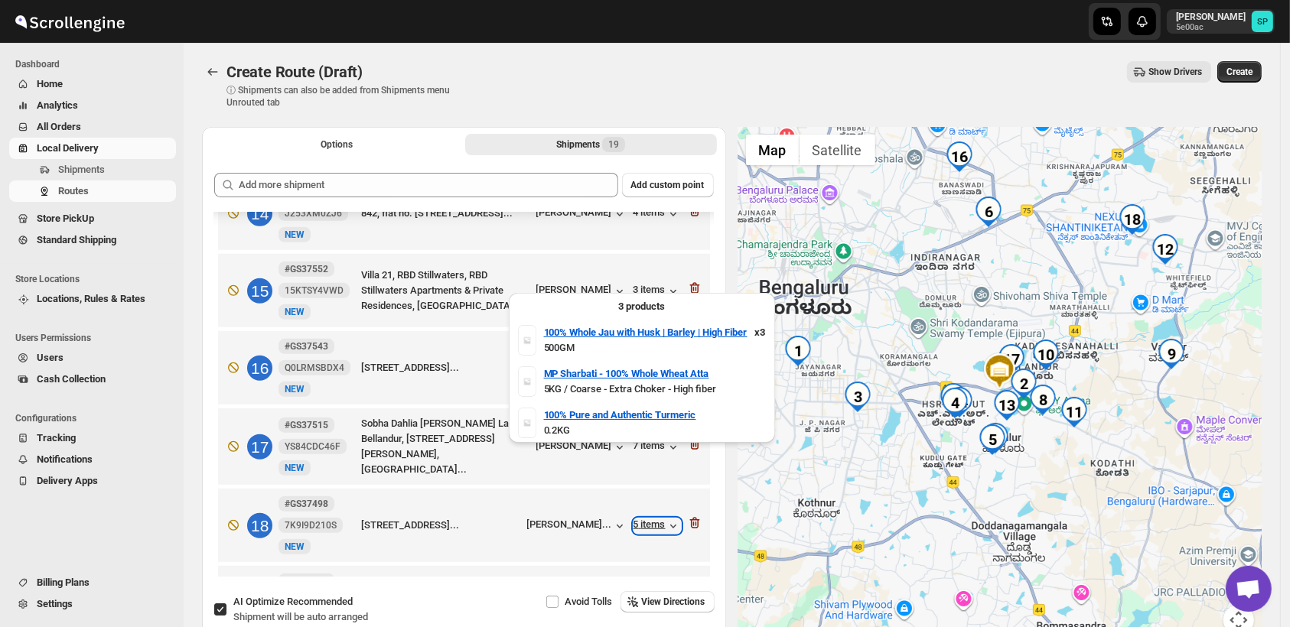
click at [659, 519] on div "5 items" at bounding box center [657, 526] width 47 height 15
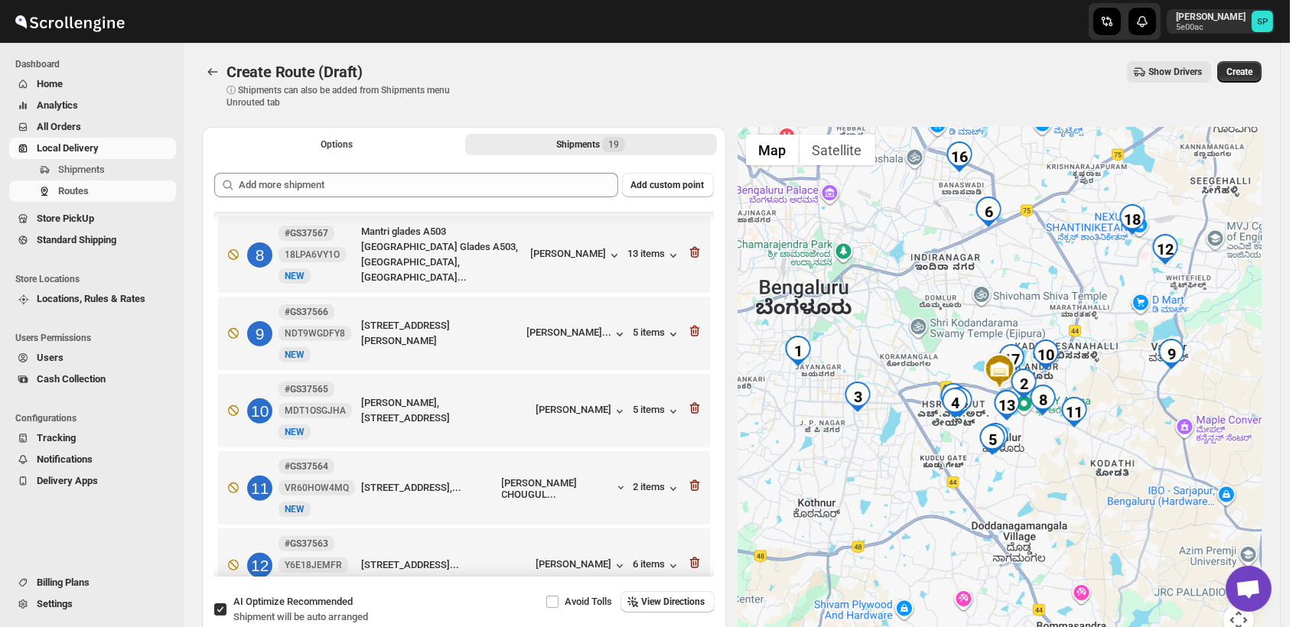
scroll to position [696, 0]
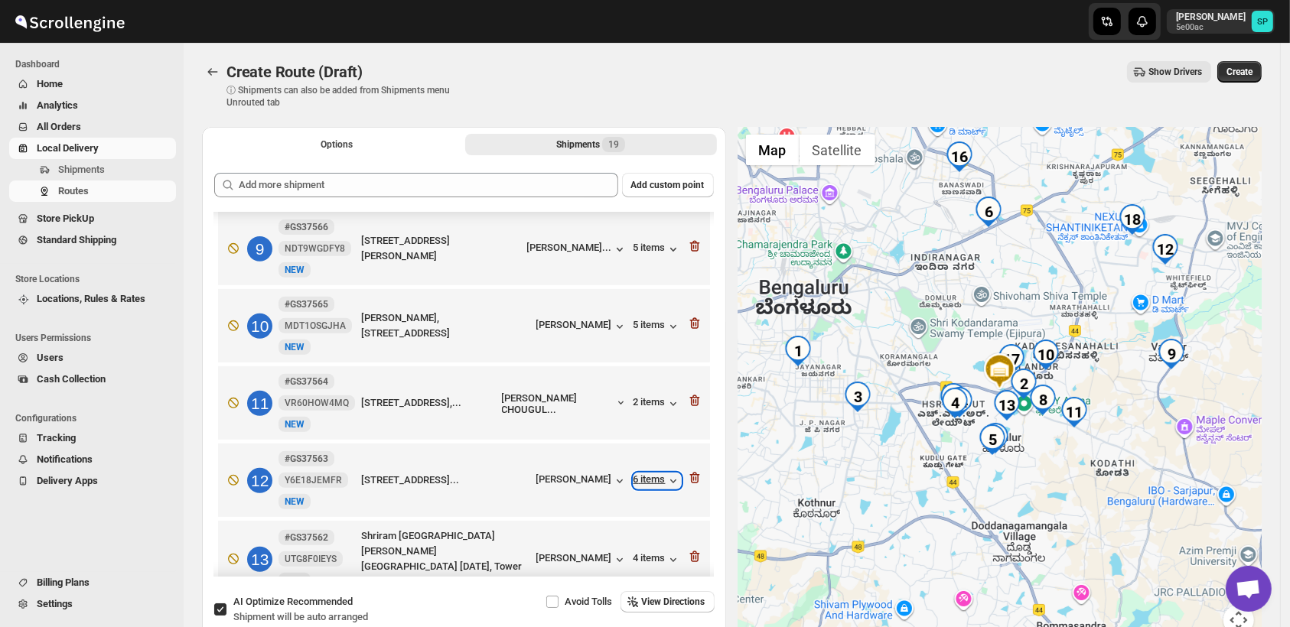
click at [655, 474] on div "6 items" at bounding box center [657, 481] width 47 height 15
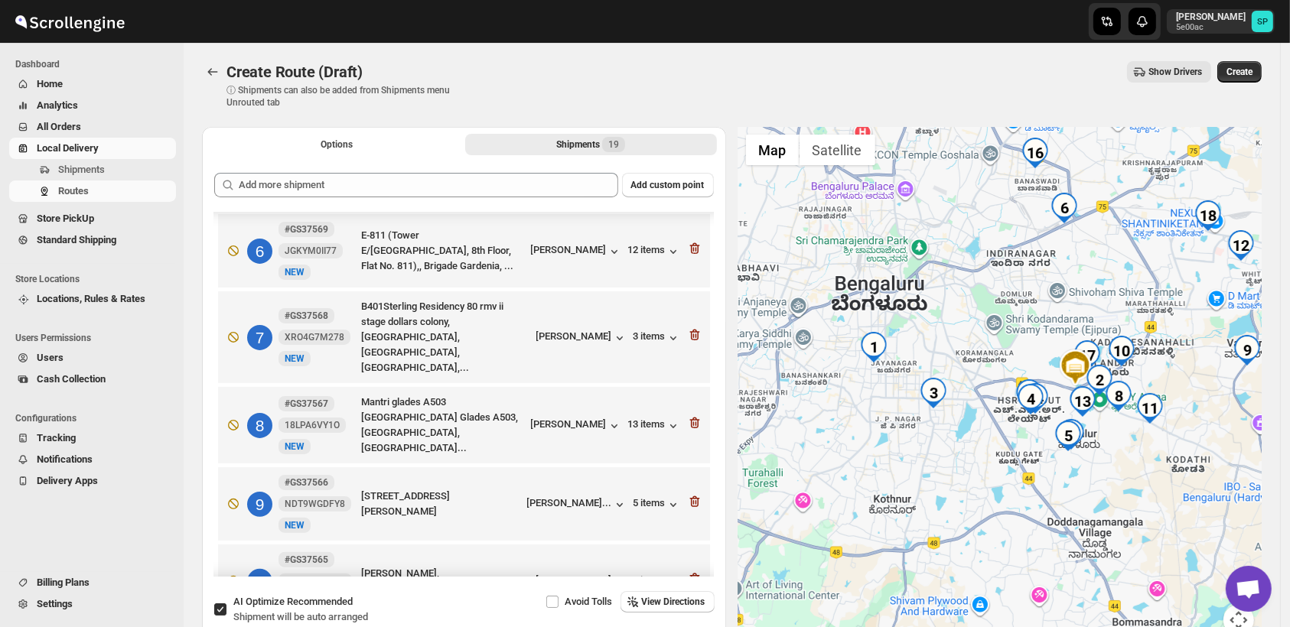
scroll to position [356, 0]
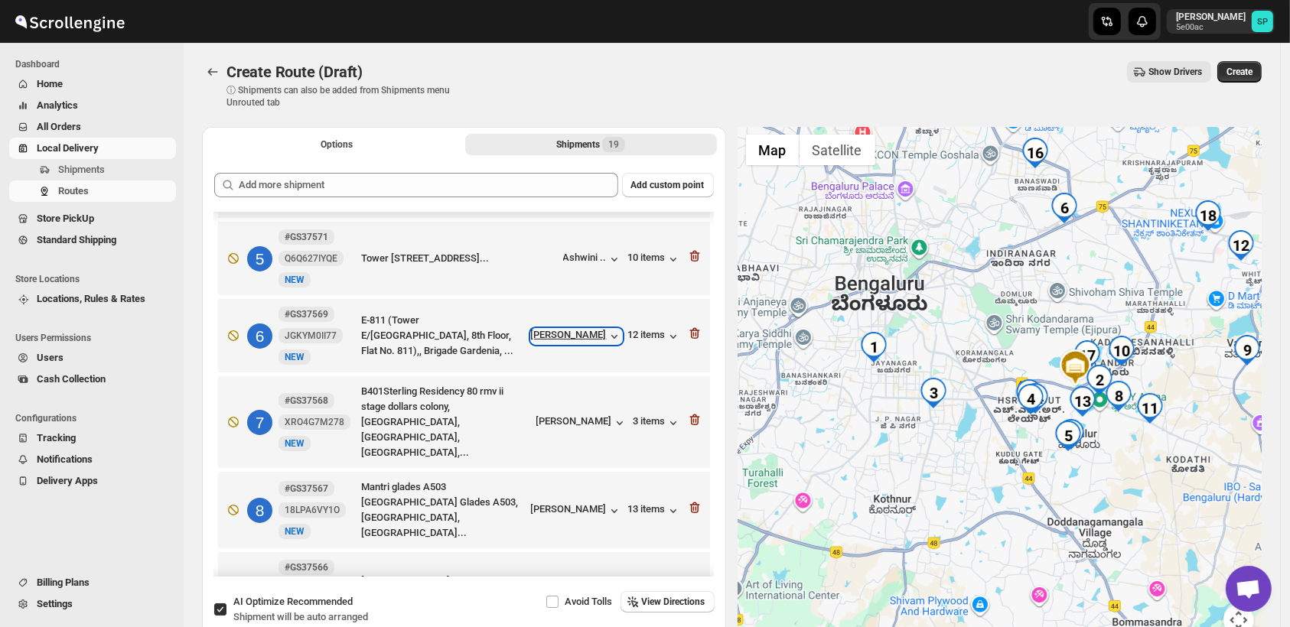
click at [566, 329] on div "[PERSON_NAME]" at bounding box center [576, 336] width 91 height 15
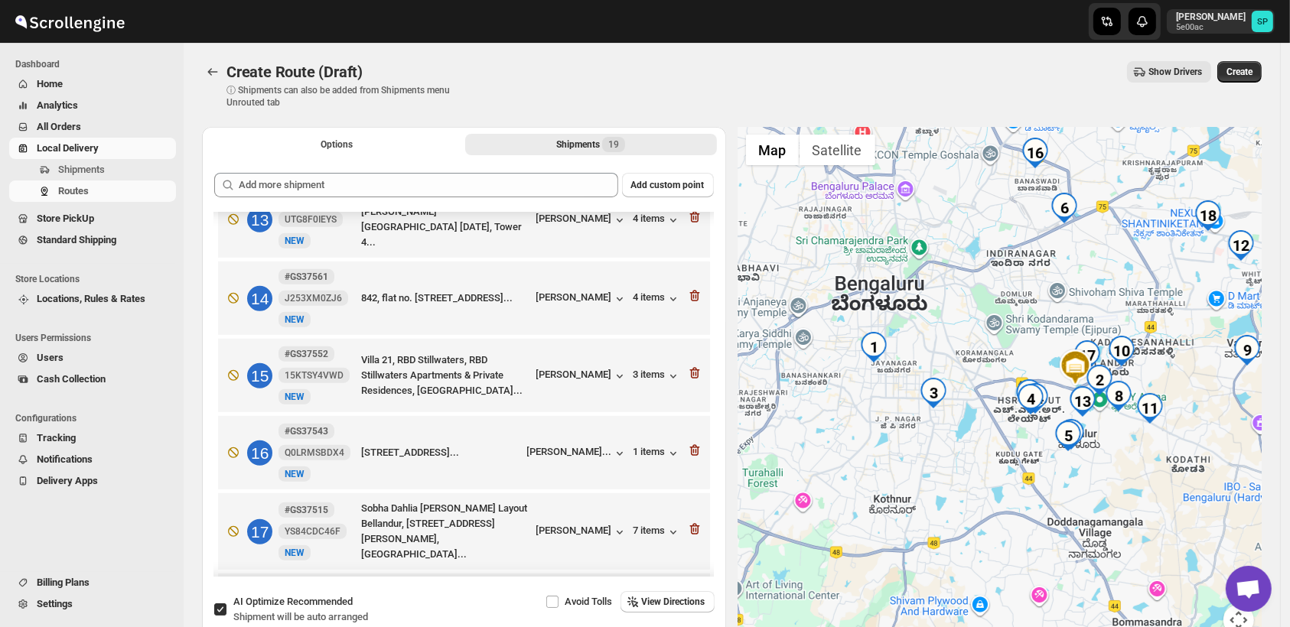
scroll to position [1121, 0]
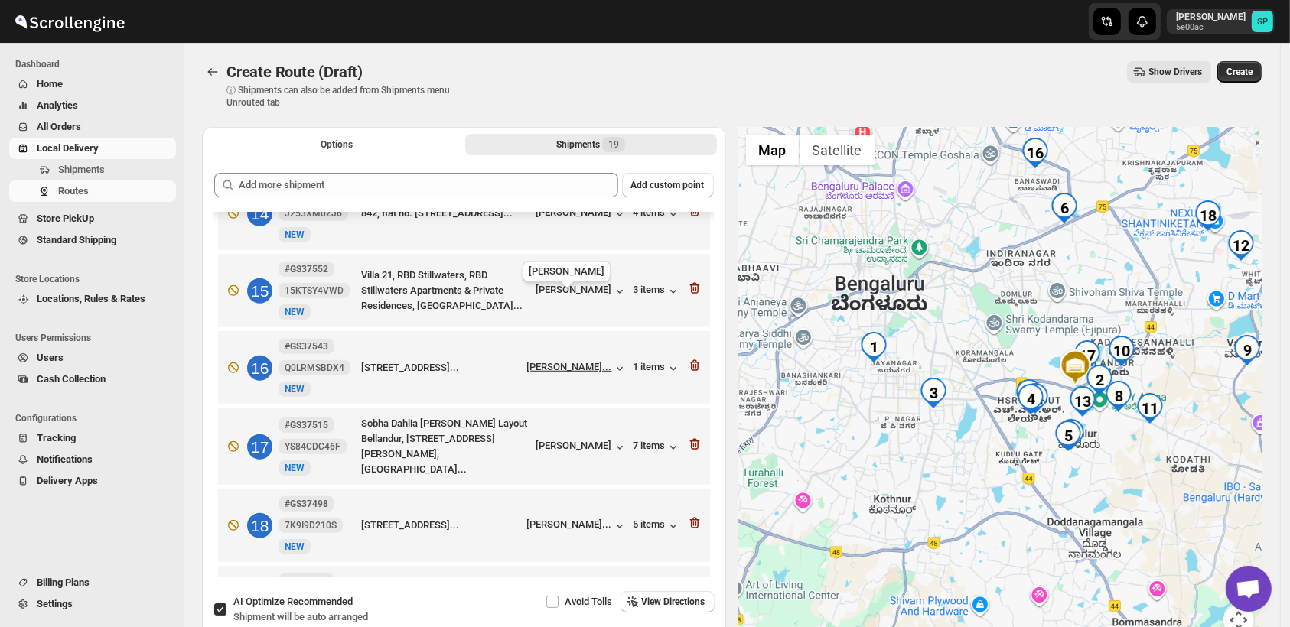
click at [554, 361] on div "[PERSON_NAME]..." at bounding box center [569, 366] width 85 height 11
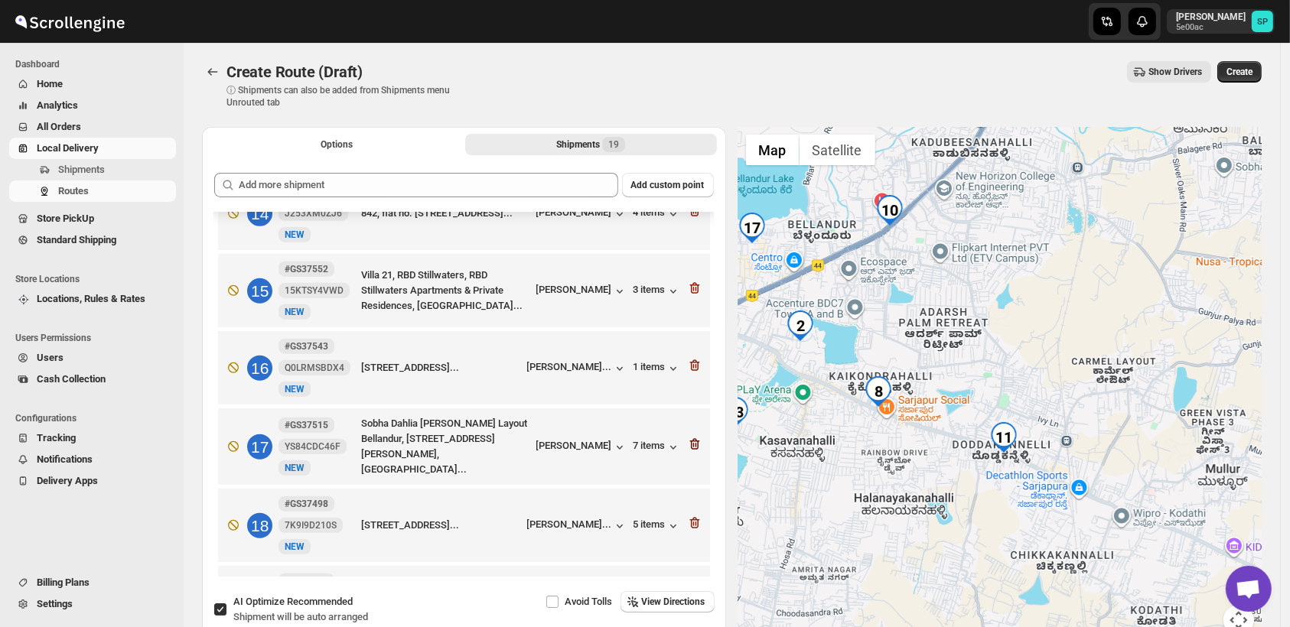
click at [689, 437] on icon "button" at bounding box center [694, 444] width 15 height 15
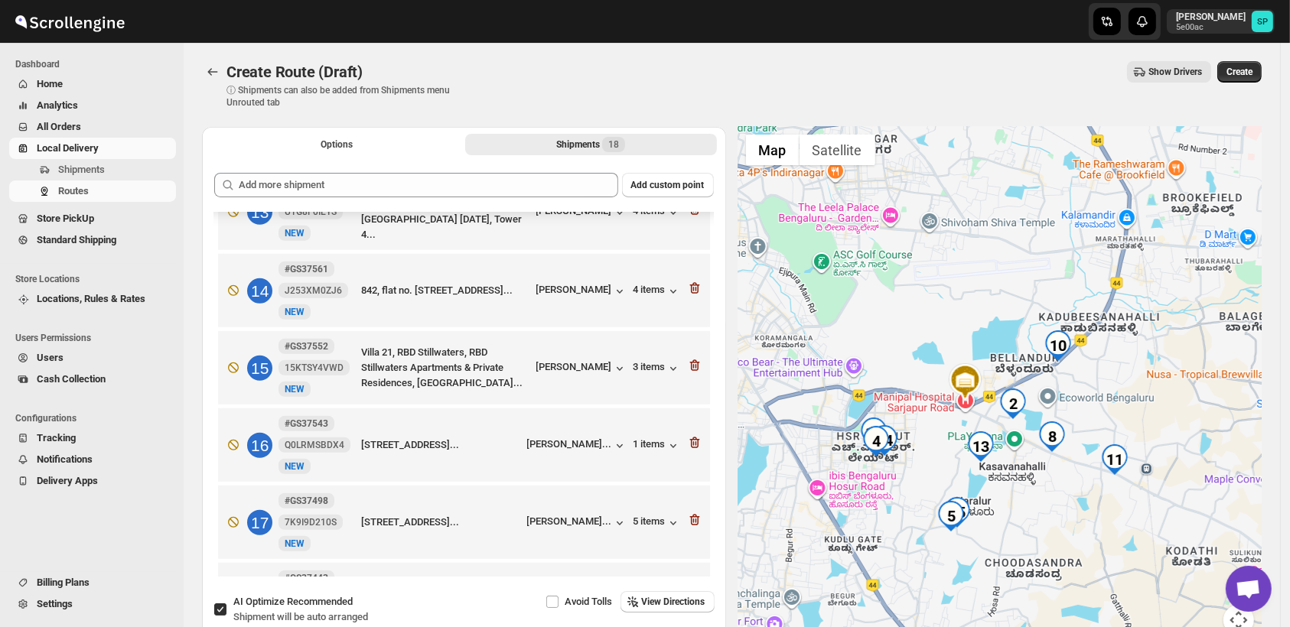
drag, startPoint x: 1078, startPoint y: 500, endPoint x: 1097, endPoint y: 360, distance: 142.0
click at [1106, 350] on div at bounding box center [1000, 390] width 524 height 527
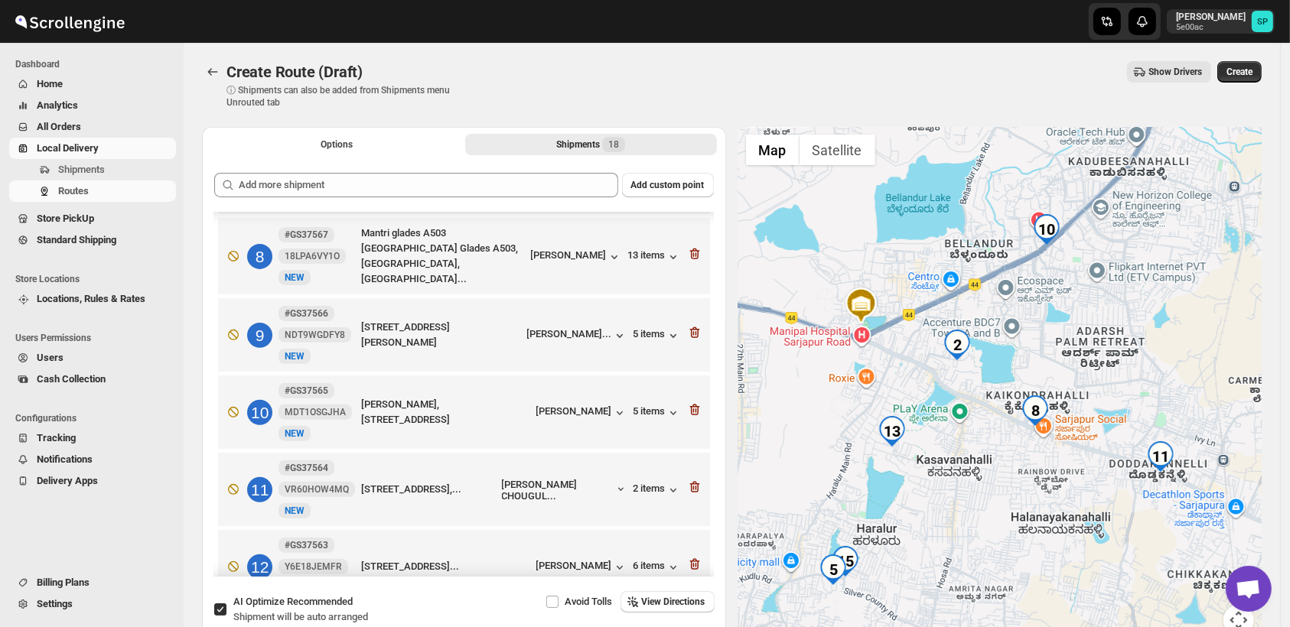
scroll to position [510, 0]
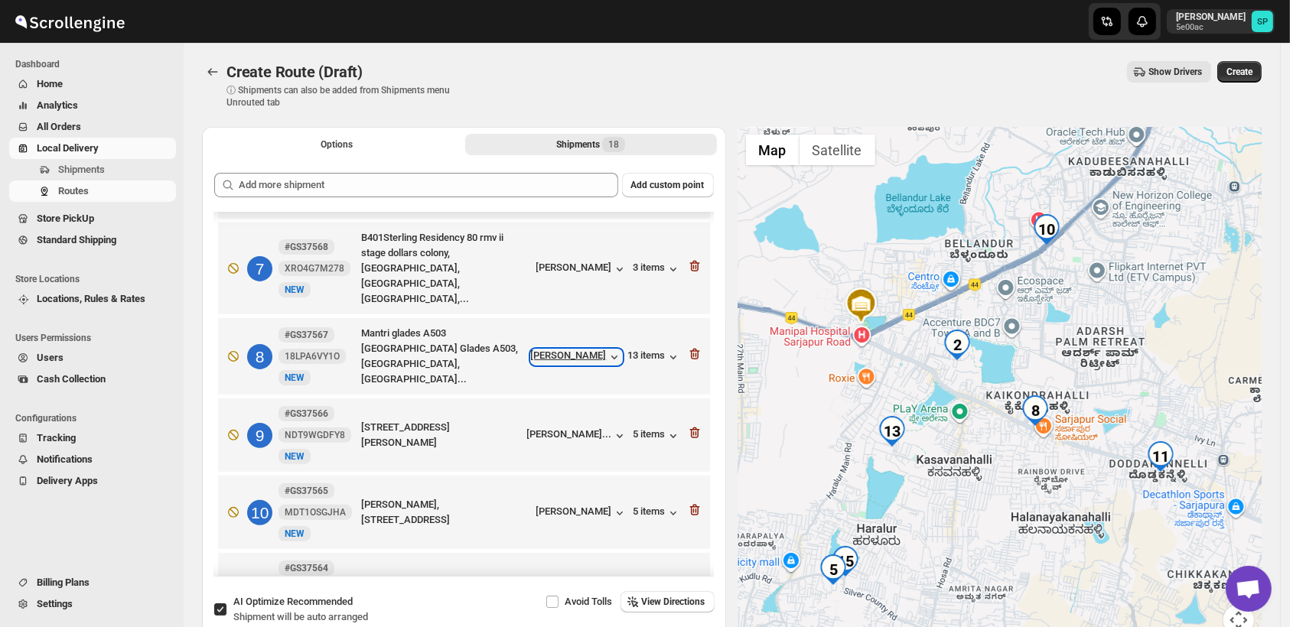
click at [547, 350] on div "[PERSON_NAME]" at bounding box center [576, 357] width 91 height 15
click at [575, 579] on div "[PERSON_NAME] CHOUGUL..." at bounding box center [558, 590] width 112 height 23
